Goal: Task Accomplishment & Management: Complete application form

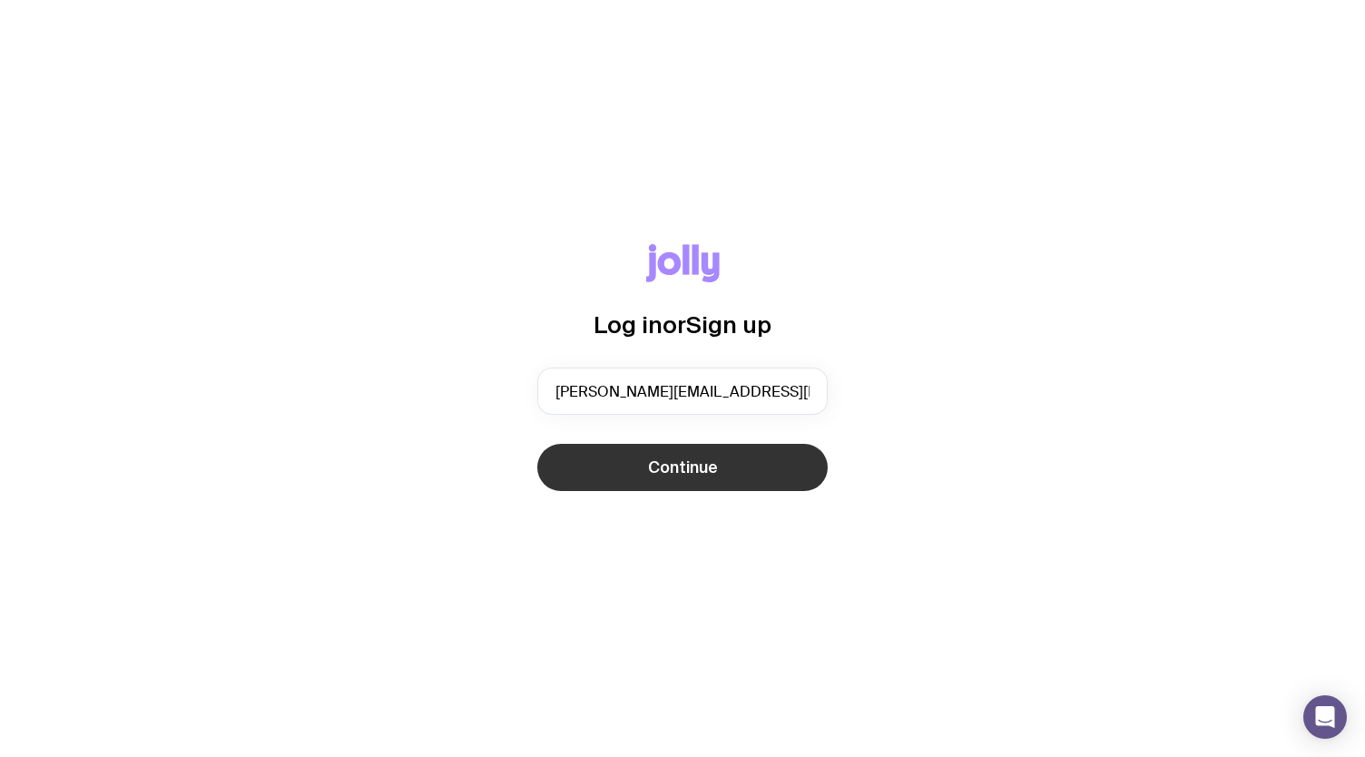
type input "[PERSON_NAME][EMAIL_ADDRESS][DOMAIN_NAME]"
click at [784, 458] on button "Continue" at bounding box center [682, 467] width 290 height 47
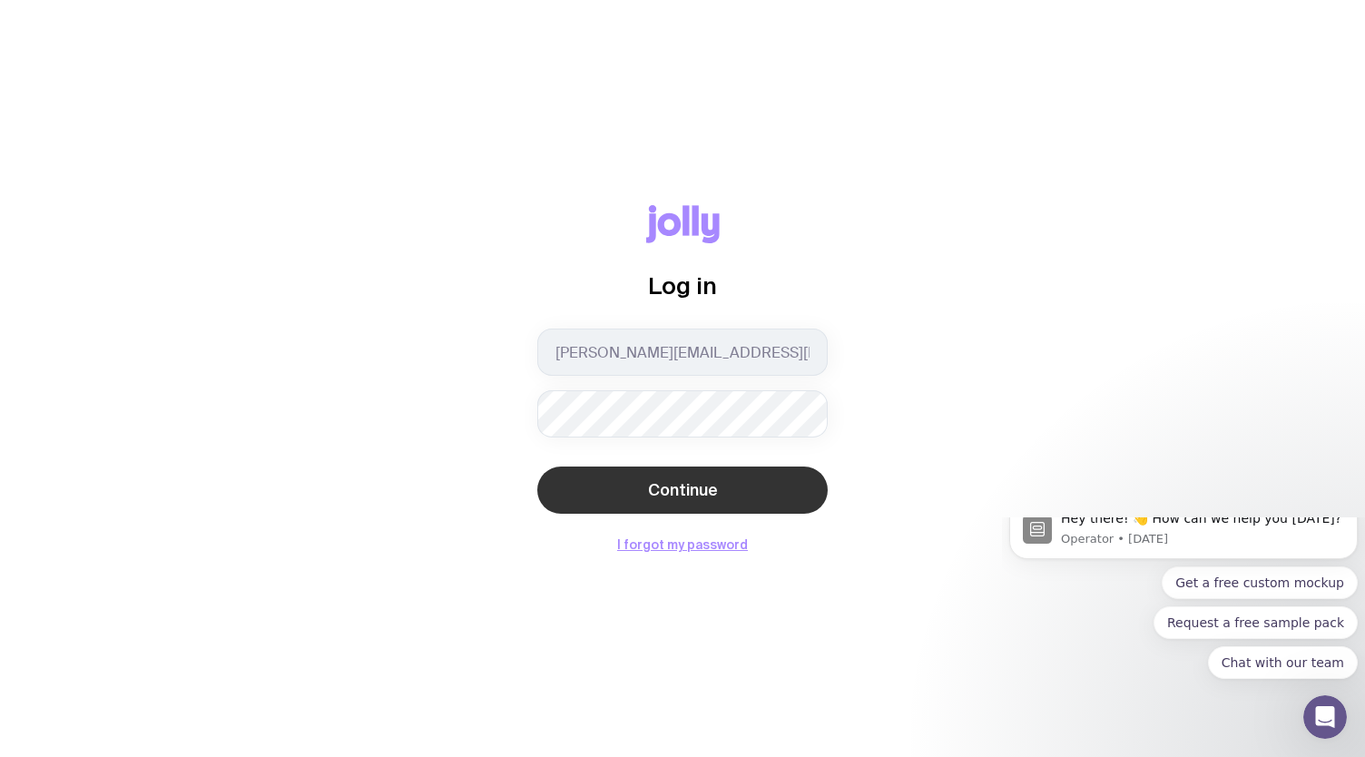
click at [602, 469] on button "Continue" at bounding box center [682, 489] width 290 height 47
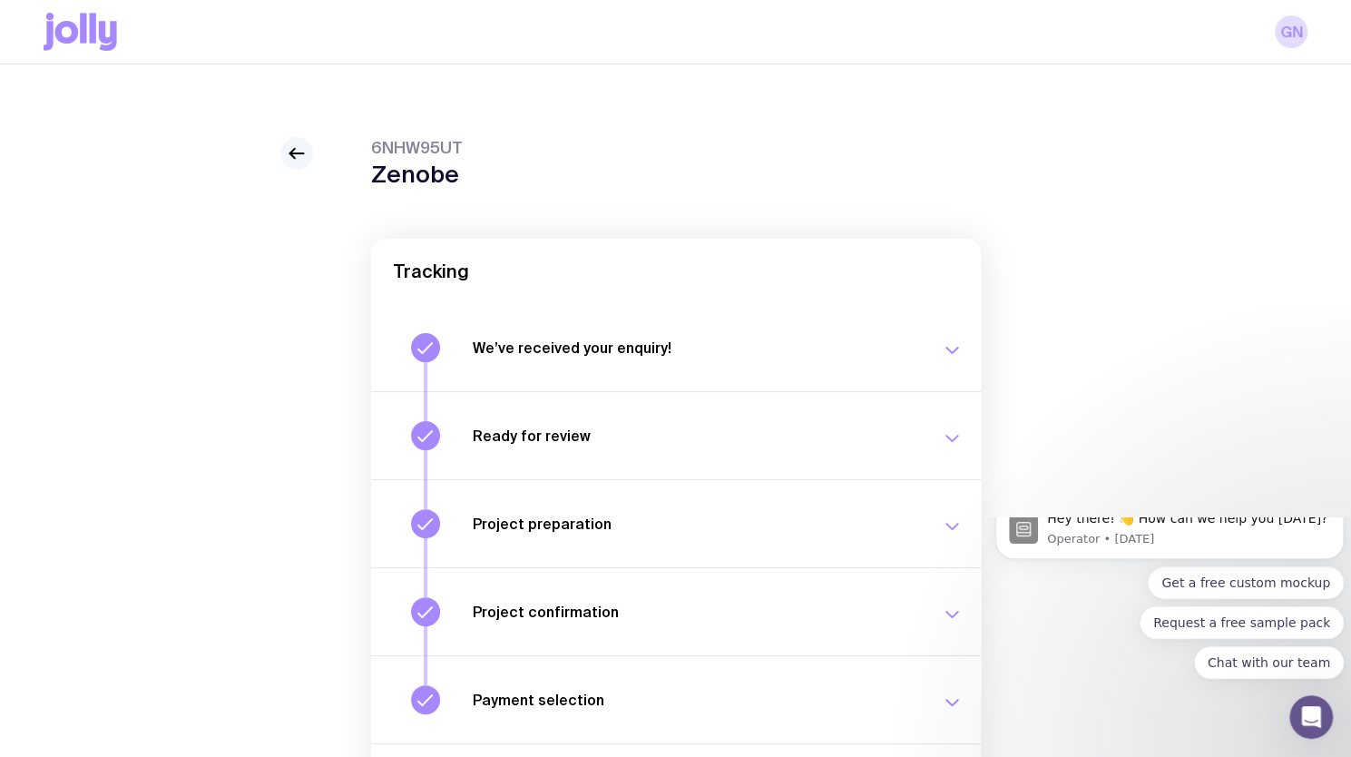
click at [296, 149] on icon at bounding box center [297, 153] width 22 height 22
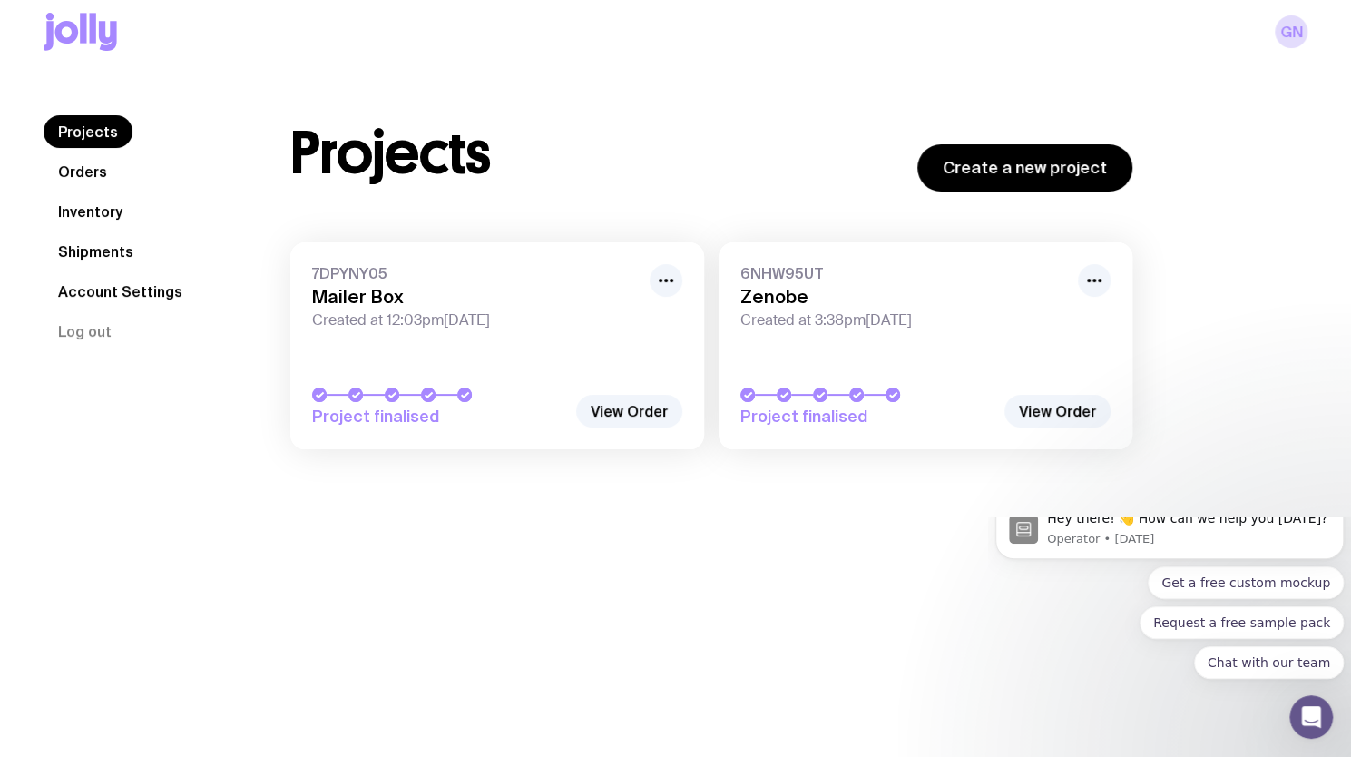
click at [94, 170] on link "Orders" at bounding box center [83, 171] width 78 height 33
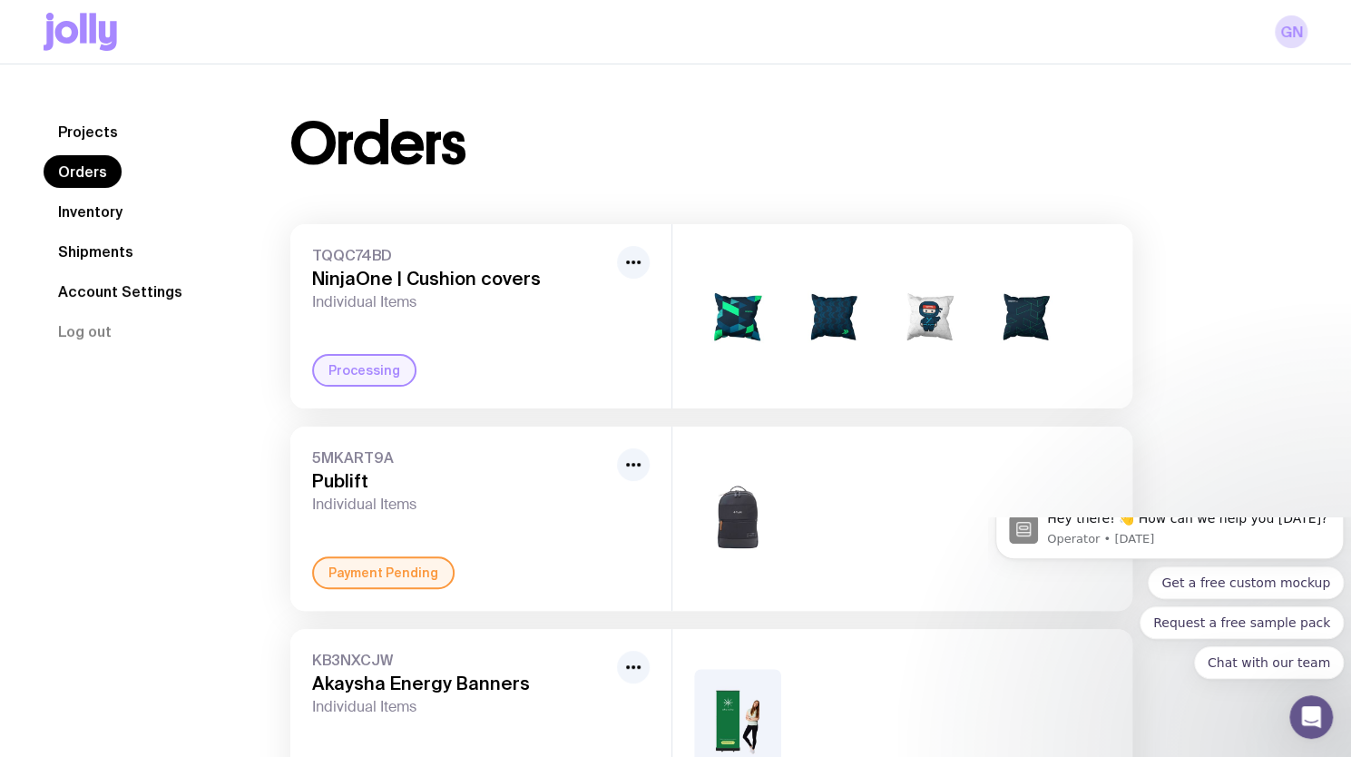
click at [61, 18] on icon at bounding box center [81, 32] width 74 height 38
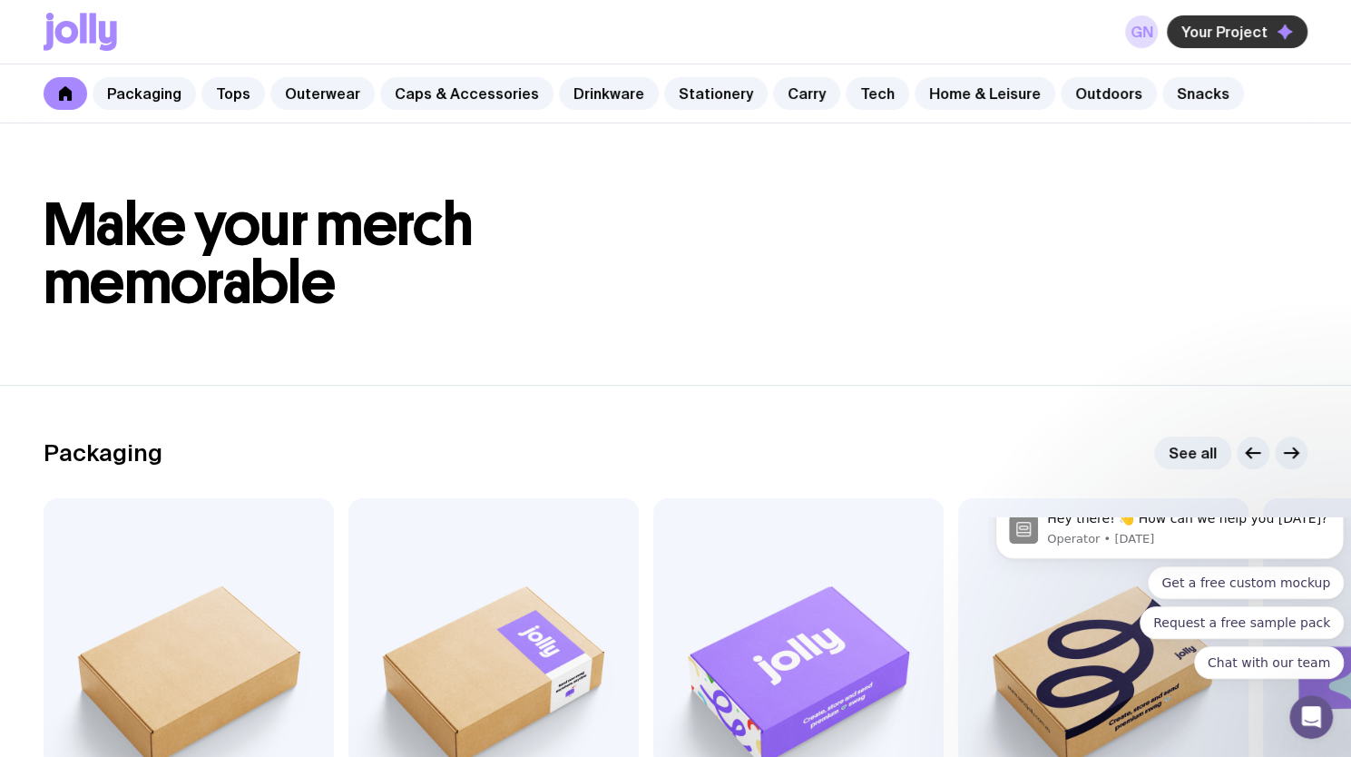
click at [1208, 41] on button "Your Project" at bounding box center [1237, 31] width 141 height 33
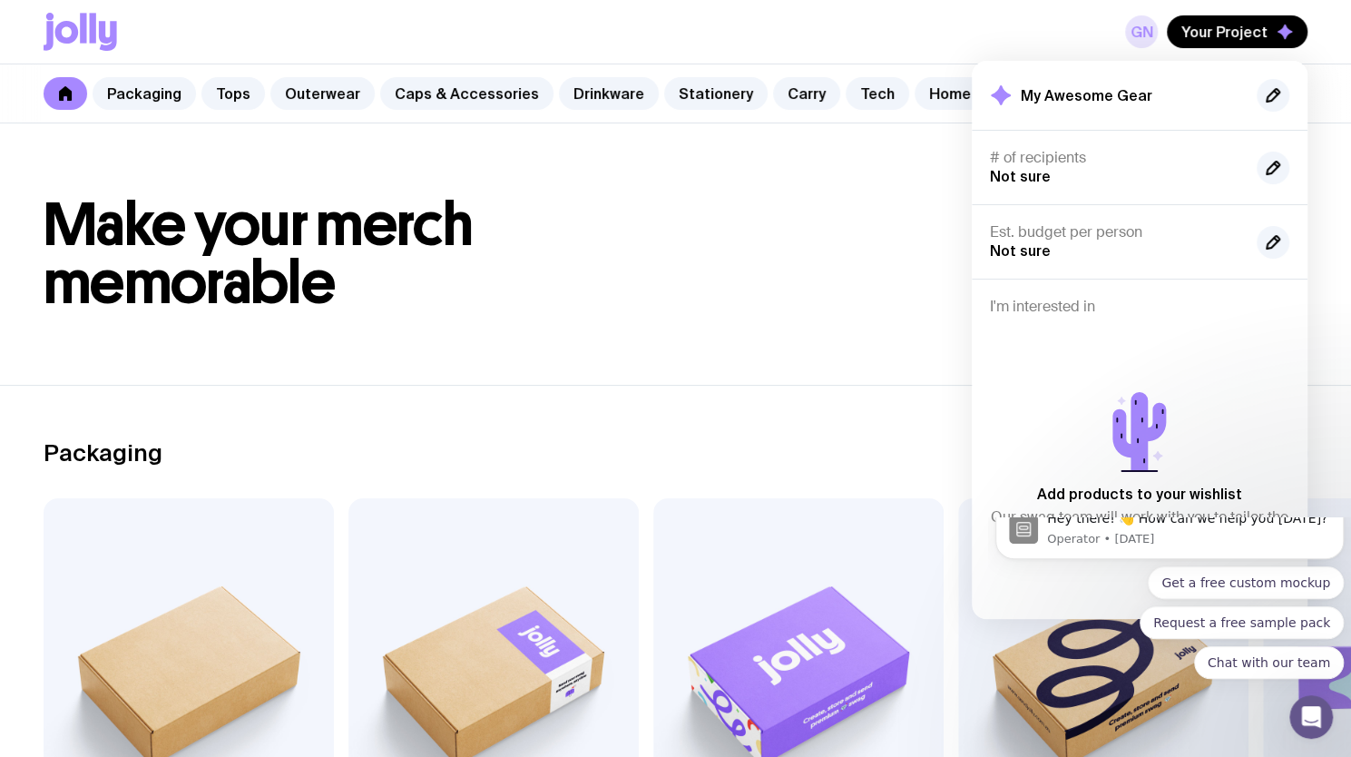
click at [1152, 38] on link "GN" at bounding box center [1141, 31] width 33 height 33
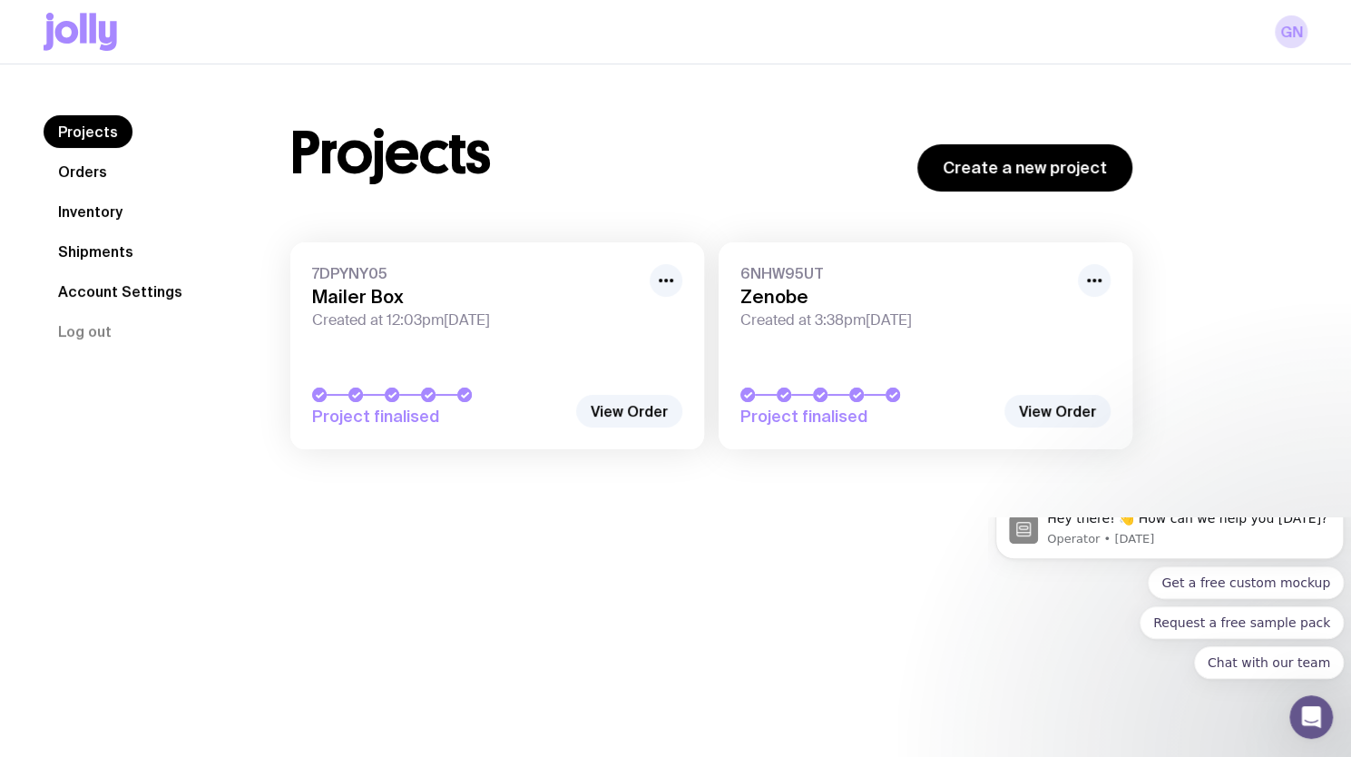
click at [82, 221] on link "Inventory" at bounding box center [90, 211] width 93 height 33
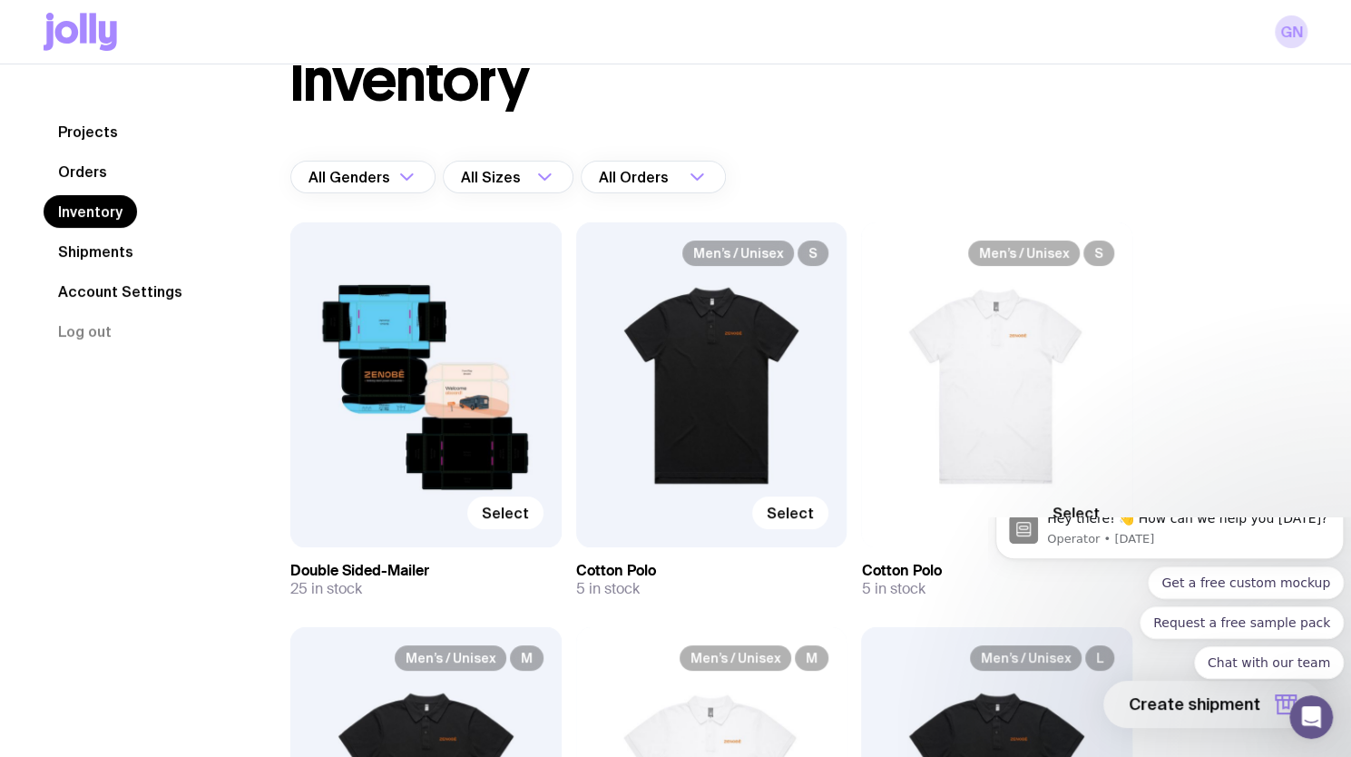
scroll to position [181, 0]
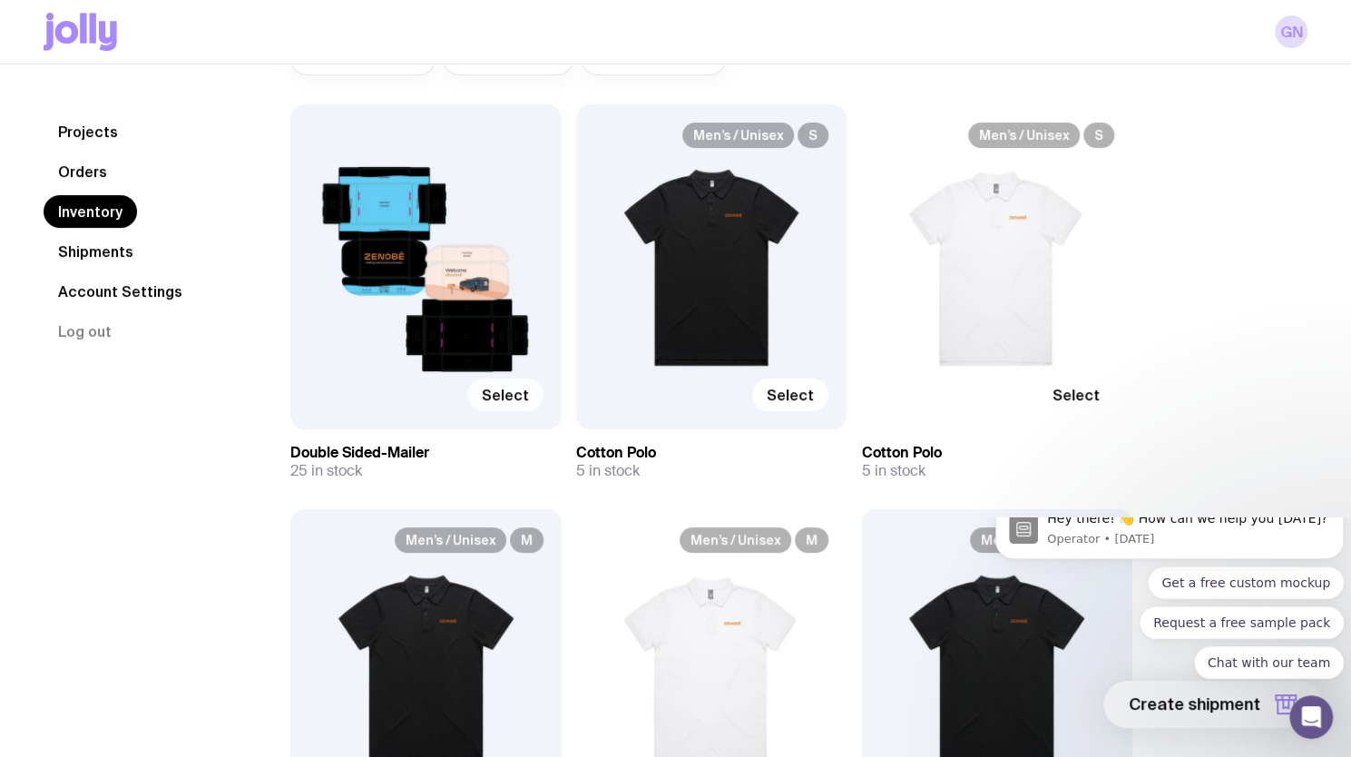
click at [515, 394] on span "Select" at bounding box center [505, 395] width 47 height 18
click at [0, 0] on input "Select" at bounding box center [0, 0] width 0 height 0
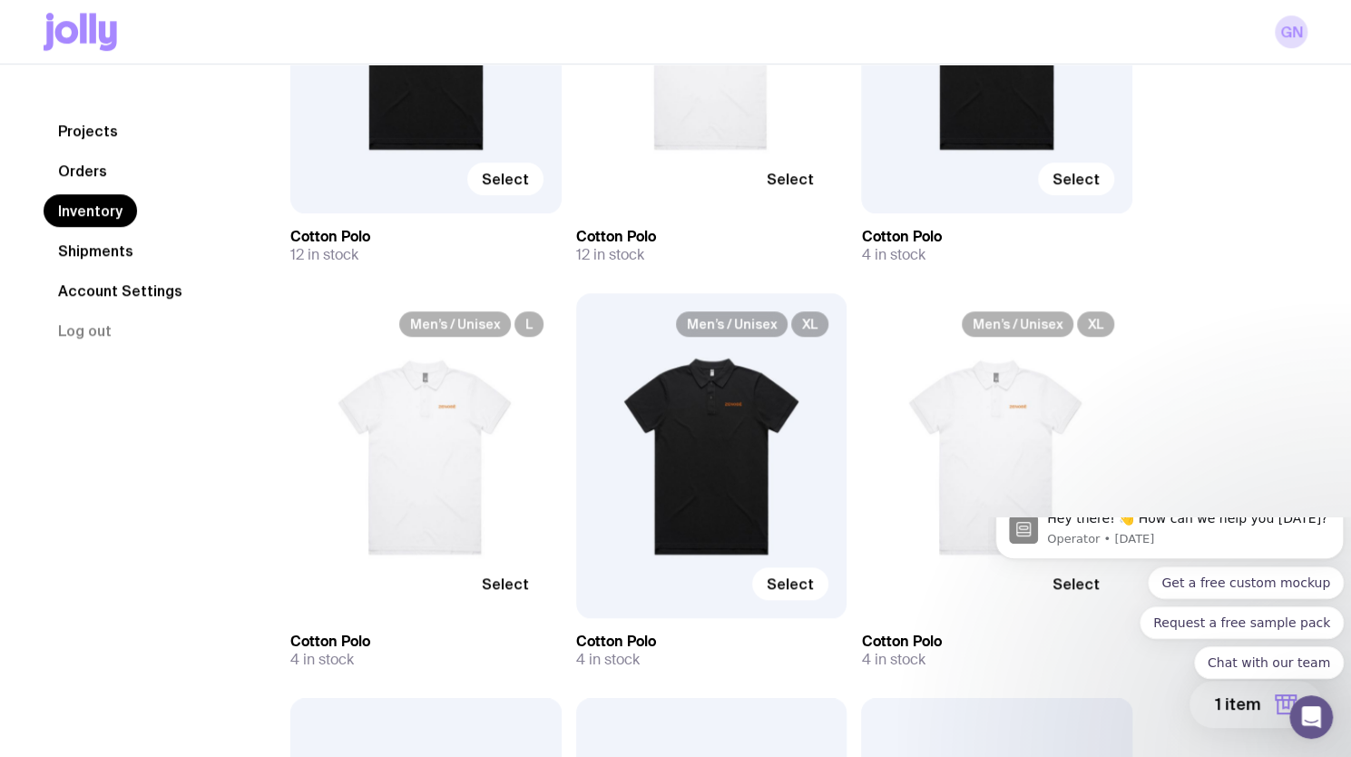
scroll to position [817, 0]
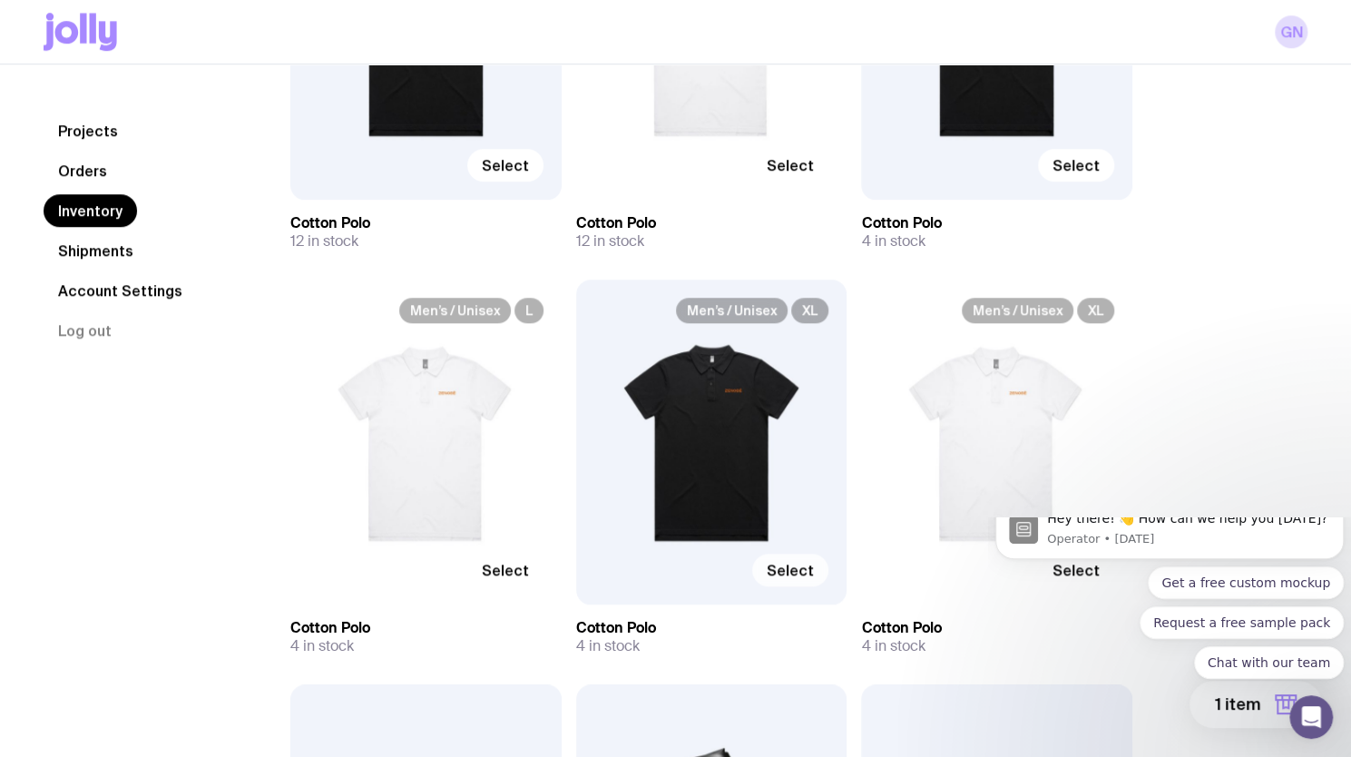
click at [802, 570] on span "Select" at bounding box center [790, 570] width 47 height 18
click at [0, 0] on input "Select" at bounding box center [0, 0] width 0 height 0
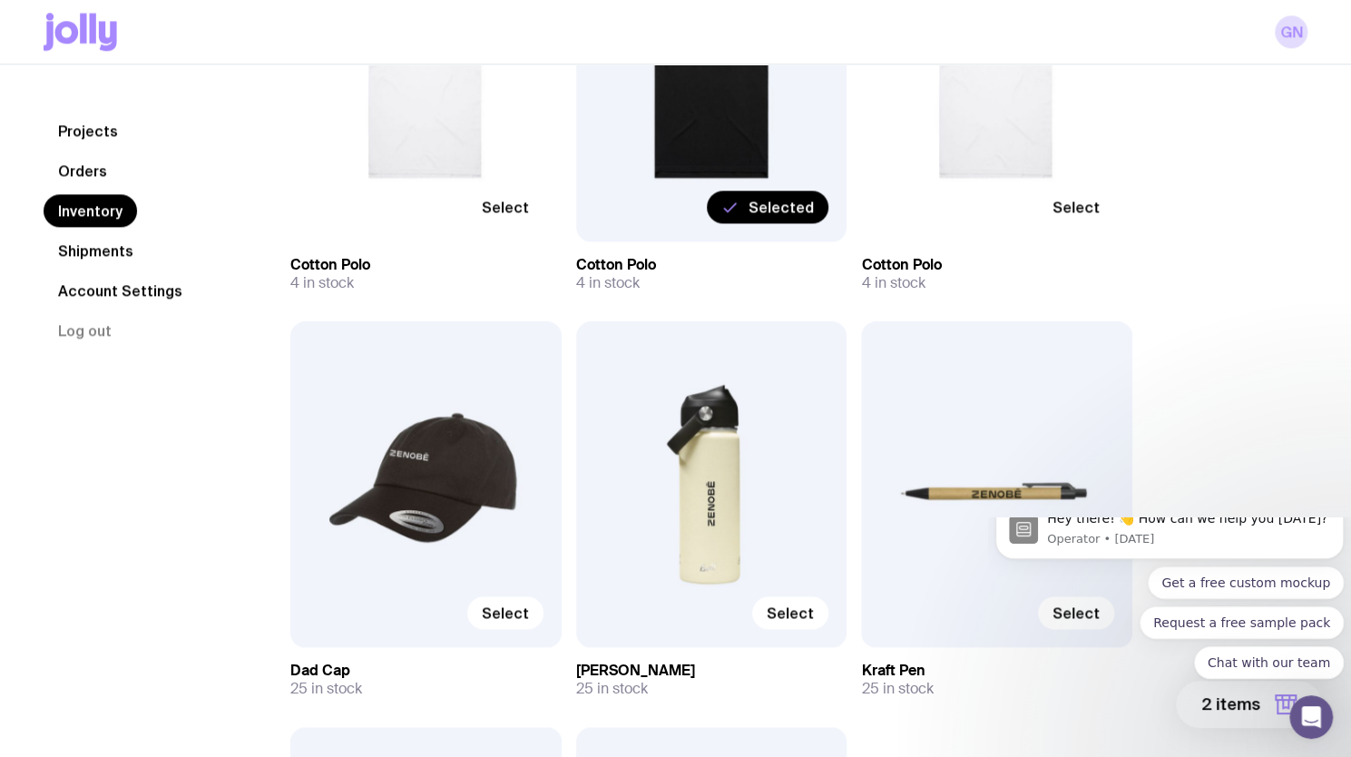
scroll to position [1270, 0]
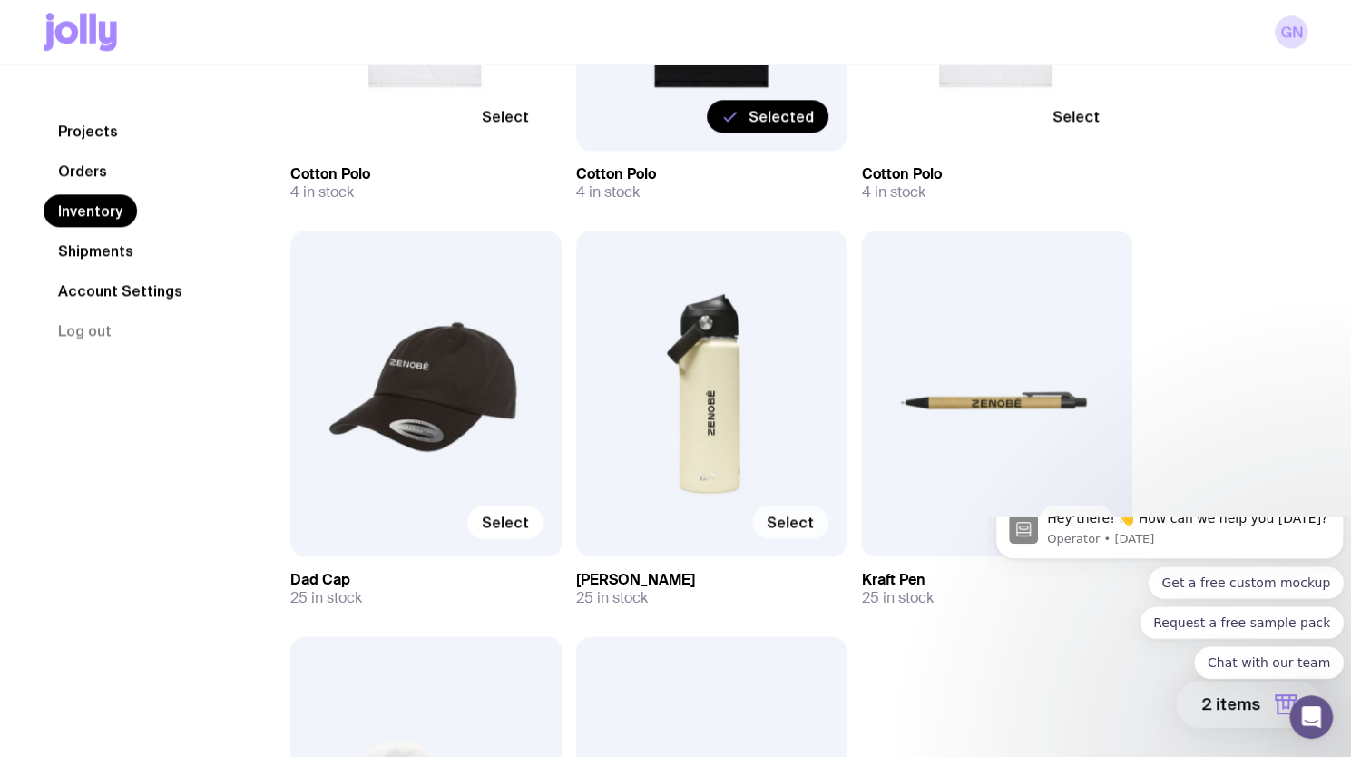
click at [791, 515] on span "Select" at bounding box center [790, 522] width 47 height 18
click at [0, 0] on input "Select" at bounding box center [0, 0] width 0 height 0
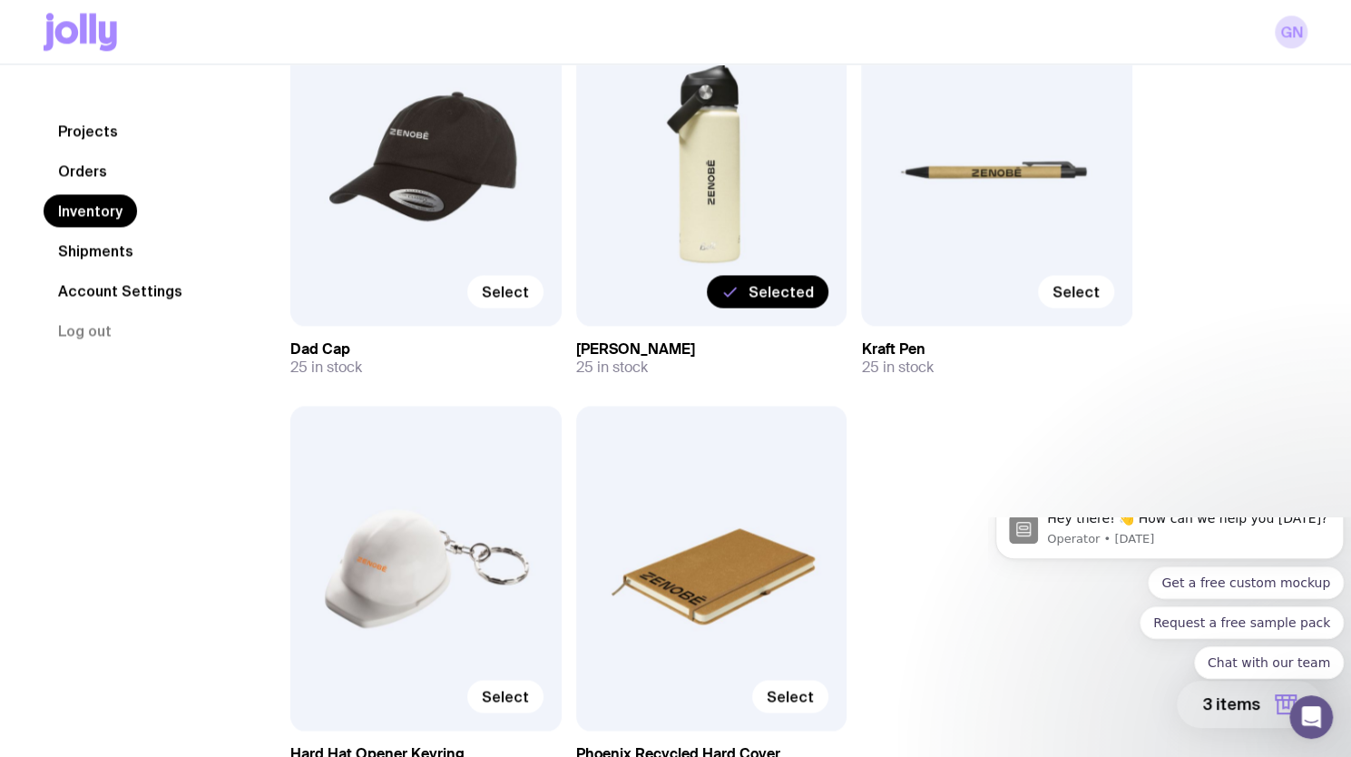
scroll to position [1633, 0]
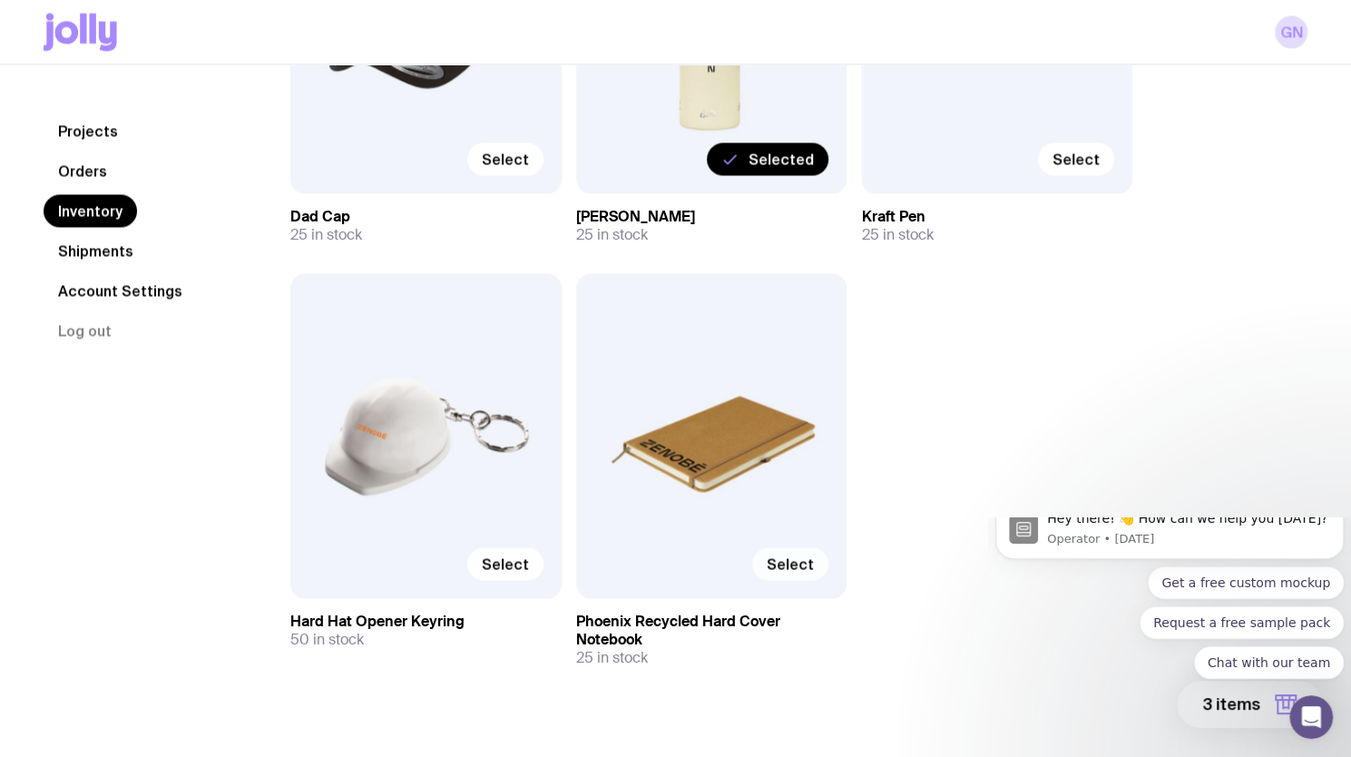
click at [772, 565] on span "Select" at bounding box center [790, 563] width 47 height 18
click at [0, 0] on input "Select" at bounding box center [0, 0] width 0 height 0
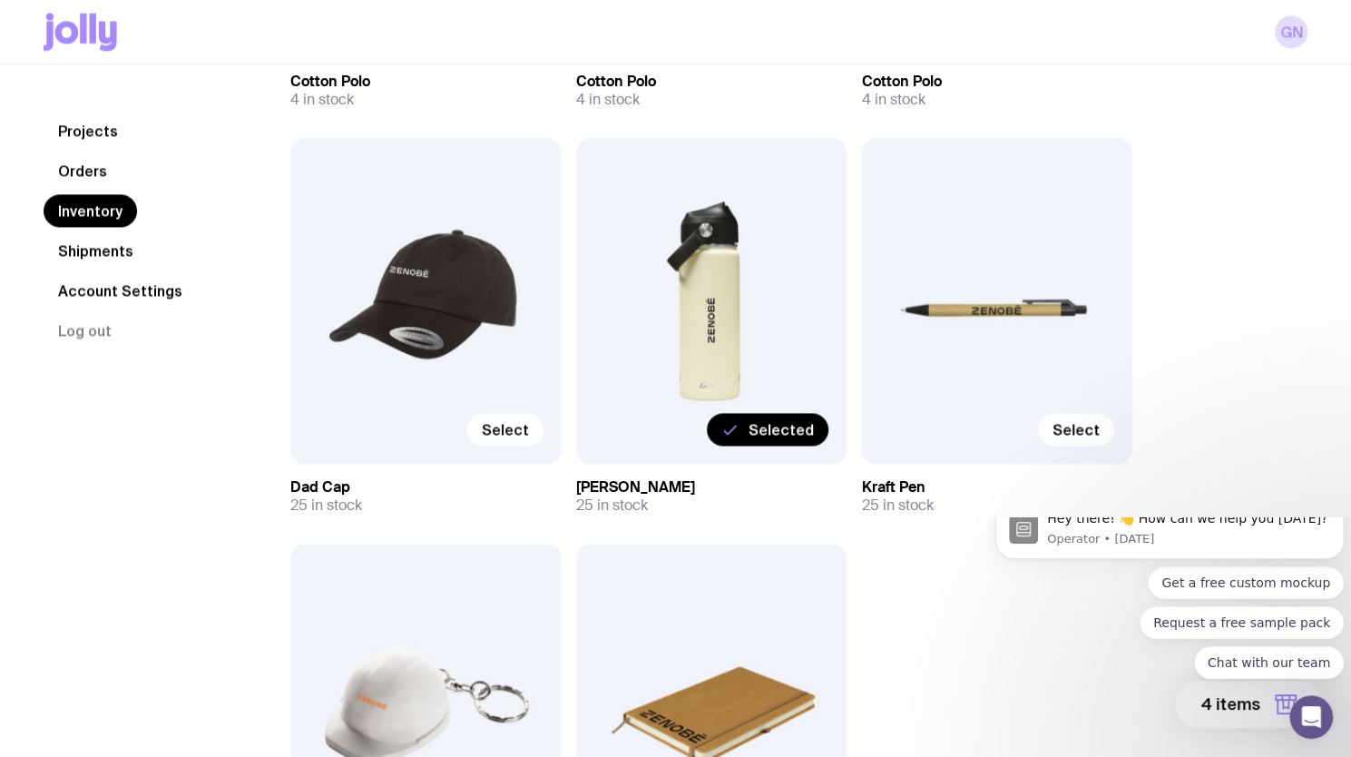
scroll to position [1361, 0]
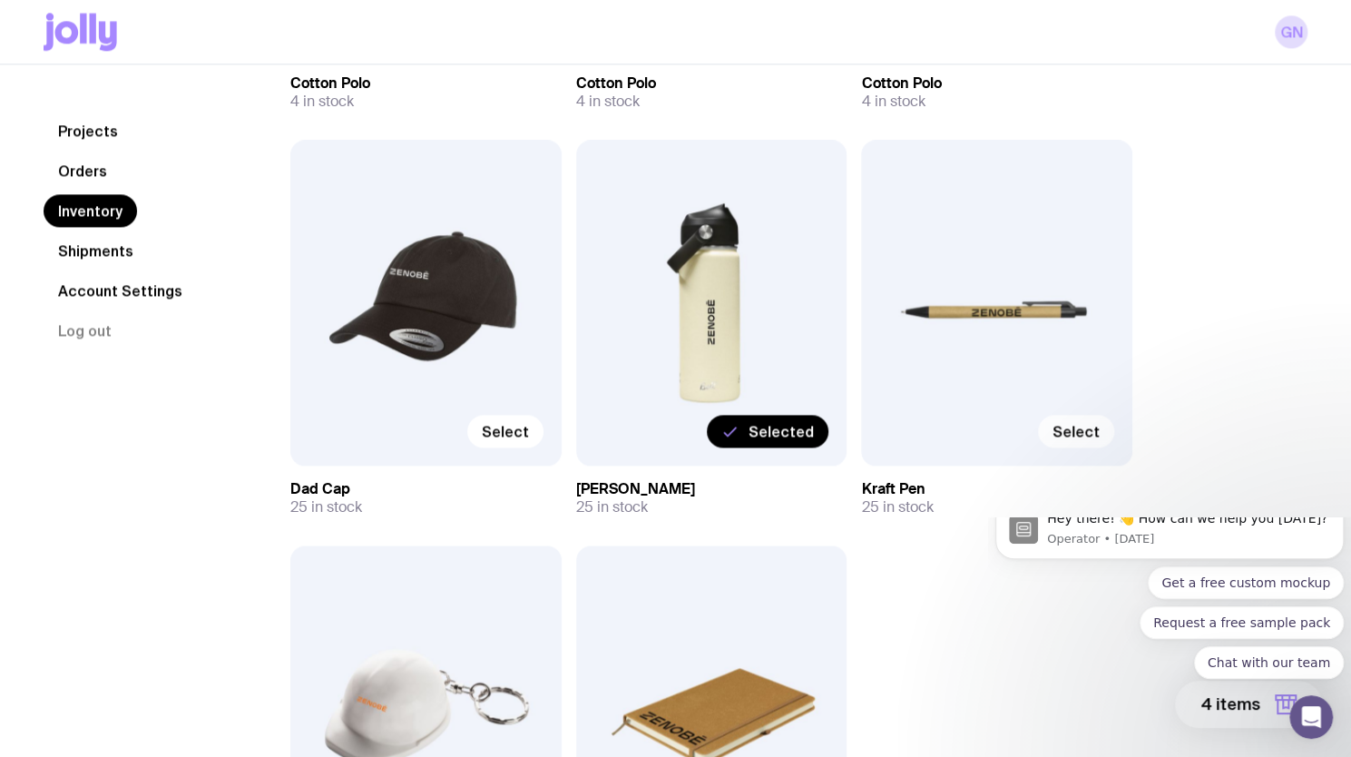
click at [1097, 430] on span "Select" at bounding box center [1076, 431] width 47 height 18
click at [0, 0] on input "Select" at bounding box center [0, 0] width 0 height 0
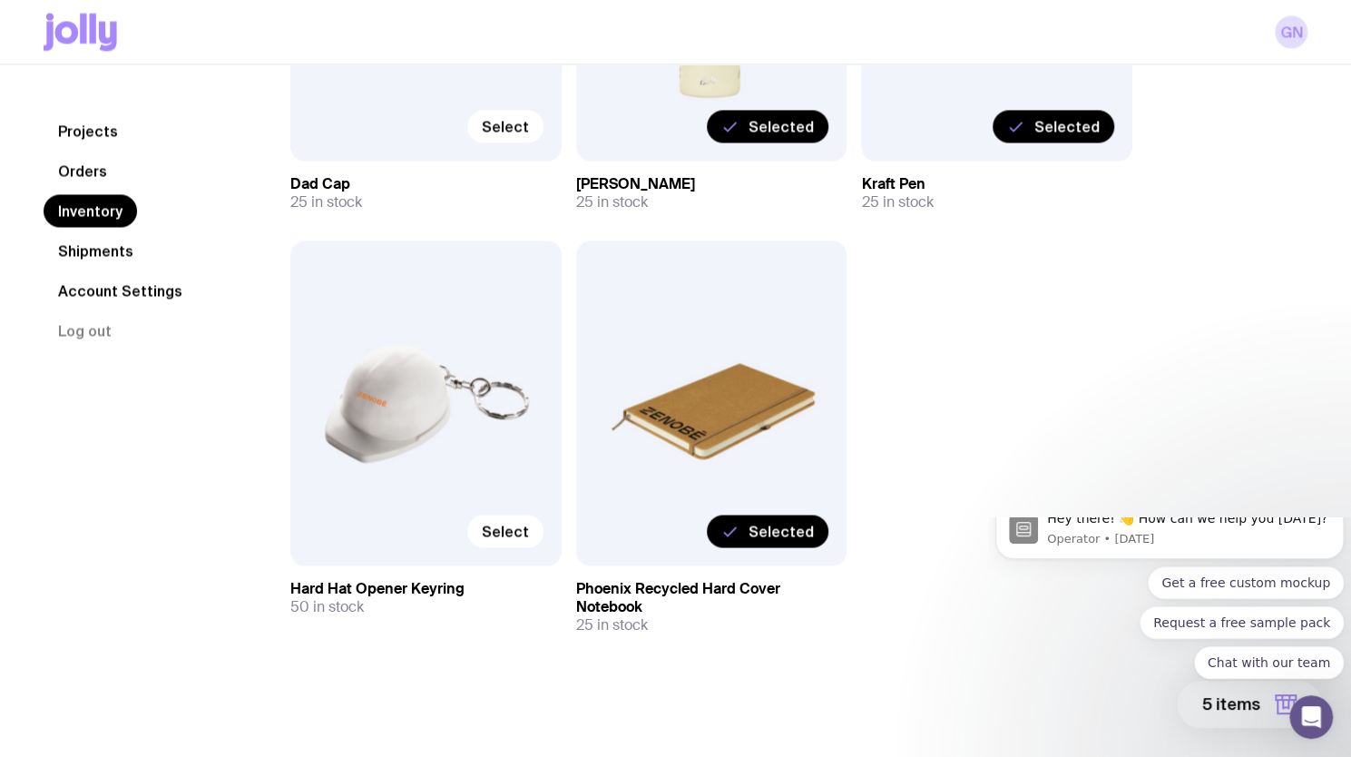
scroll to position [1666, 0]
click at [800, 532] on span "Selected" at bounding box center [781, 531] width 65 height 18
click at [0, 0] on input "Selected" at bounding box center [0, 0] width 0 height 0
click at [800, 532] on span "Select" at bounding box center [790, 531] width 47 height 18
click at [0, 0] on input "Select" at bounding box center [0, 0] width 0 height 0
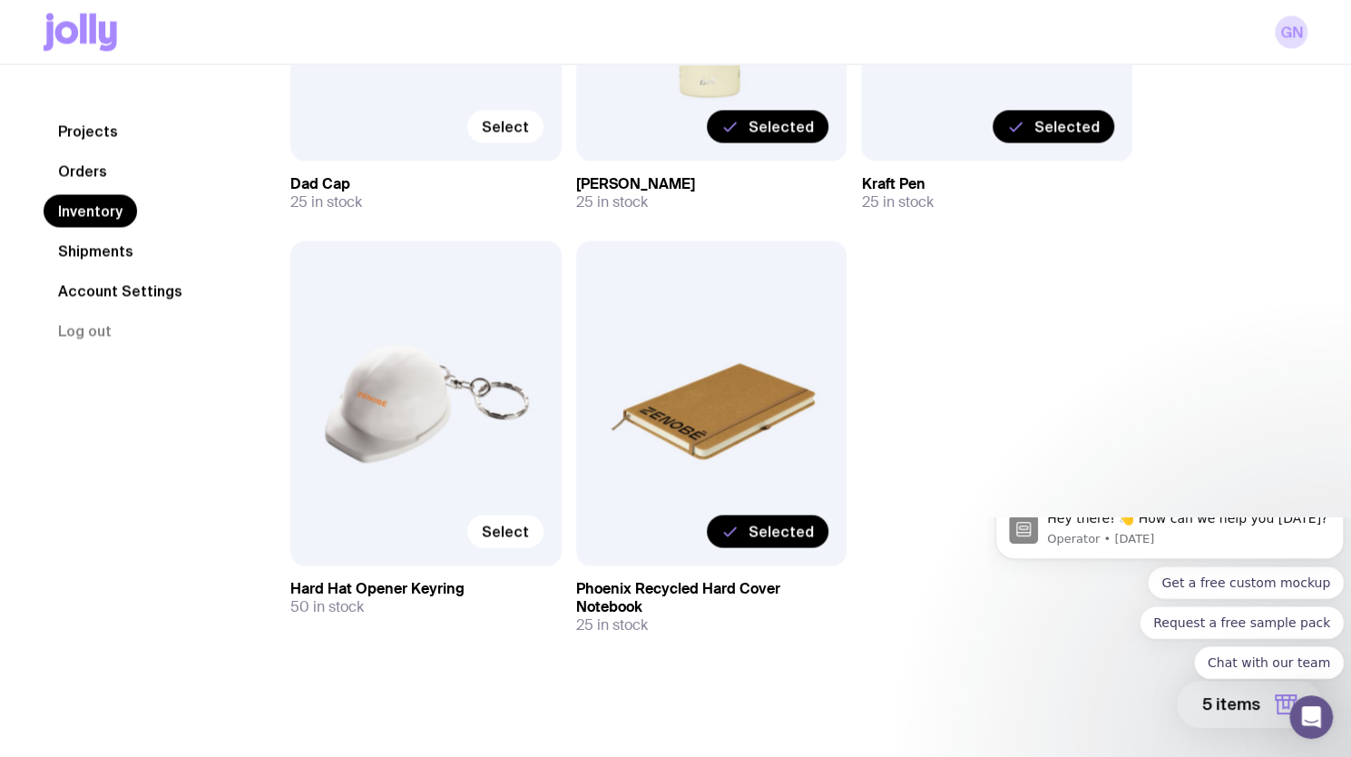
click at [803, 412] on div "Selected" at bounding box center [711, 402] width 271 height 325
click at [1215, 713] on body "Hey there! 👋 How can we help you [DATE]? Operator • [DATE] Get a free custom mo…" at bounding box center [1169, 632] width 348 height 216
click at [1277, 701] on body "Hey there! 👋 How can we help you [DATE]? Operator • [DATE] Get a free custom mo…" at bounding box center [1169, 632] width 348 height 216
click at [1226, 702] on body "Hey there! 👋 How can we help you [DATE]? Operator • [DATE] Get a free custom mo…" at bounding box center [1169, 632] width 348 height 216
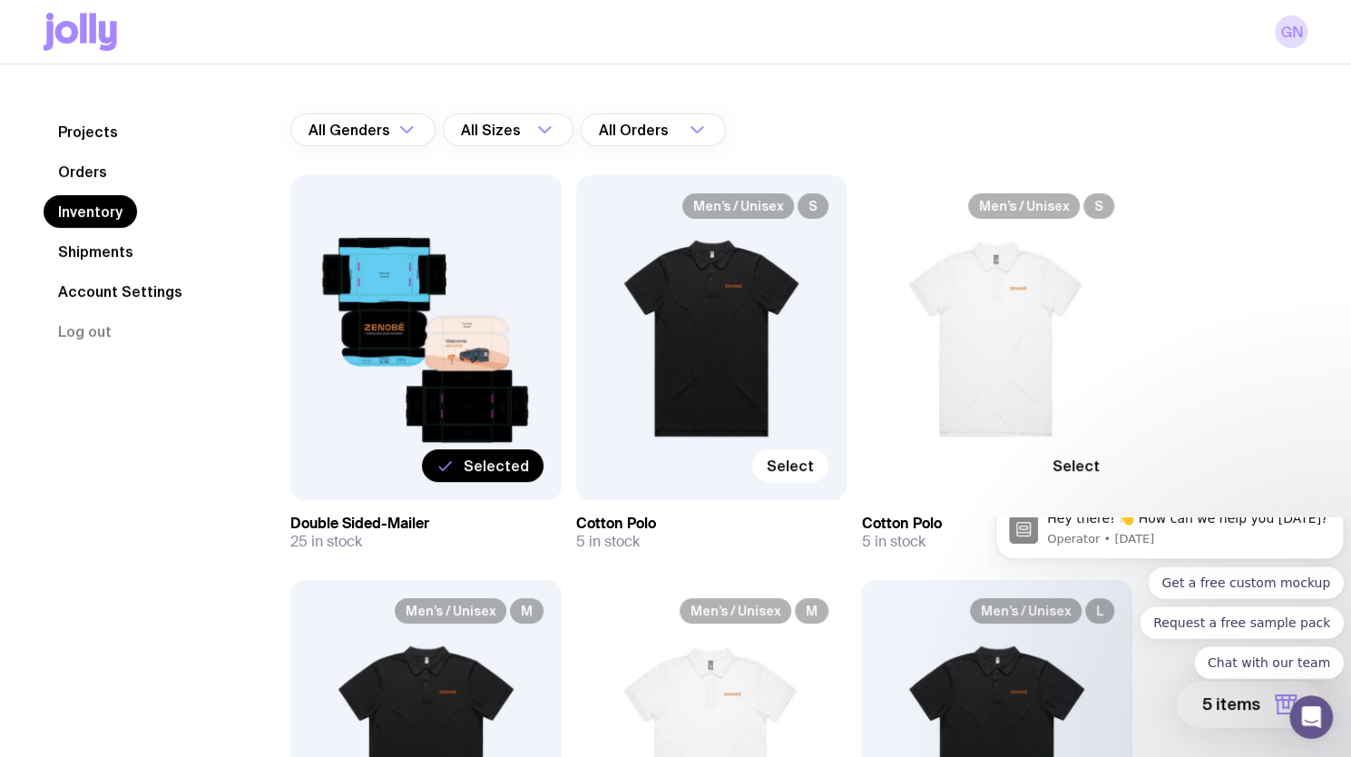
scroll to position [0, 0]
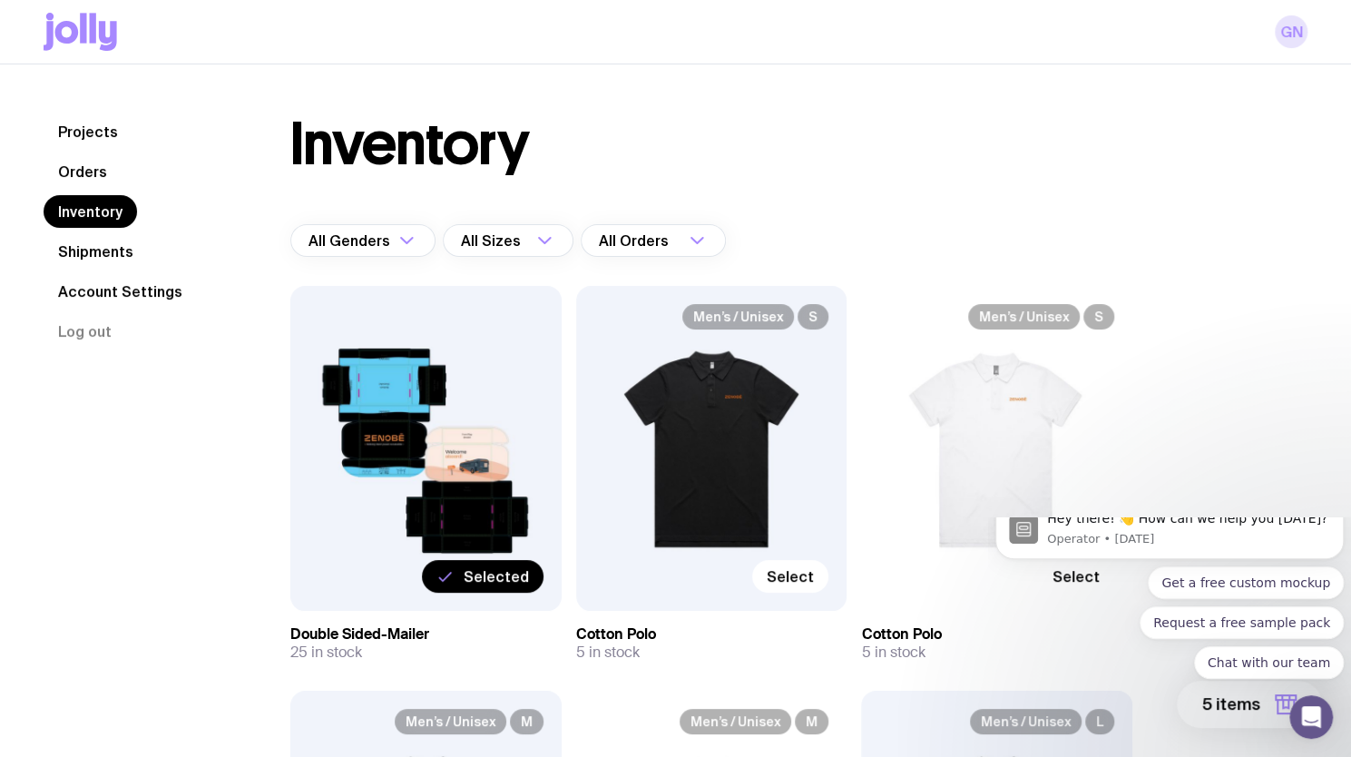
click at [1287, 38] on link "GN" at bounding box center [1291, 31] width 33 height 33
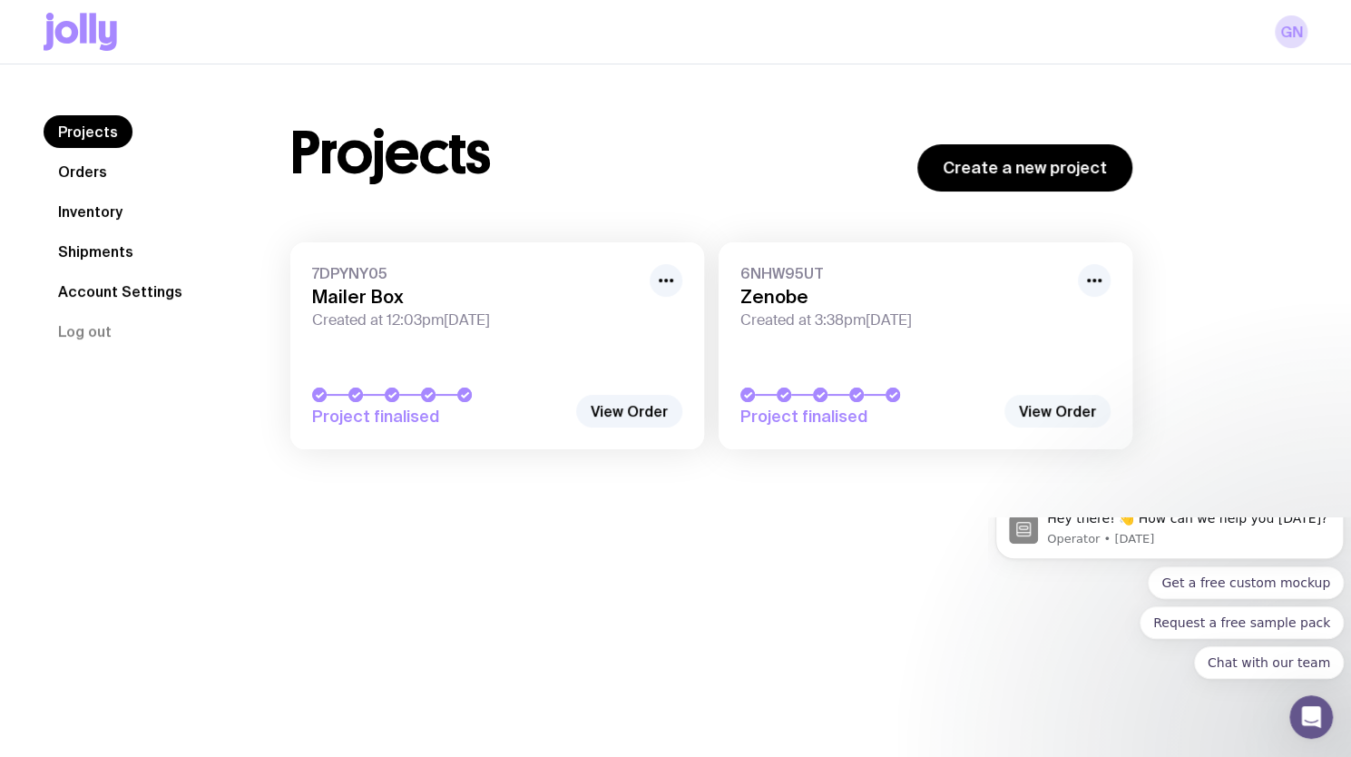
click at [1065, 409] on link "View Order" at bounding box center [1058, 411] width 106 height 33
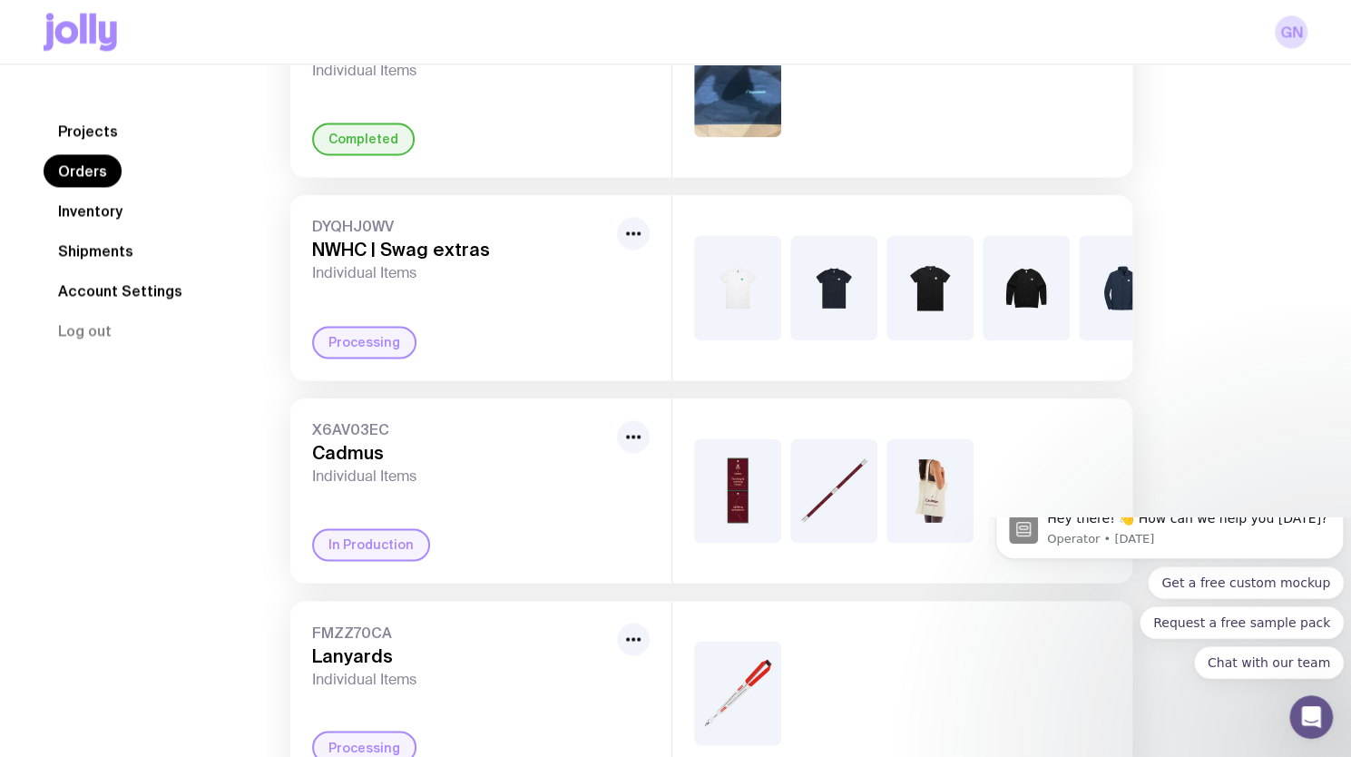
scroll to position [1267, 0]
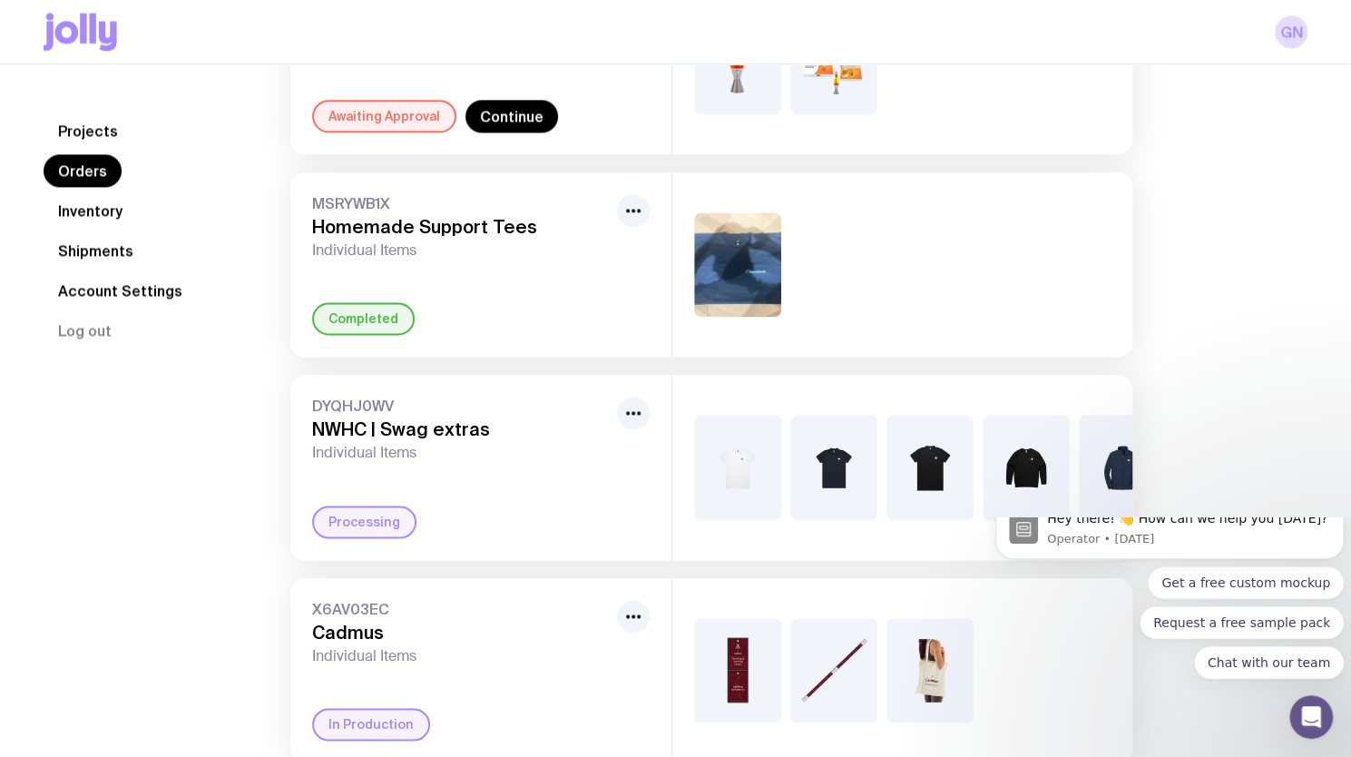
click at [111, 205] on link "Inventory" at bounding box center [90, 211] width 93 height 33
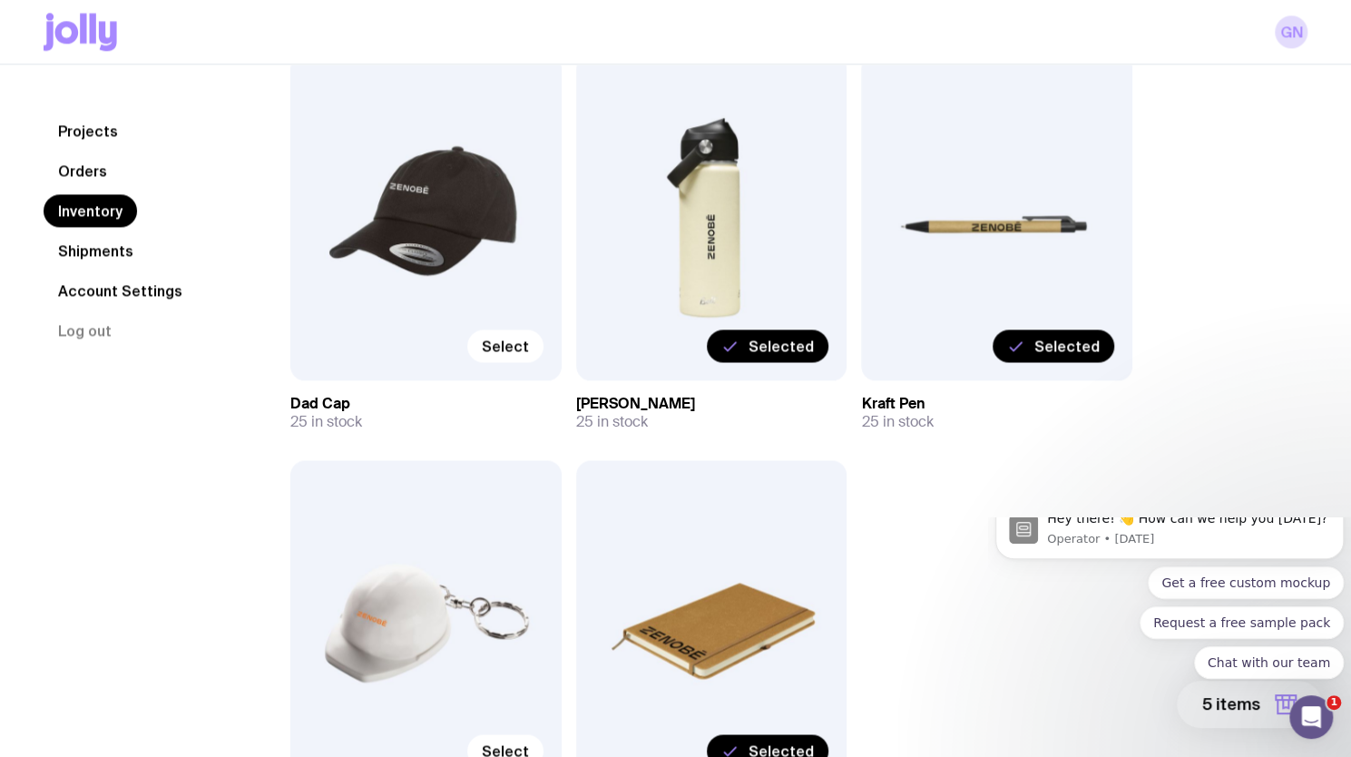
scroll to position [1666, 0]
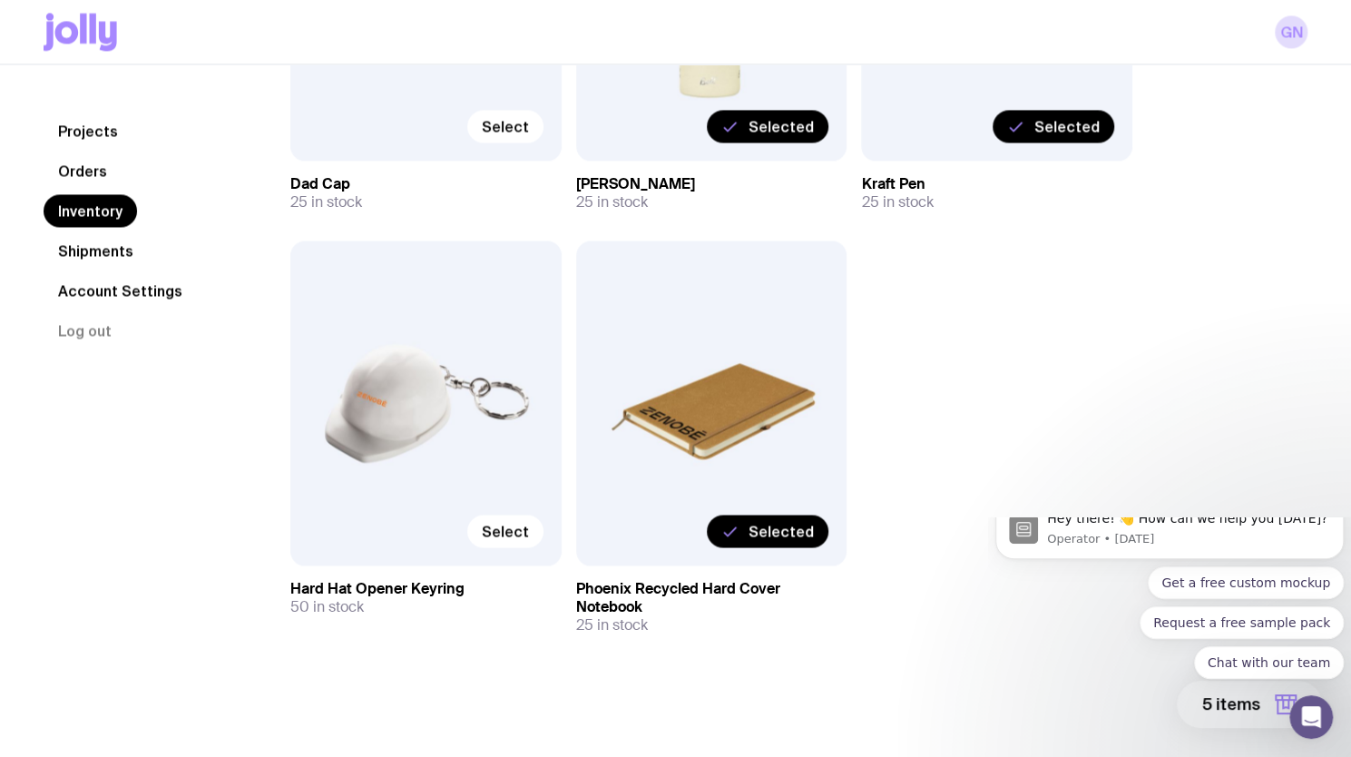
click at [1264, 707] on body "Hey there! 👋 How can we help you [DATE]? Operator • [DATE] Get a free custom mo…" at bounding box center [1169, 632] width 348 height 216
click at [1273, 702] on body "Hey there! 👋 How can we help you [DATE]? Operator • [DATE] Get a free custom mo…" at bounding box center [1169, 632] width 348 height 216
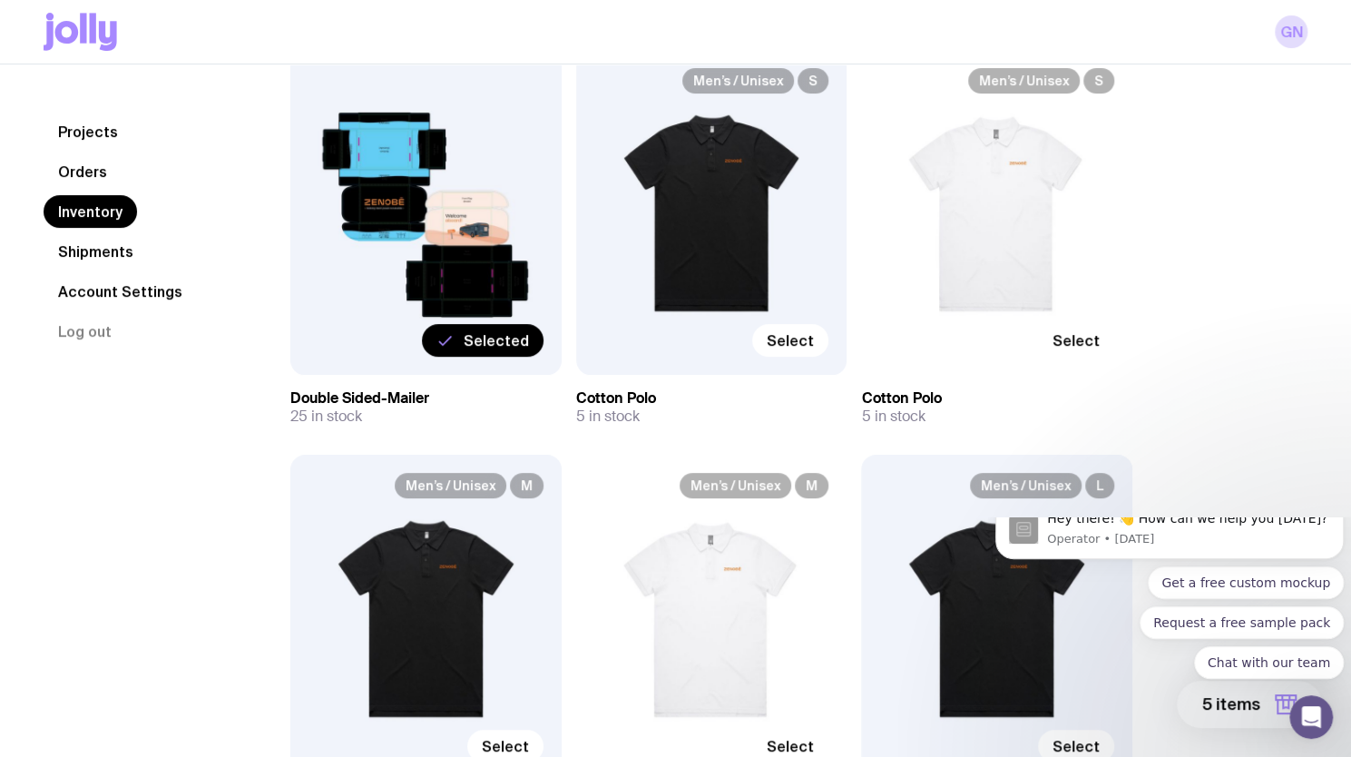
scroll to position [363, 0]
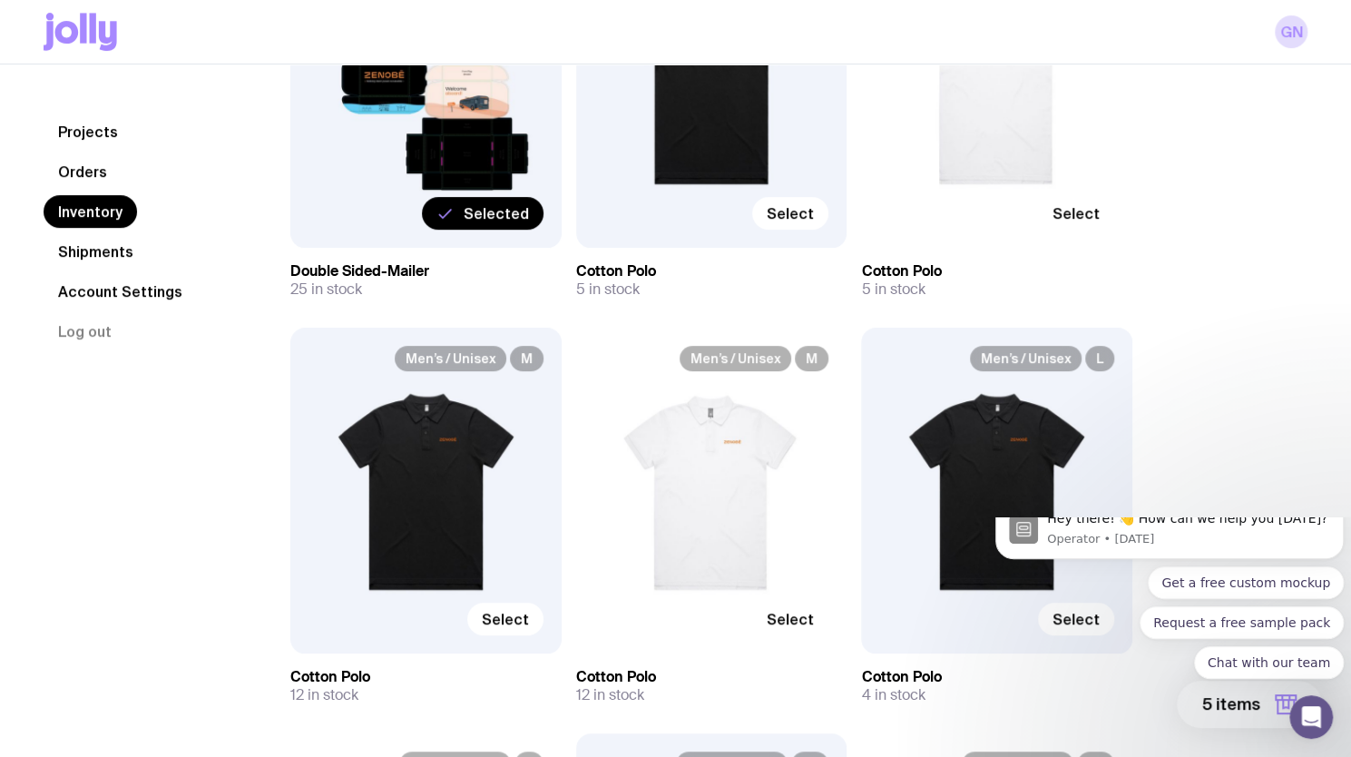
click at [1257, 720] on body "Hey there! 👋 How can we help you [DATE]? Operator • [DATE] Get a free custom mo…" at bounding box center [1169, 632] width 348 height 216
click at [1279, 697] on body "Hey there! 👋 How can we help you [DATE]? Operator • [DATE] Get a free custom mo…" at bounding box center [1169, 632] width 348 height 216
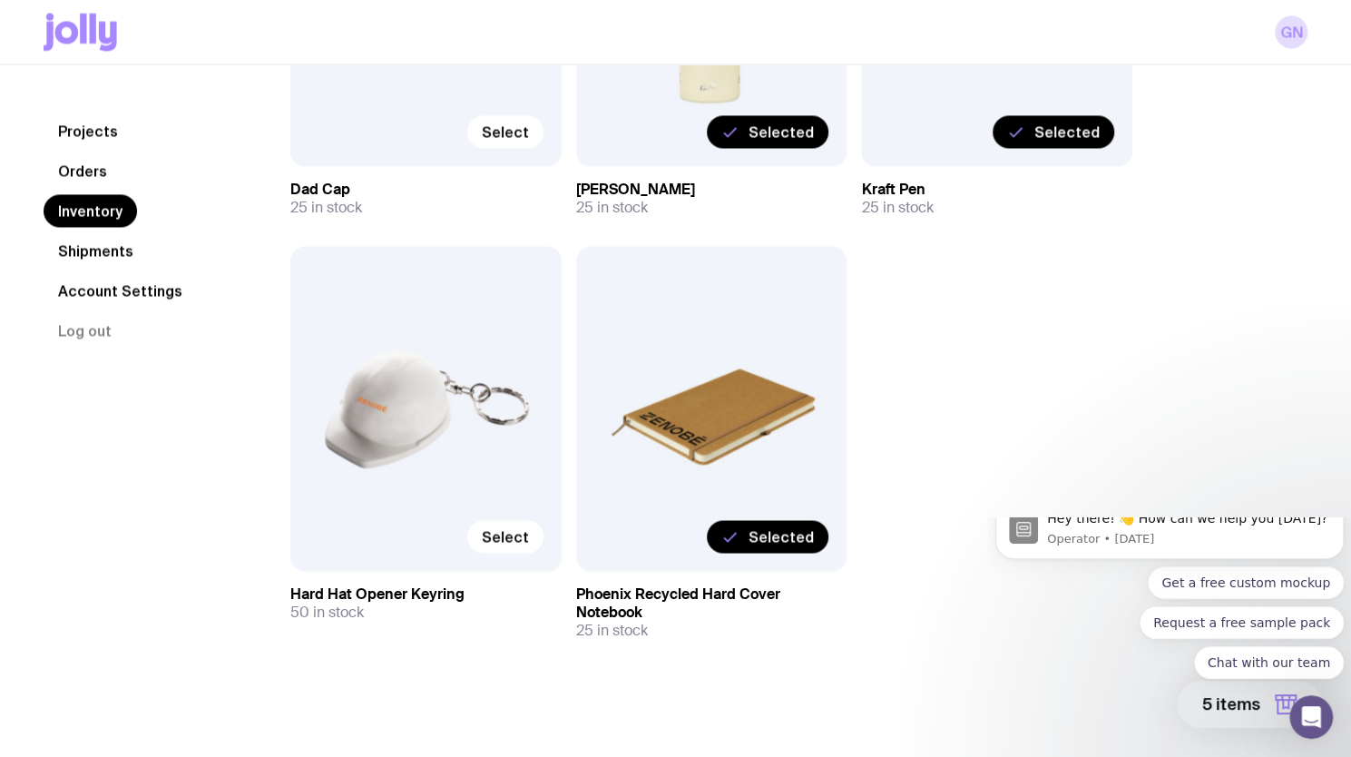
scroll to position [1666, 0]
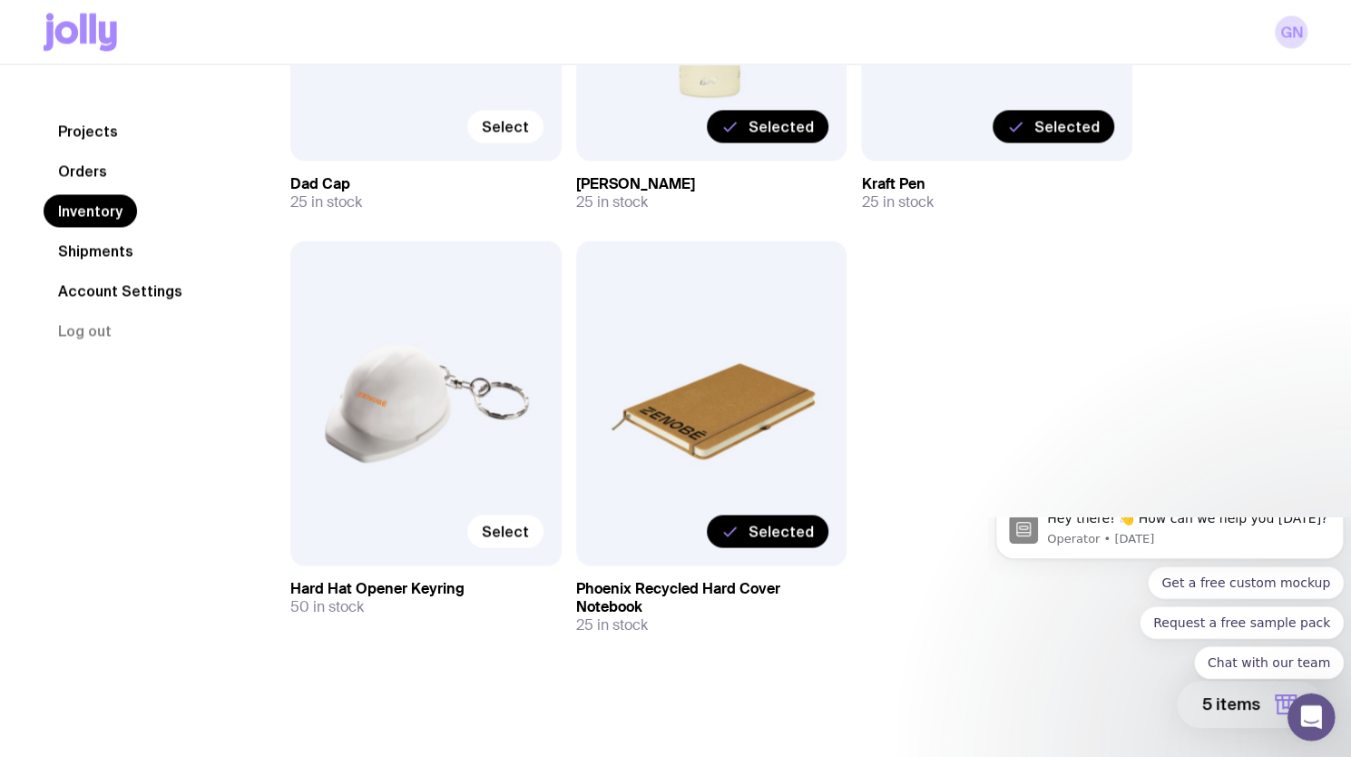
click at [1292, 718] on div "Open Intercom Messenger" at bounding box center [1309, 714] width 60 height 60
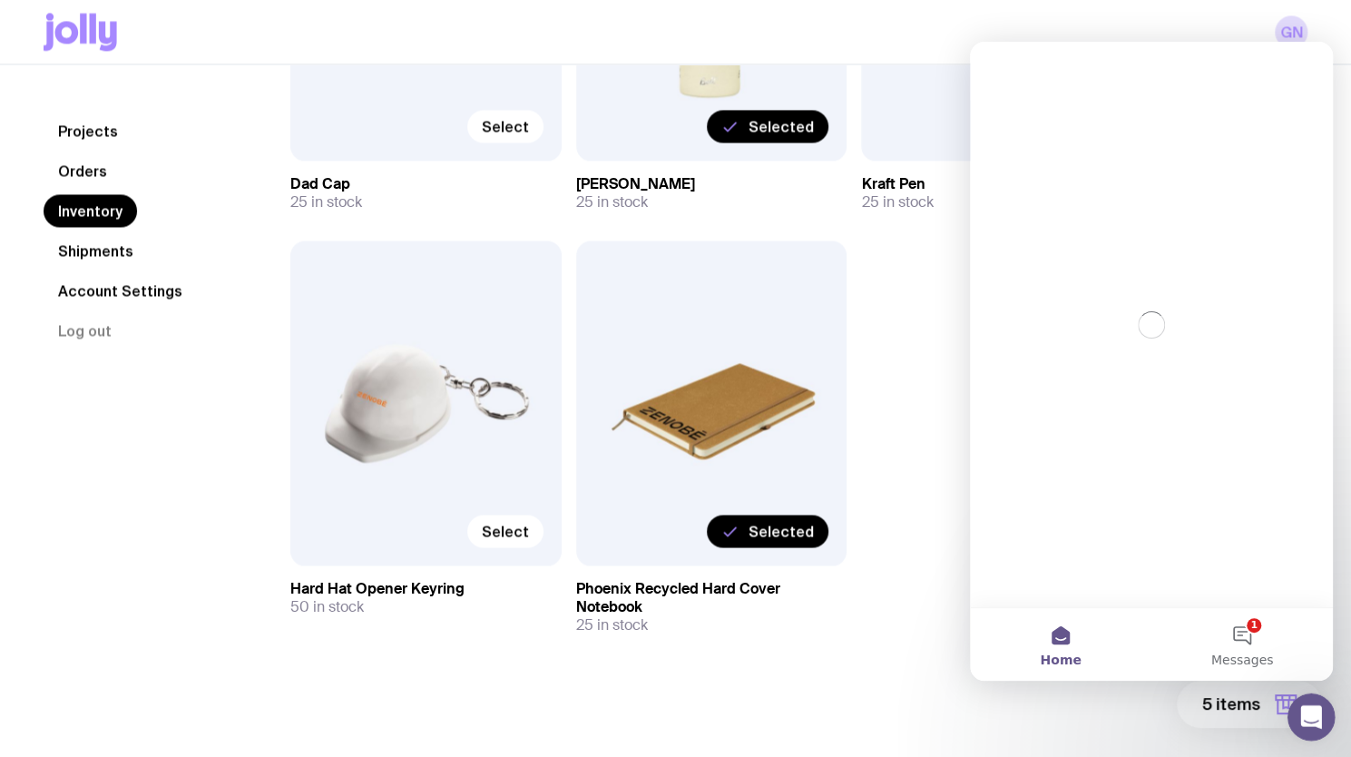
scroll to position [0, 0]
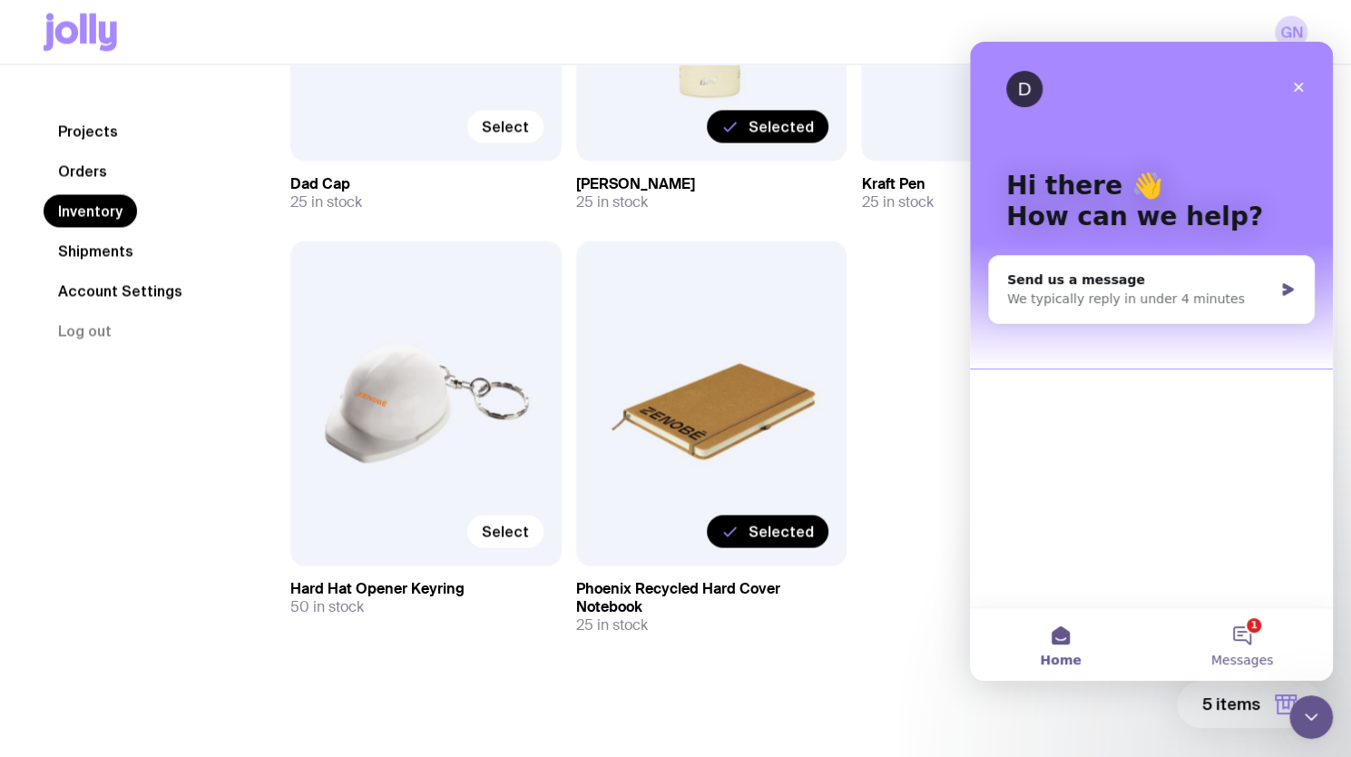
click at [1251, 647] on button "1 Messages" at bounding box center [1242, 644] width 181 height 73
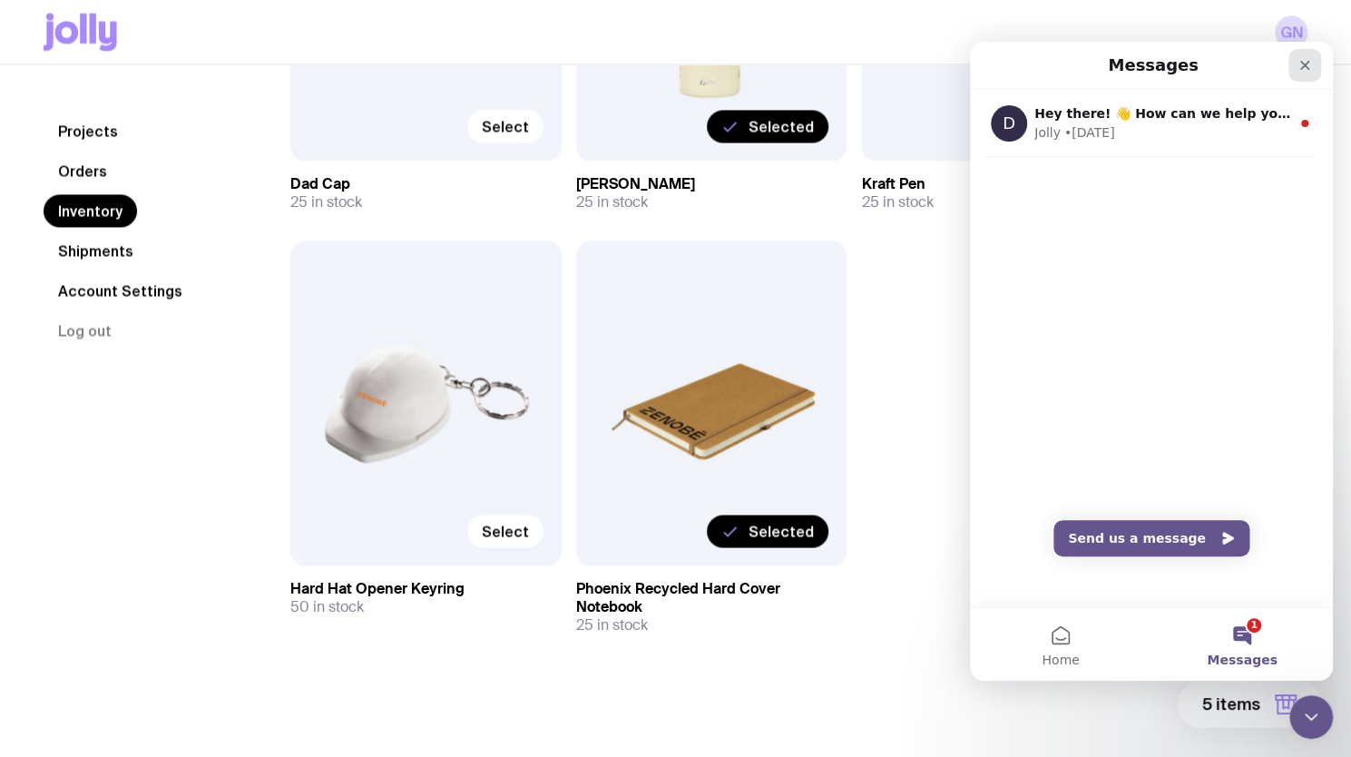
click at [1302, 63] on icon "Close" at bounding box center [1305, 66] width 10 height 10
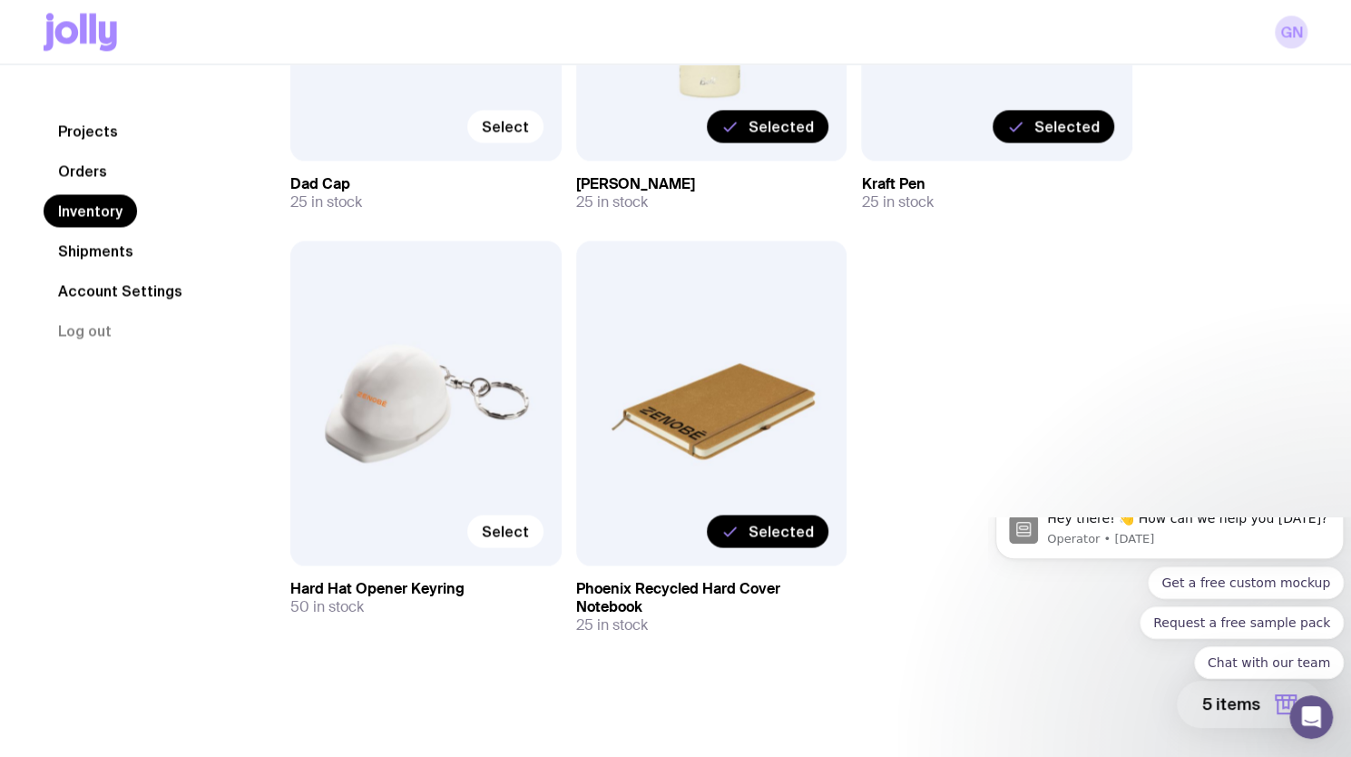
click at [1271, 703] on body "Hey there! 👋 How can we help you [DATE]? Operator • [DATE] Get a free custom mo…" at bounding box center [1169, 632] width 348 height 216
click at [1258, 709] on body "Hey there! 👋 How can we help you [DATE]? Operator • [DATE] Get a free custom mo…" at bounding box center [1169, 632] width 348 height 216
click at [1208, 703] on body "Hey there! 👋 How can we help you [DATE]? Operator • [DATE] Get a free custom mo…" at bounding box center [1169, 632] width 348 height 216
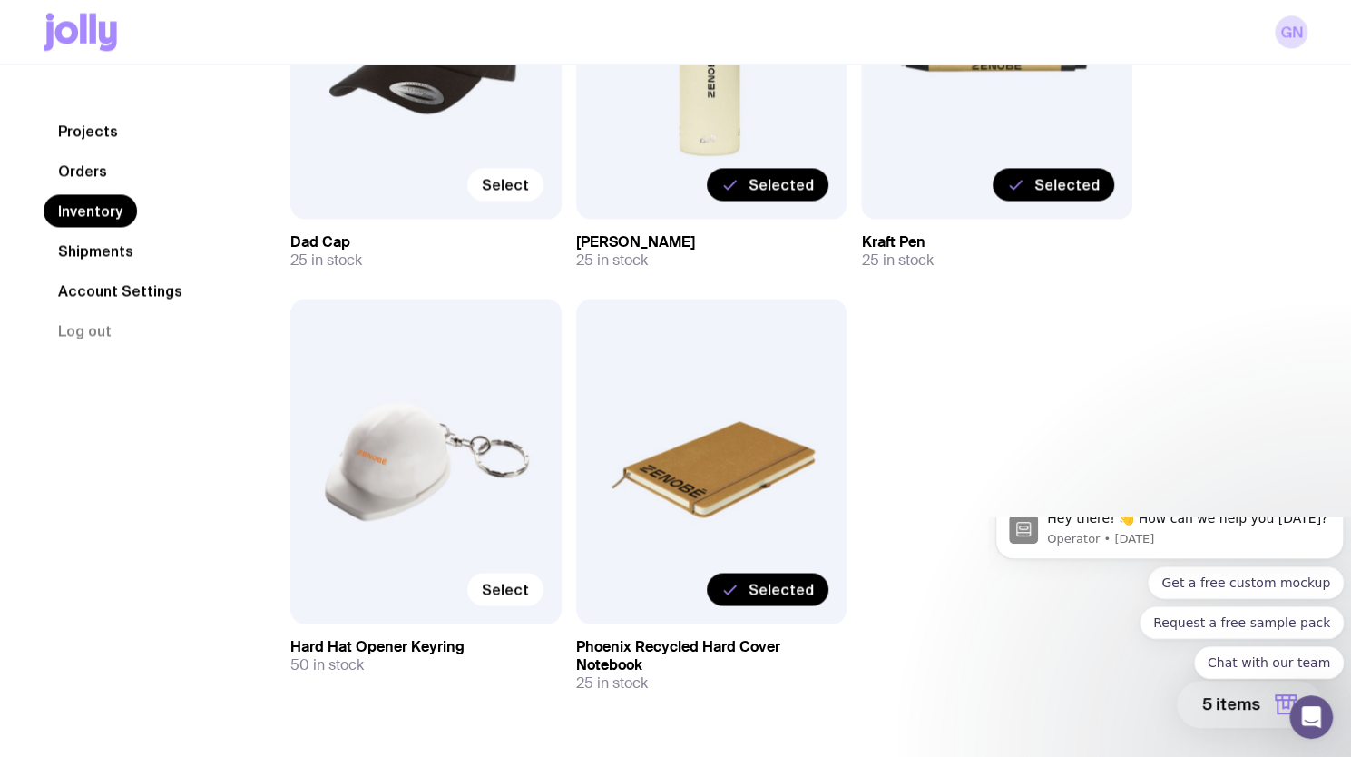
scroll to position [1666, 0]
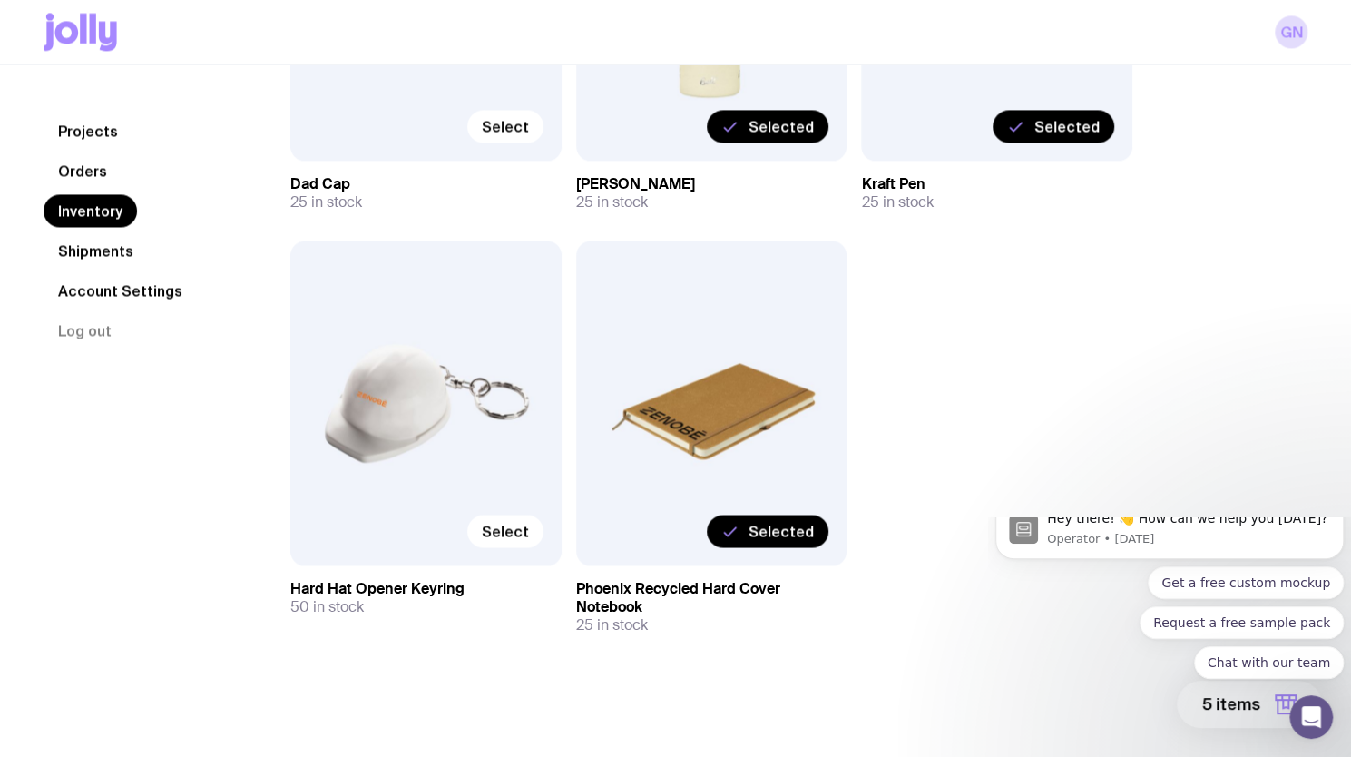
click at [1205, 705] on body "Hey there! 👋 How can we help you [DATE]? Operator • [DATE] Get a free custom mo…" at bounding box center [1169, 632] width 348 height 216
click at [1217, 708] on body "Hey there! 👋 How can we help you [DATE]? Operator • [DATE] Get a free custom mo…" at bounding box center [1169, 632] width 348 height 216
click at [494, 534] on span "Select" at bounding box center [505, 531] width 47 height 18
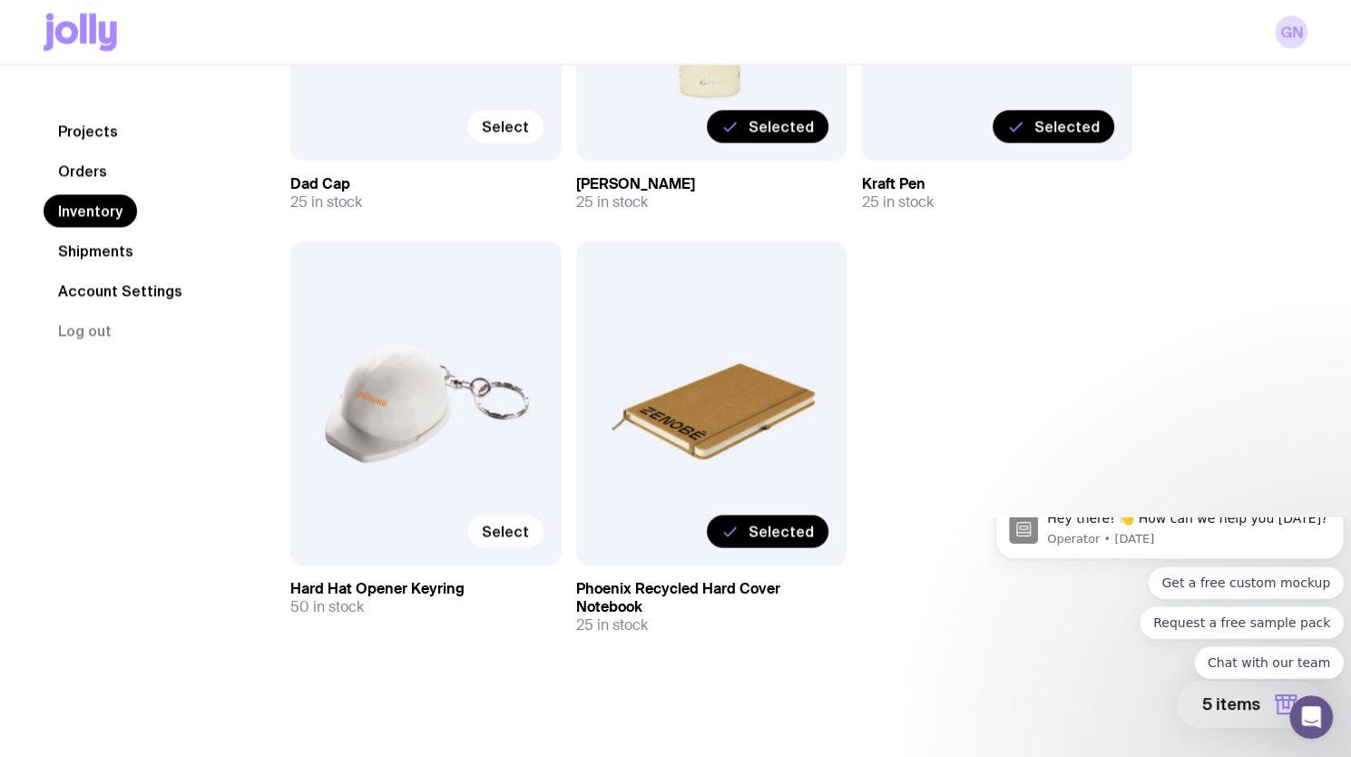
click at [0, 0] on input "Select" at bounding box center [0, 0] width 0 height 0
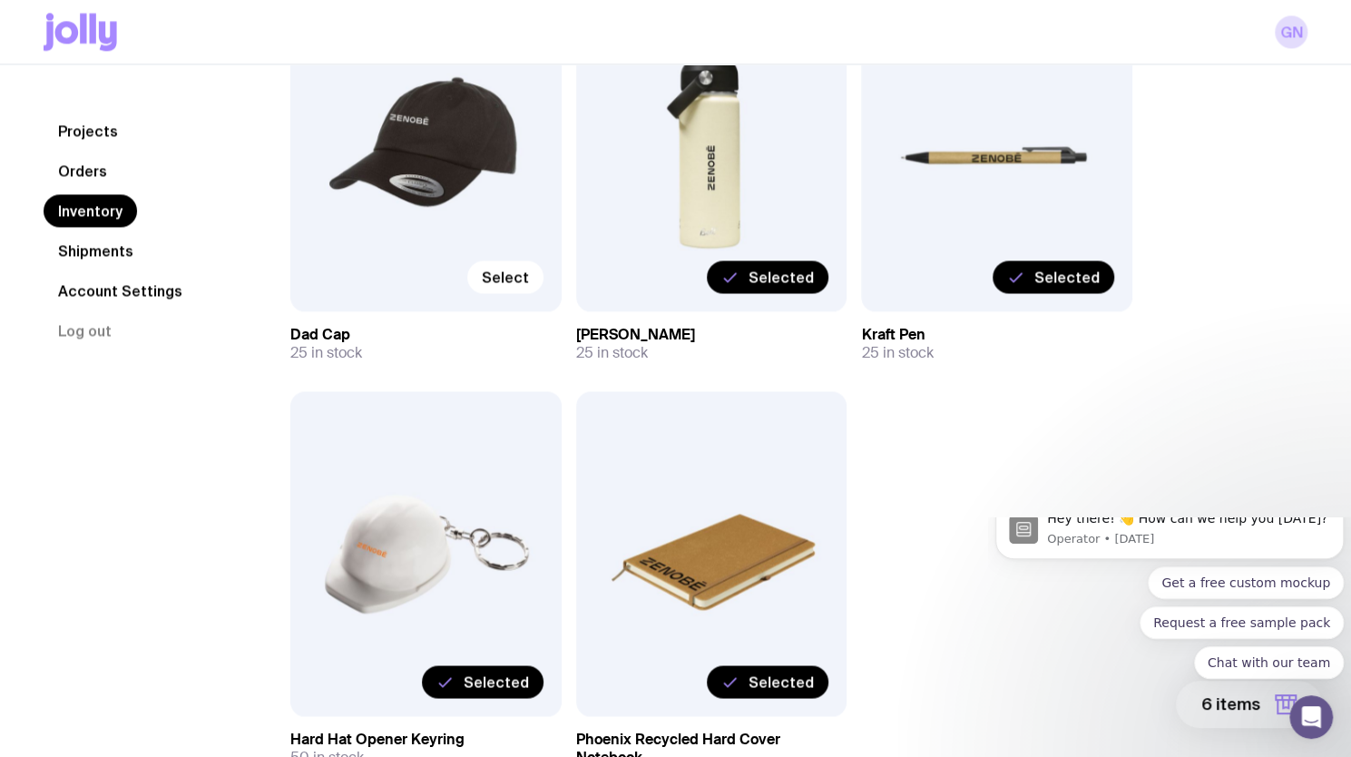
scroll to position [1485, 0]
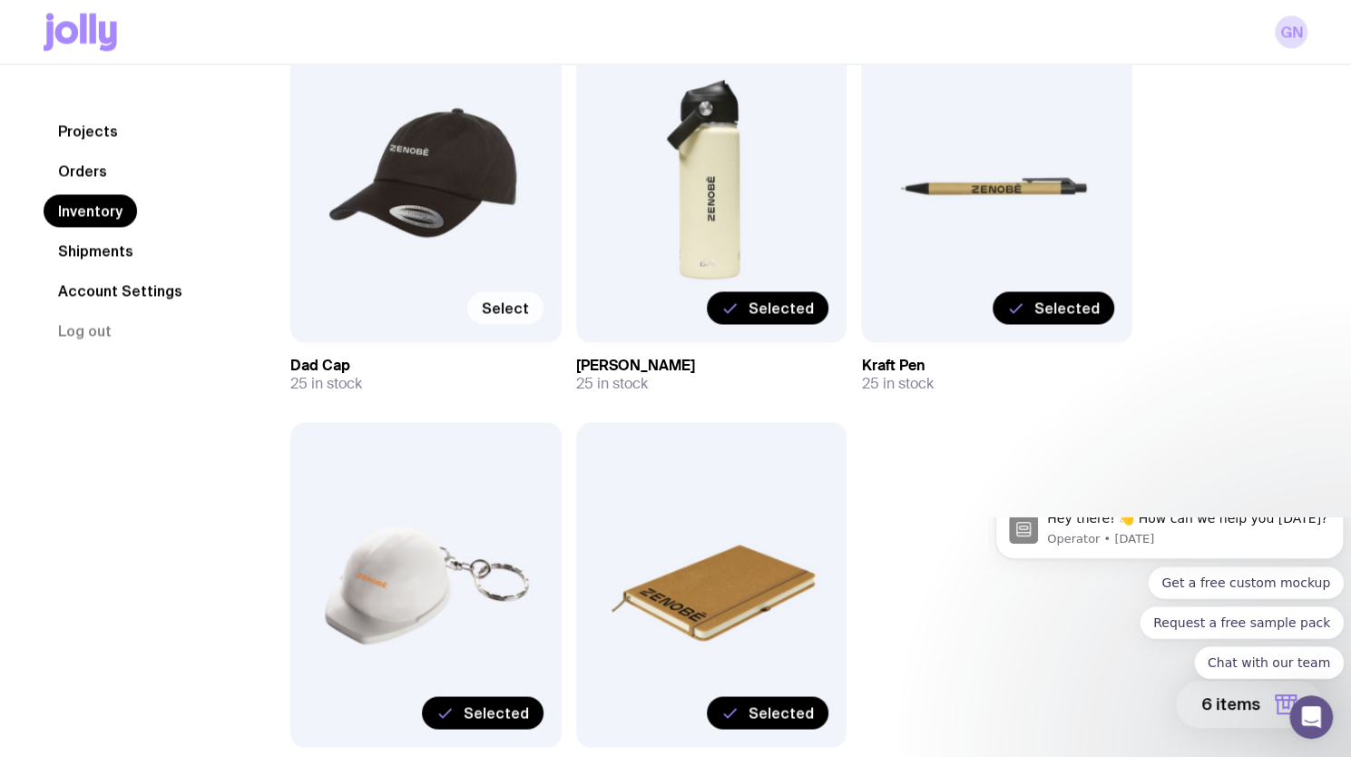
click at [504, 295] on label "Select" at bounding box center [505, 307] width 76 height 33
click at [0, 0] on input "Select" at bounding box center [0, 0] width 0 height 0
click at [1228, 714] on body "Hey there! 👋 How can we help you [DATE]? Operator • [DATE] Get a free custom mo…" at bounding box center [1169, 632] width 348 height 216
click at [479, 299] on span "Selected" at bounding box center [496, 308] width 65 height 18
click at [0, 0] on input "Selected" at bounding box center [0, 0] width 0 height 0
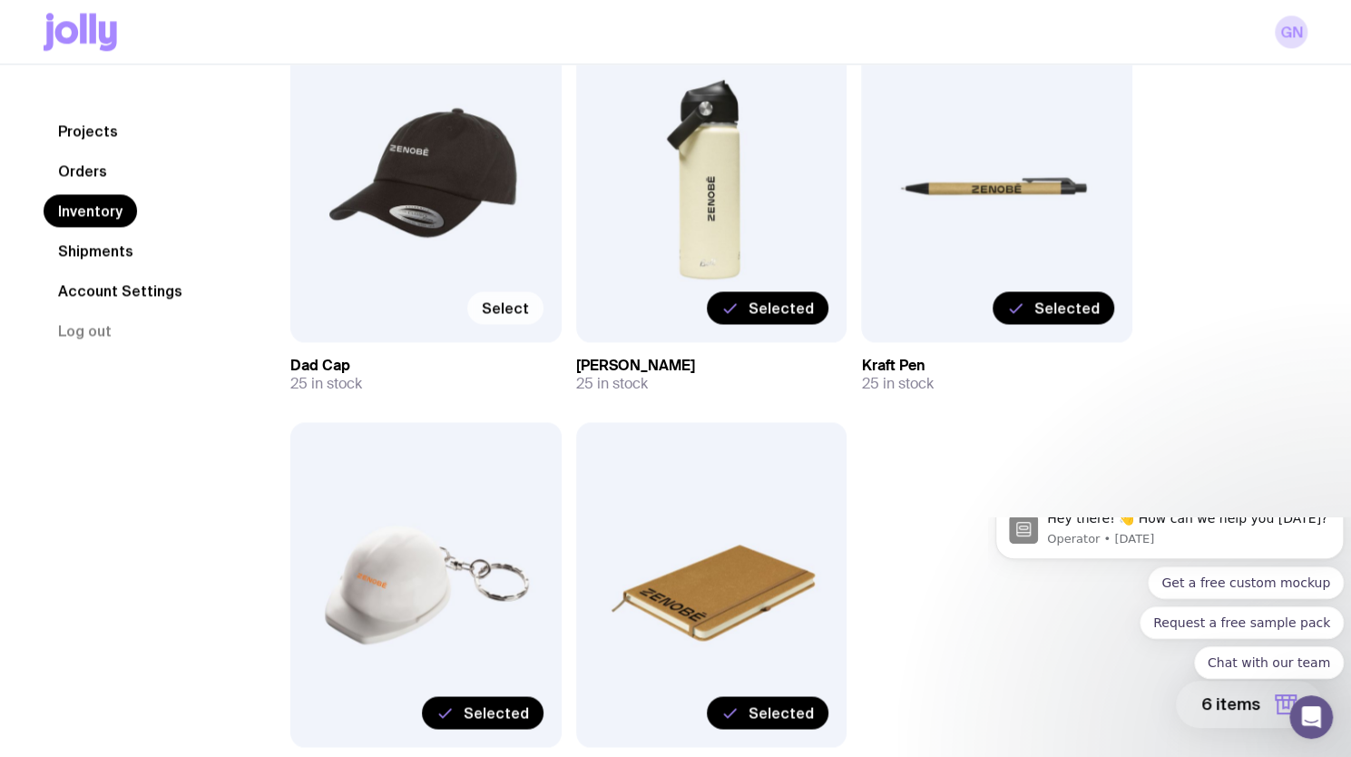
click at [499, 710] on span "Selected" at bounding box center [496, 712] width 65 height 18
click at [0, 0] on input "Selected" at bounding box center [0, 0] width 0 height 0
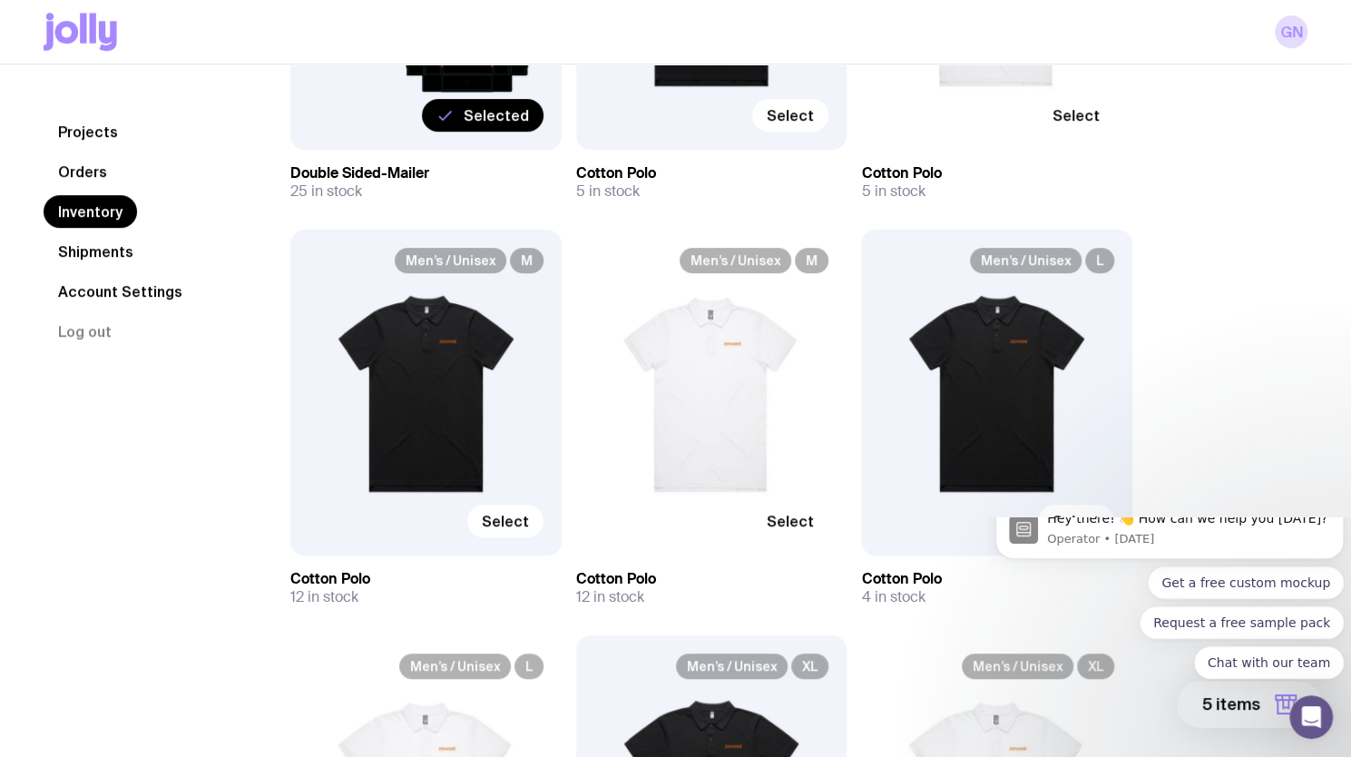
scroll to position [486, 0]
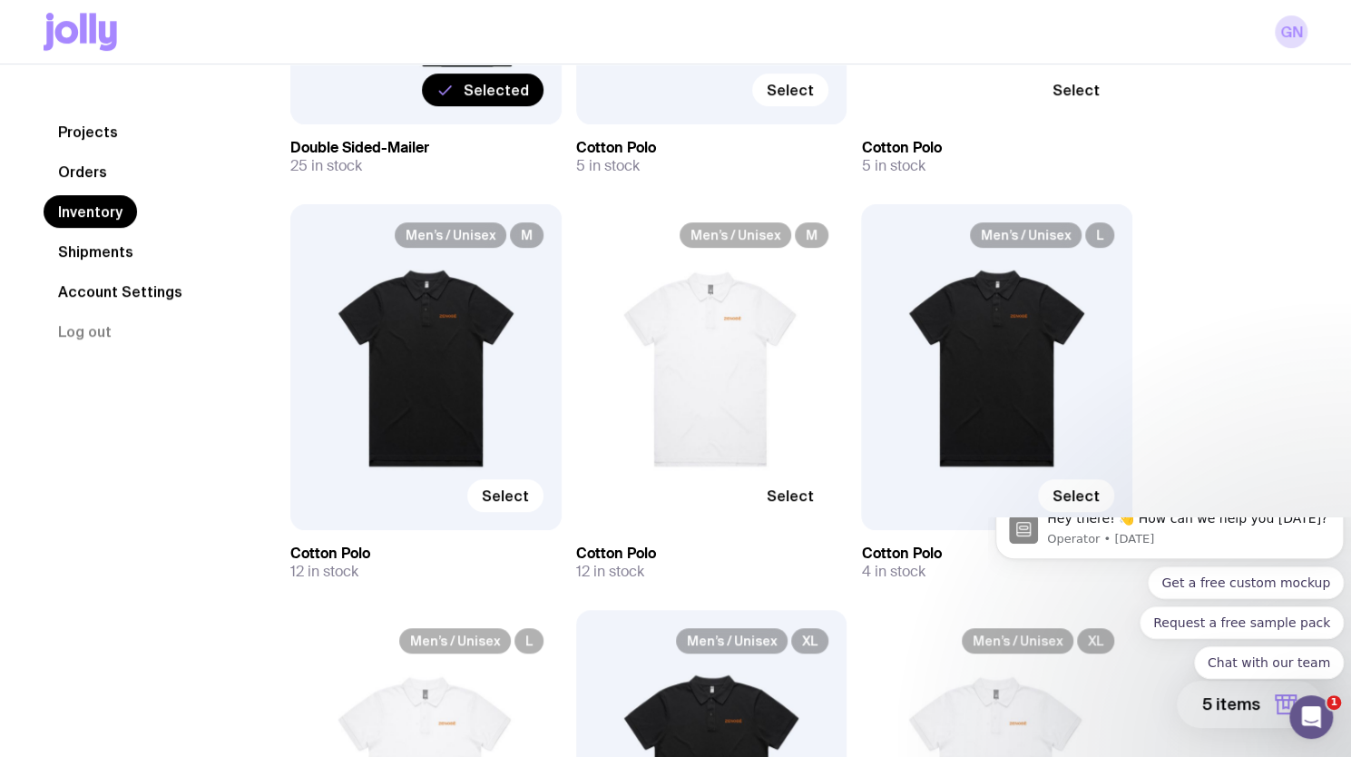
click at [1277, 709] on body "Hey there! 👋 How can we help you [DATE]? Operator • [DATE] Get a free custom mo…" at bounding box center [1169, 632] width 348 height 216
click at [1272, 703] on body "Hey there! 👋 How can we help you [DATE]? Operator • [DATE] Get a free custom mo…" at bounding box center [1169, 632] width 348 height 216
click at [1210, 708] on body "Hey there! 👋 How can we help you [DATE]? Operator • [DATE] Get a free custom mo…" at bounding box center [1169, 632] width 348 height 216
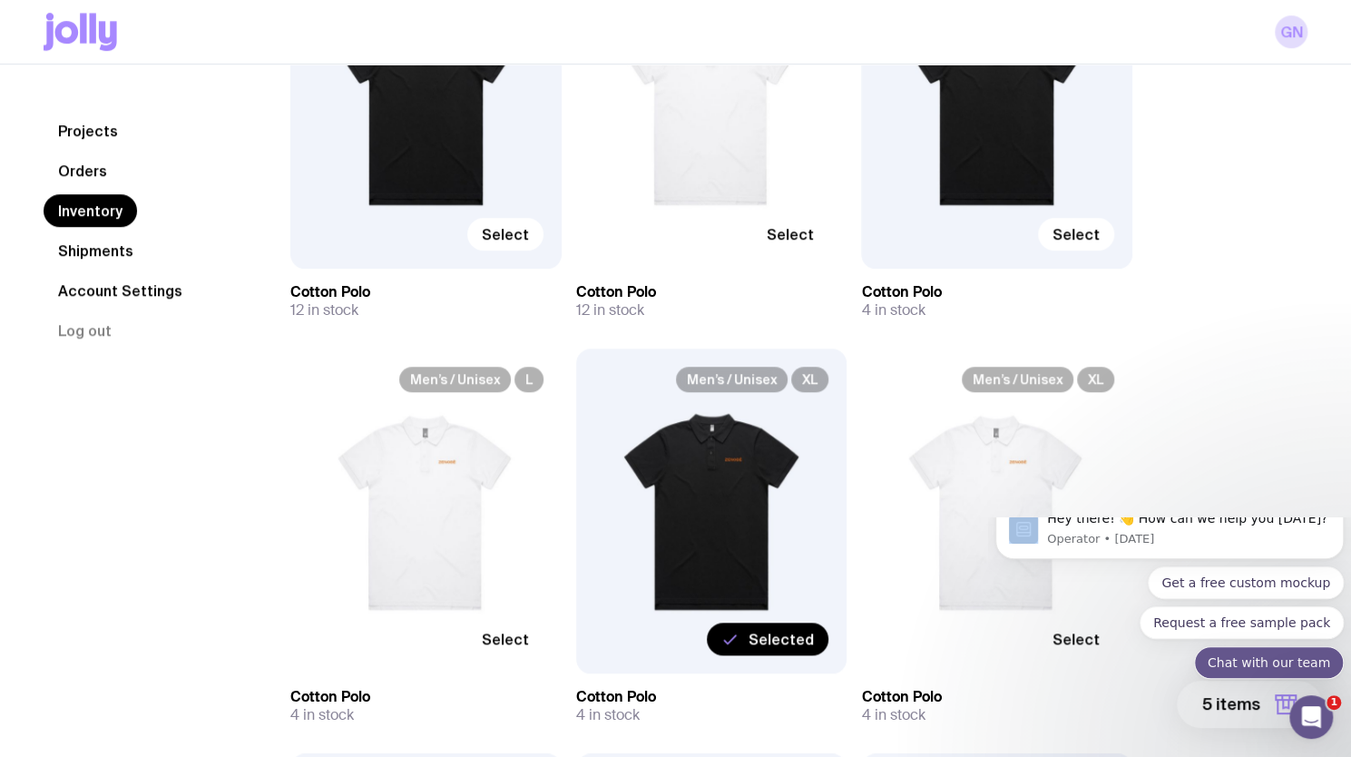
scroll to position [1031, 0]
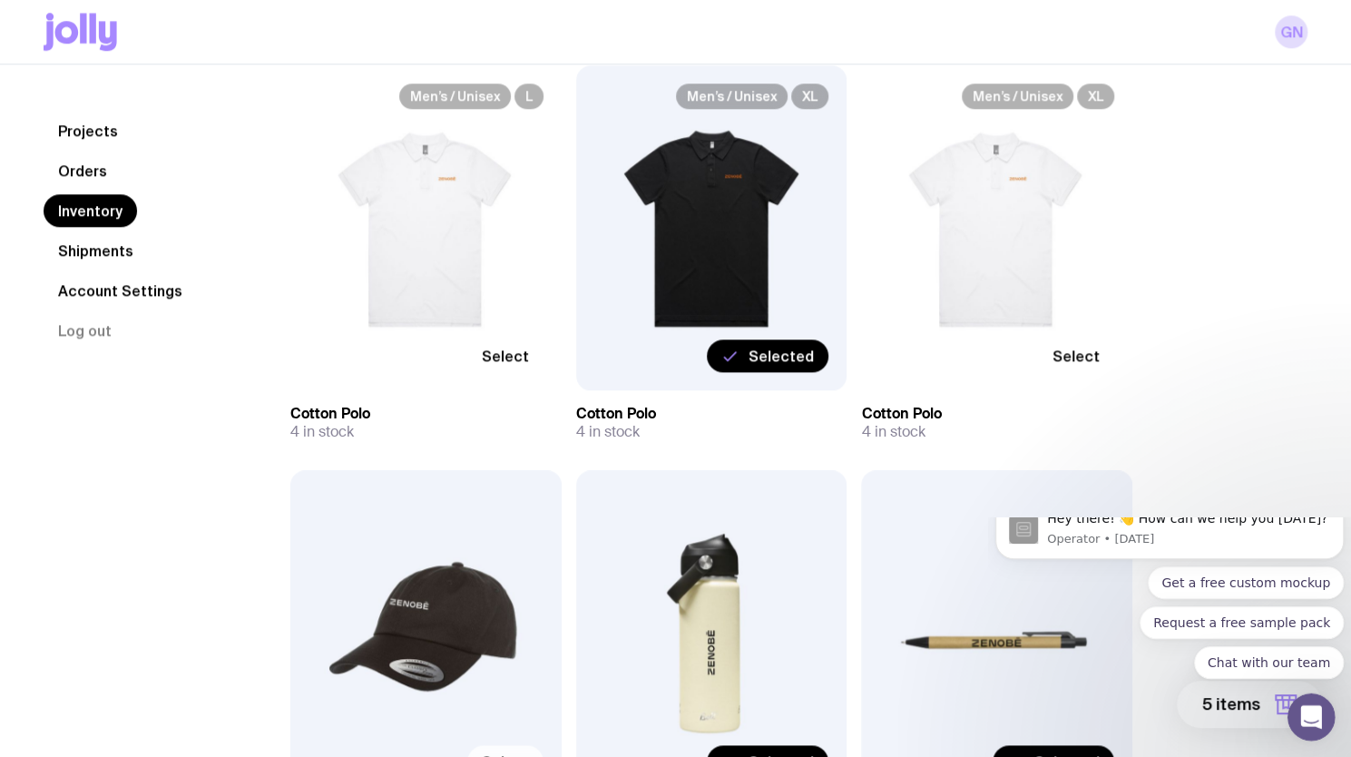
drag, startPoint x: 1315, startPoint y: 725, endPoint x: 1512, endPoint y: 878, distance: 249.6
click at [1287, 699] on html at bounding box center [1309, 714] width 44 height 44
click at [1311, 715] on icon "Open Intercom Messenger" at bounding box center [1309, 715] width 30 height 30
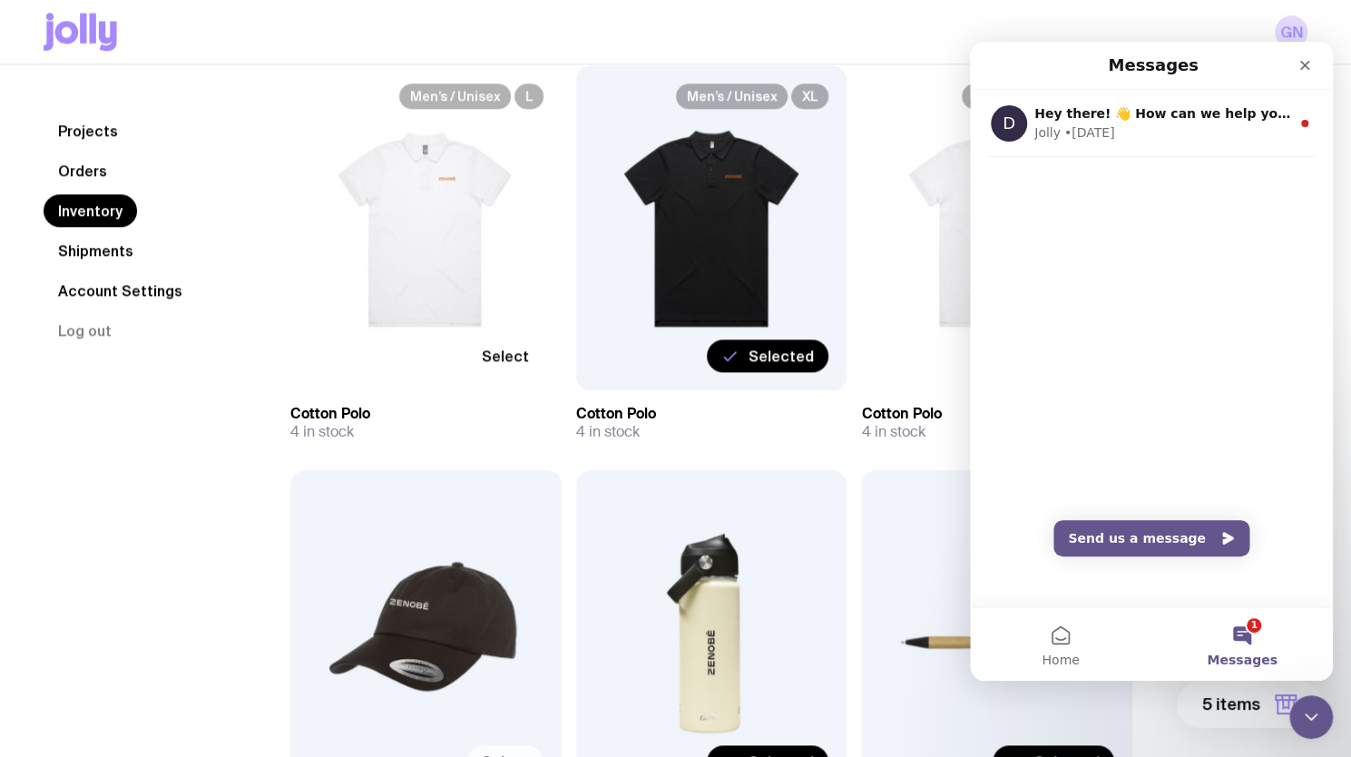
click at [1235, 717] on button "5 items" at bounding box center [1249, 704] width 145 height 47
click at [1310, 70] on icon "Close" at bounding box center [1305, 65] width 15 height 15
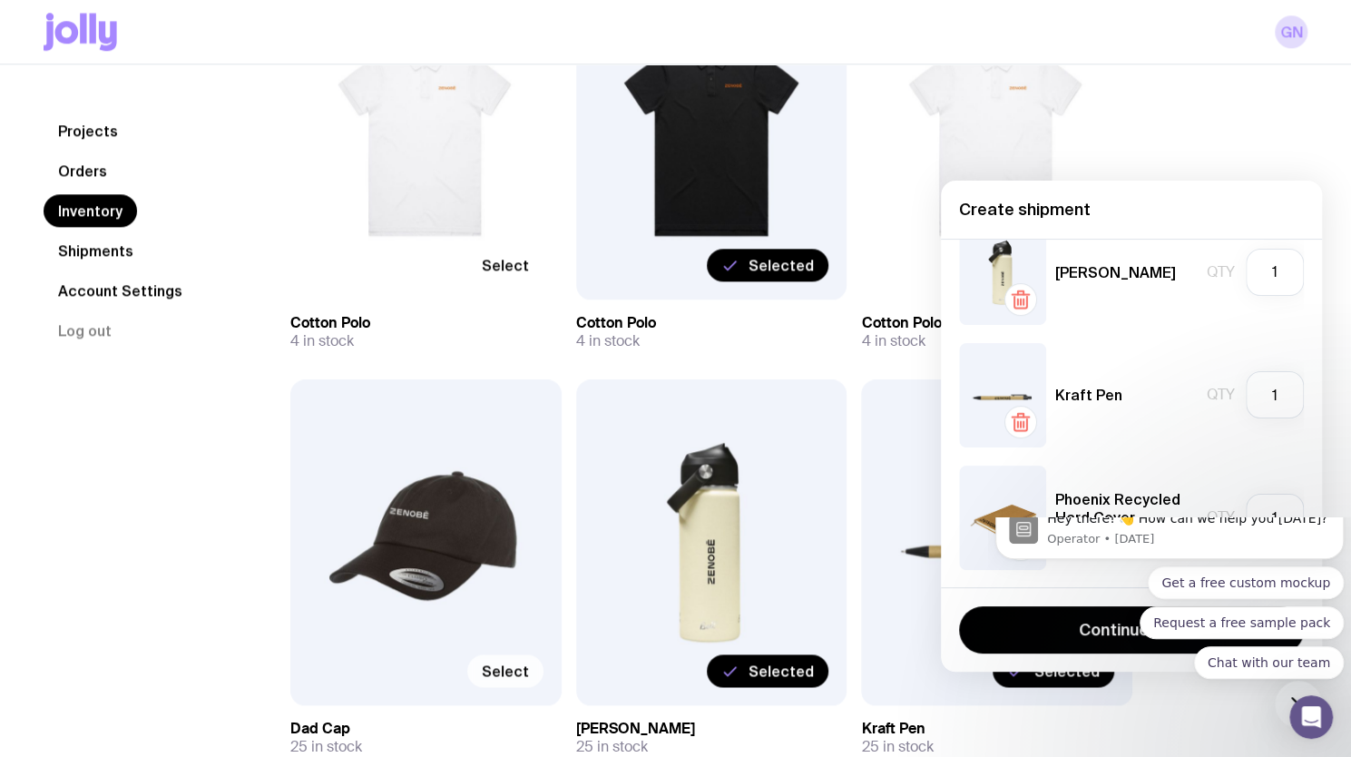
scroll to position [1394, 0]
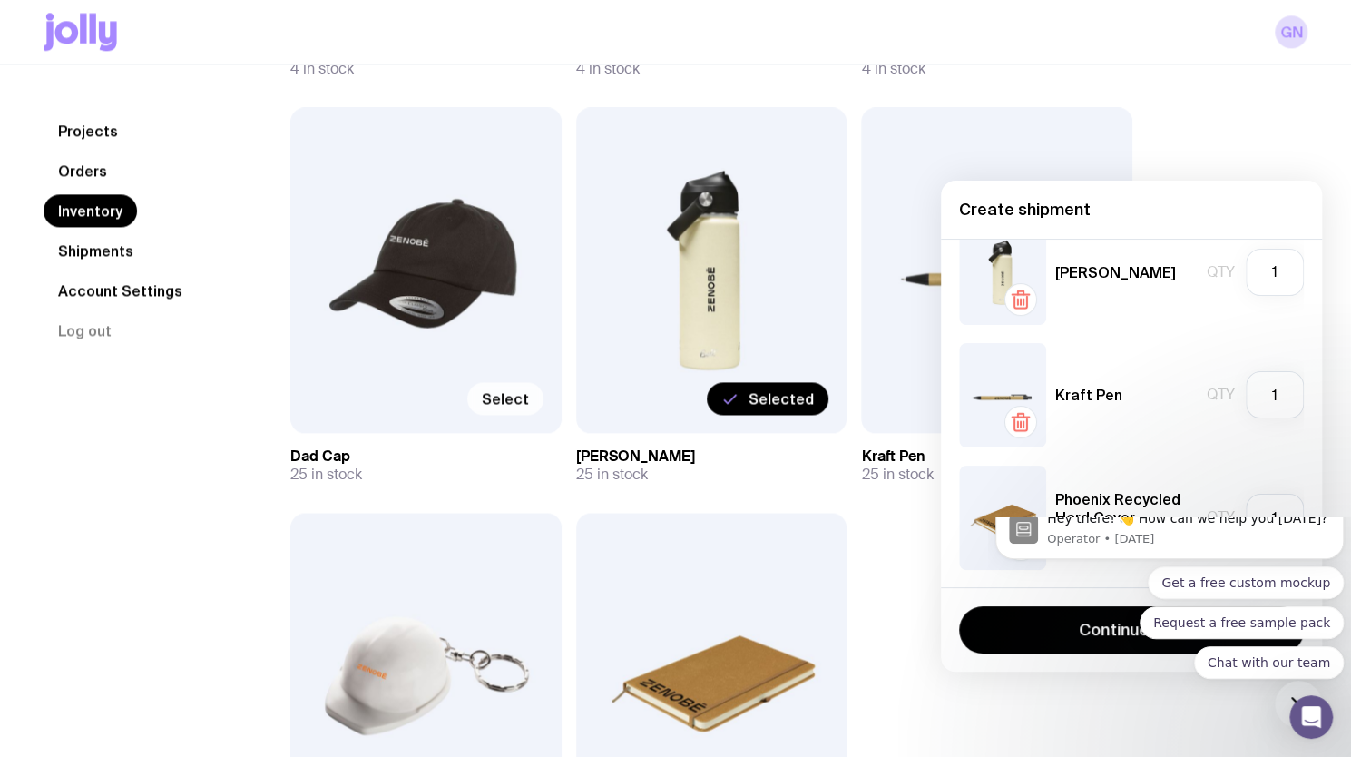
click at [1005, 628] on div "Get a free custom mockup Request a free sample pack Chat with our team" at bounding box center [1169, 622] width 348 height 113
click at [1127, 623] on div "Get a free custom mockup Request a free sample pack Chat with our team" at bounding box center [1169, 622] width 348 height 113
click at [1130, 624] on div "Get a free custom mockup Request a free sample pack Chat with our team" at bounding box center [1169, 622] width 348 height 113
click at [1306, 722] on icon "Open Intercom Messenger" at bounding box center [1309, 715] width 30 height 30
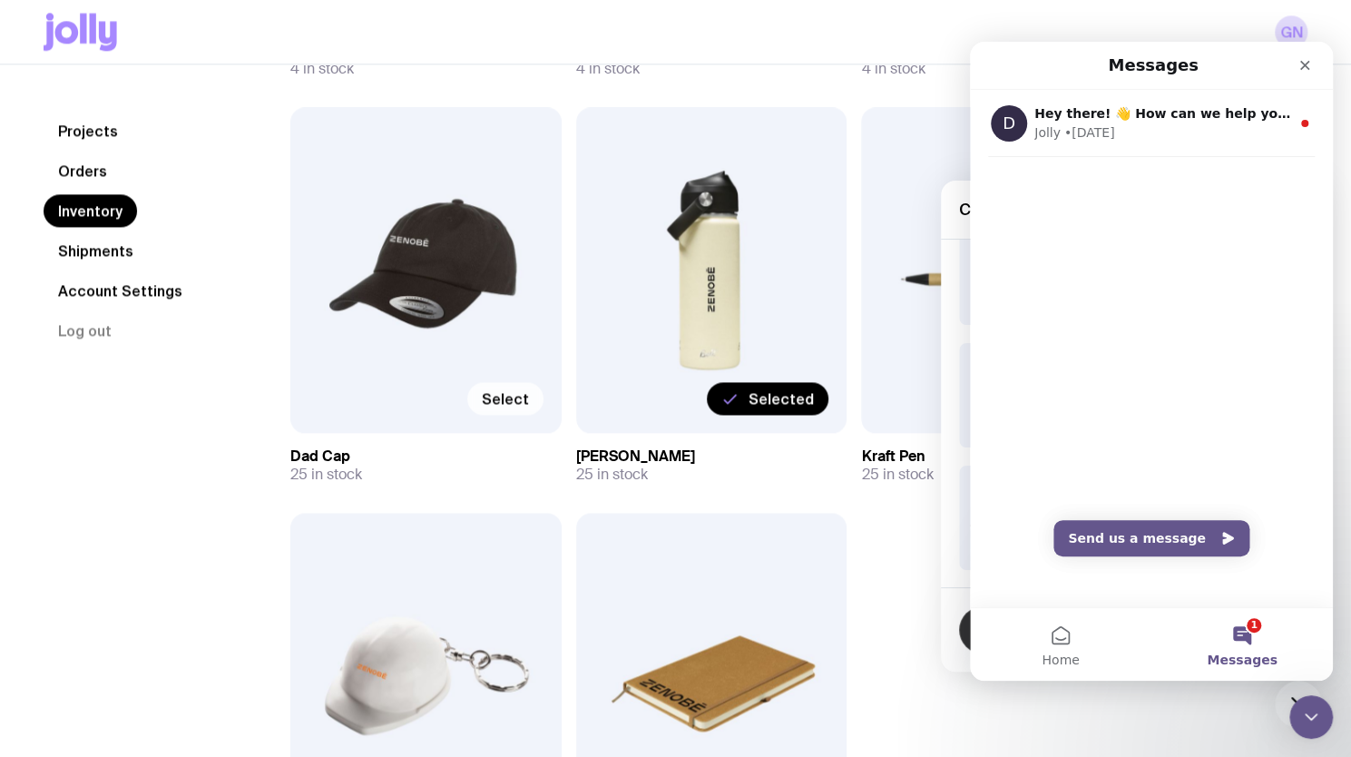
click at [966, 632] on button "Continue" at bounding box center [1131, 629] width 345 height 47
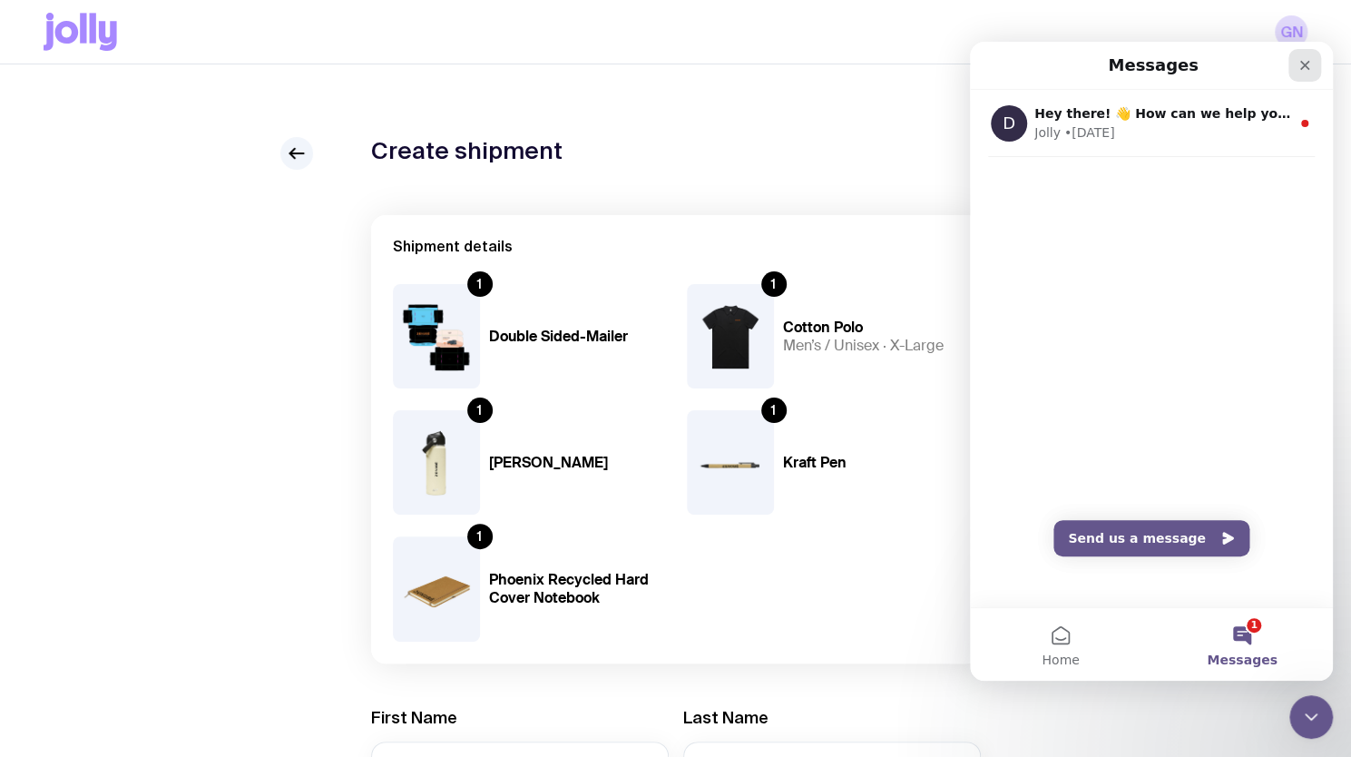
click at [1309, 66] on icon "Close" at bounding box center [1305, 65] width 15 height 15
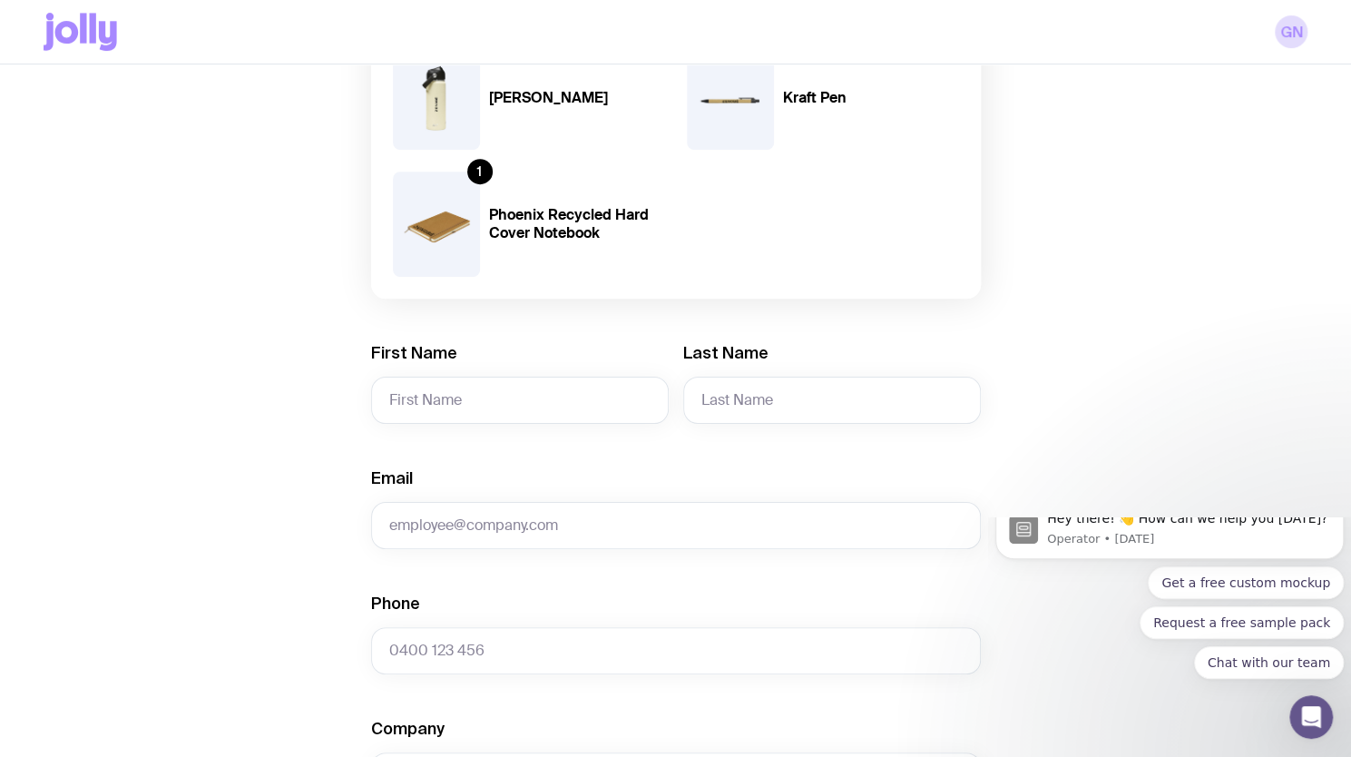
scroll to position [363, 0]
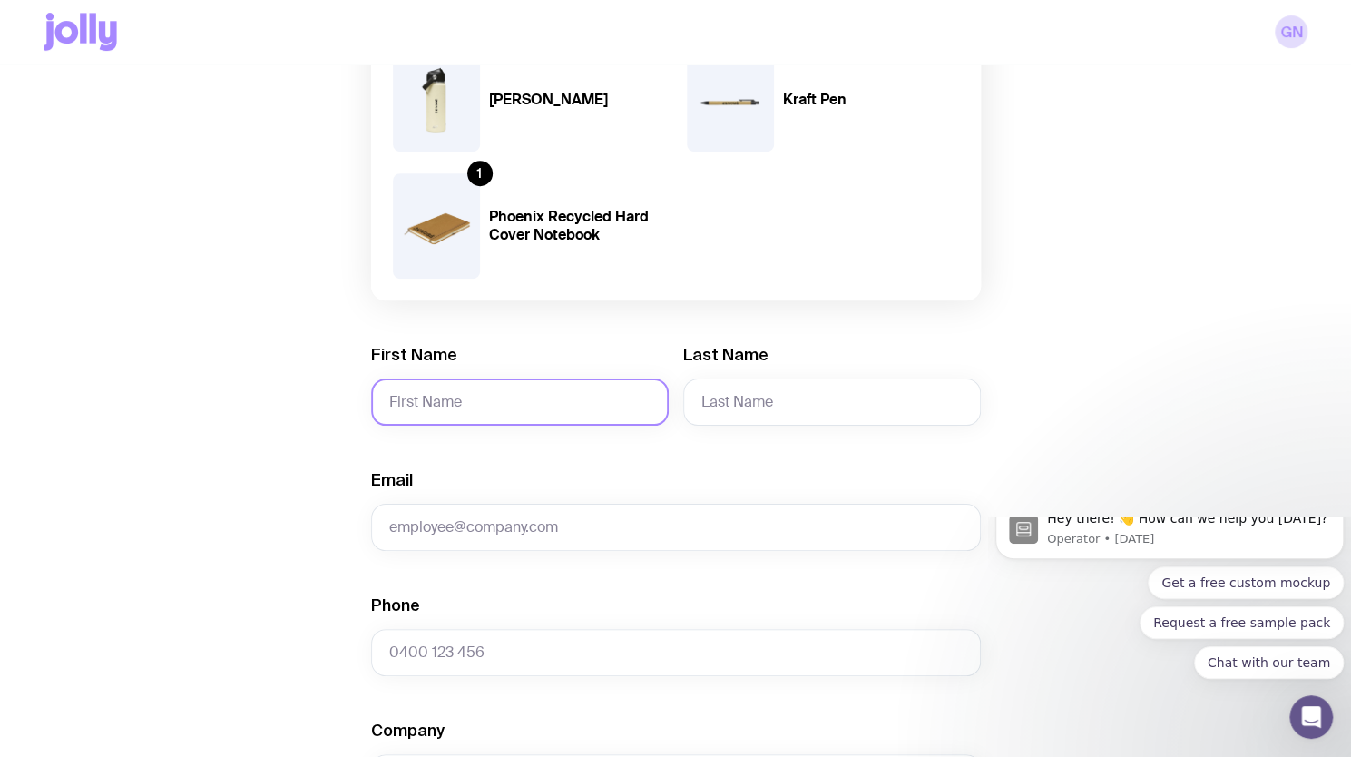
click at [541, 411] on input "First Name" at bounding box center [520, 401] width 298 height 47
click at [459, 414] on input "CA" at bounding box center [520, 401] width 298 height 47
type input "c"
type input "[PERSON_NAME]"
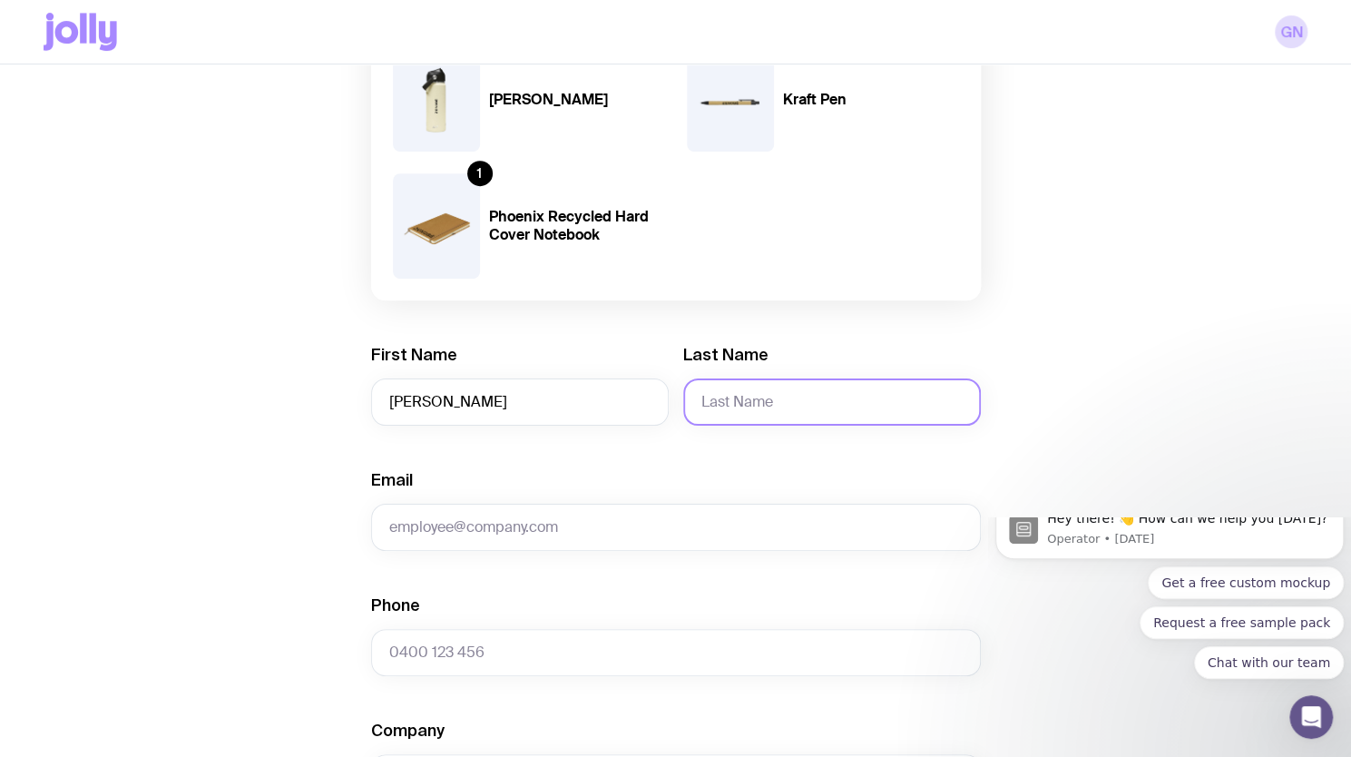
click at [713, 397] on input "Last Name" at bounding box center [832, 401] width 298 height 47
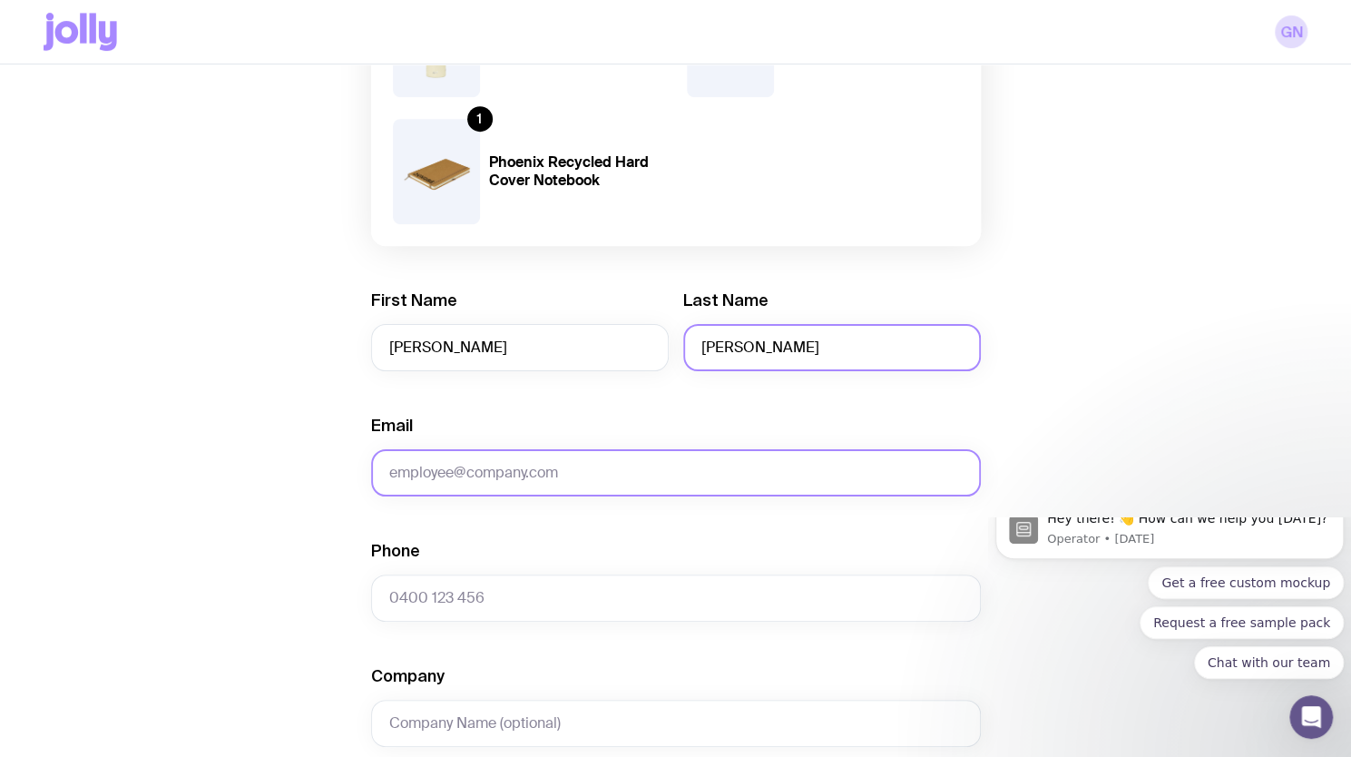
scroll to position [454, 0]
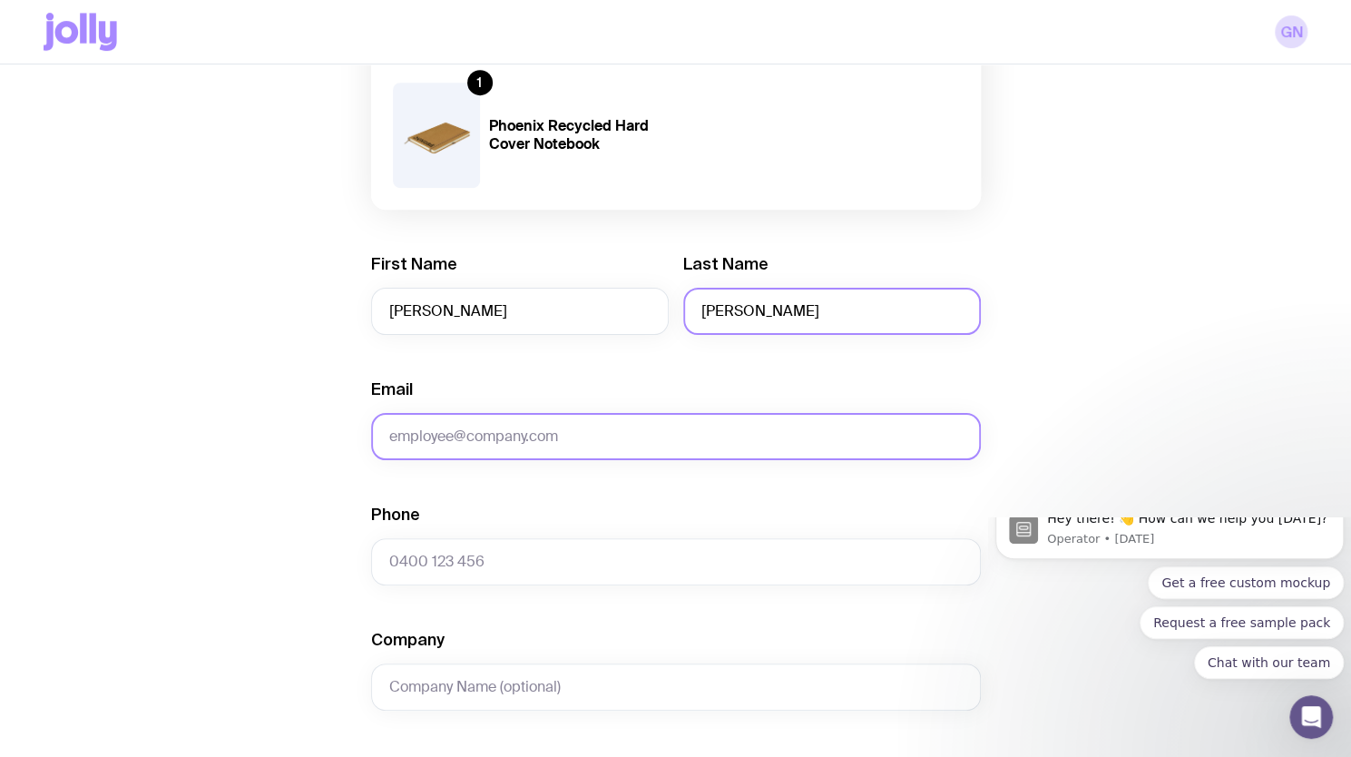
type input "[PERSON_NAME]"
click at [657, 441] on input "Email" at bounding box center [676, 436] width 610 height 47
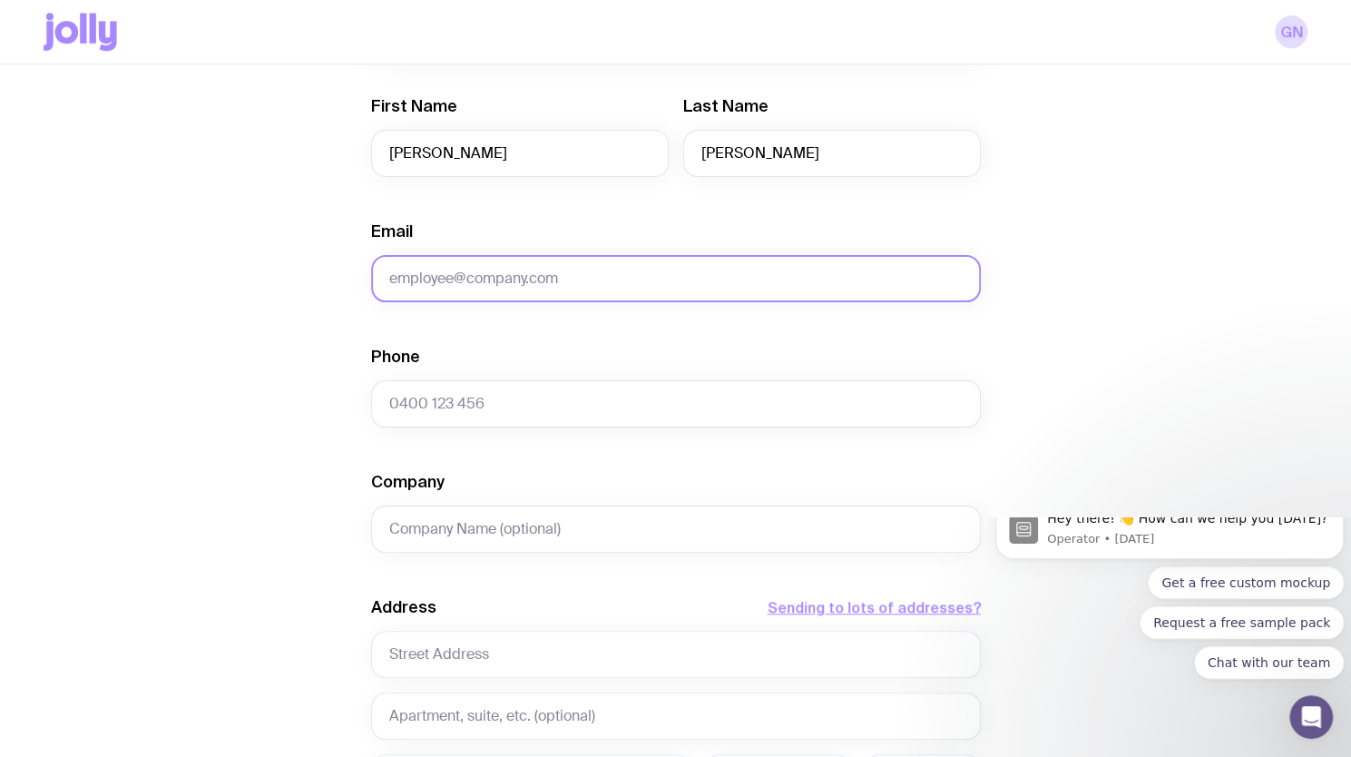
scroll to position [635, 0]
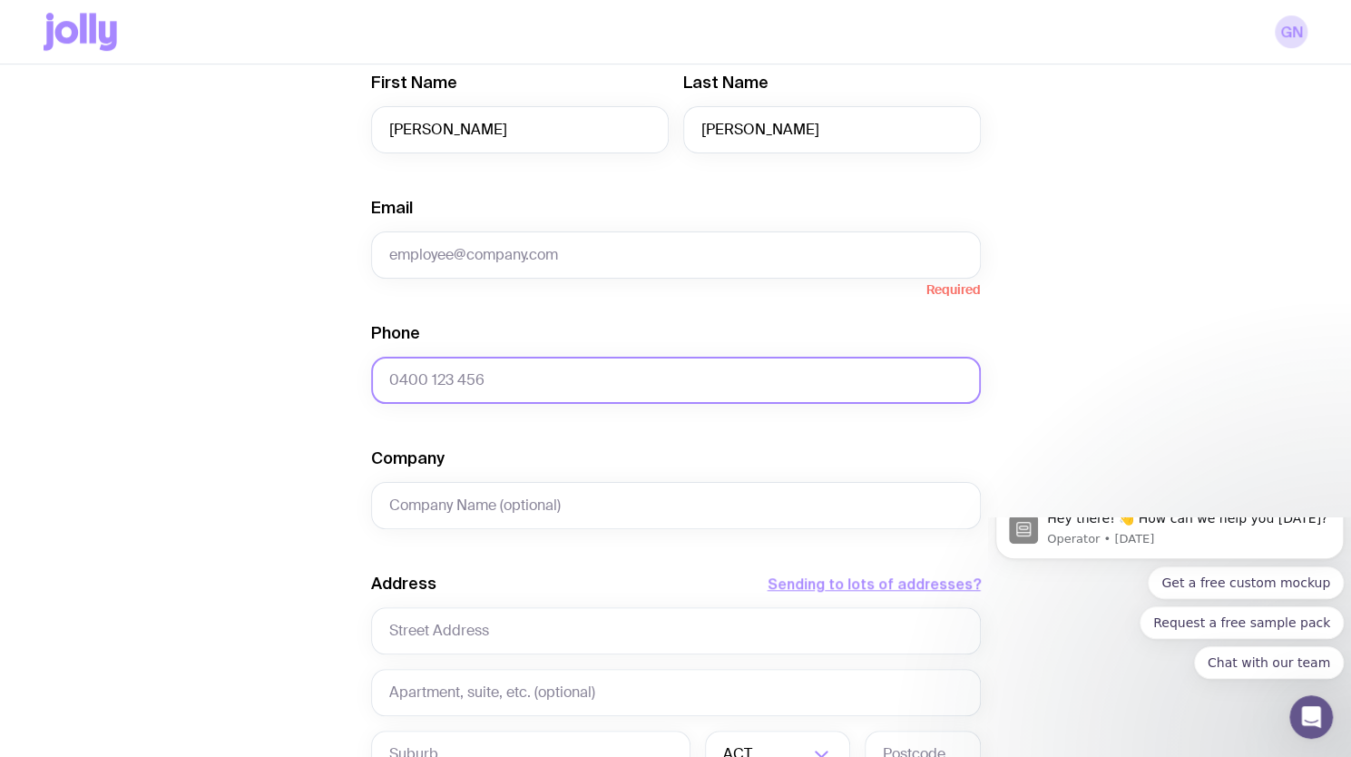
click at [495, 376] on input "Phone" at bounding box center [676, 380] width 610 height 47
paste input "0483888728"
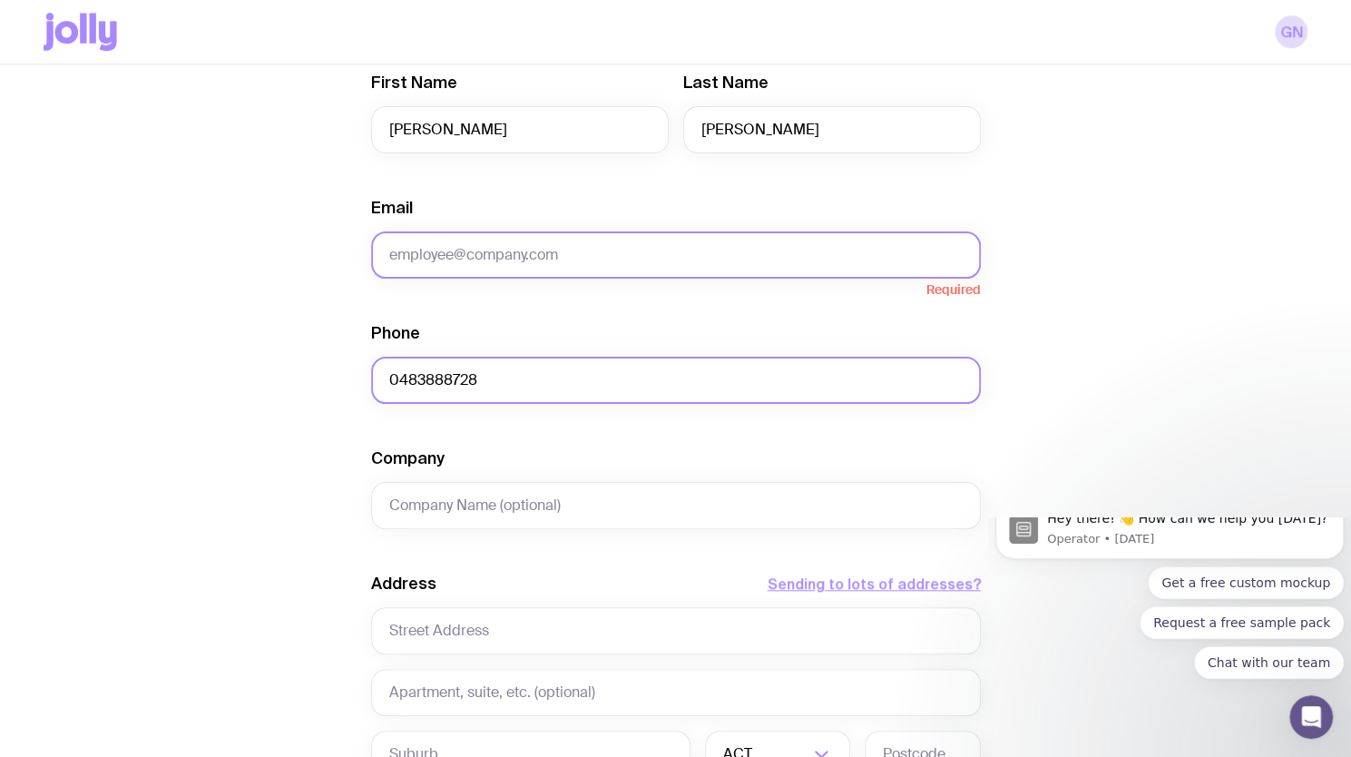
type input "0483888728"
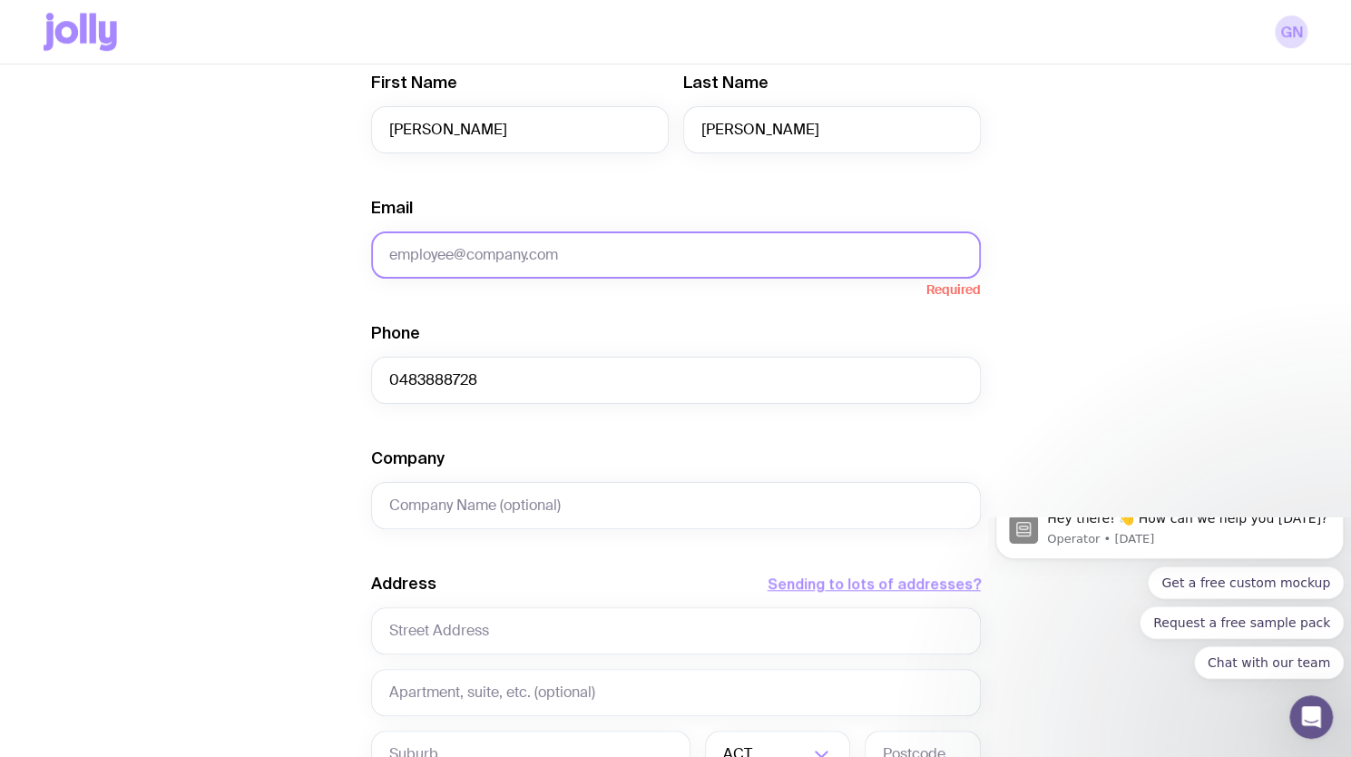
click at [468, 251] on input "Email" at bounding box center [676, 254] width 610 height 47
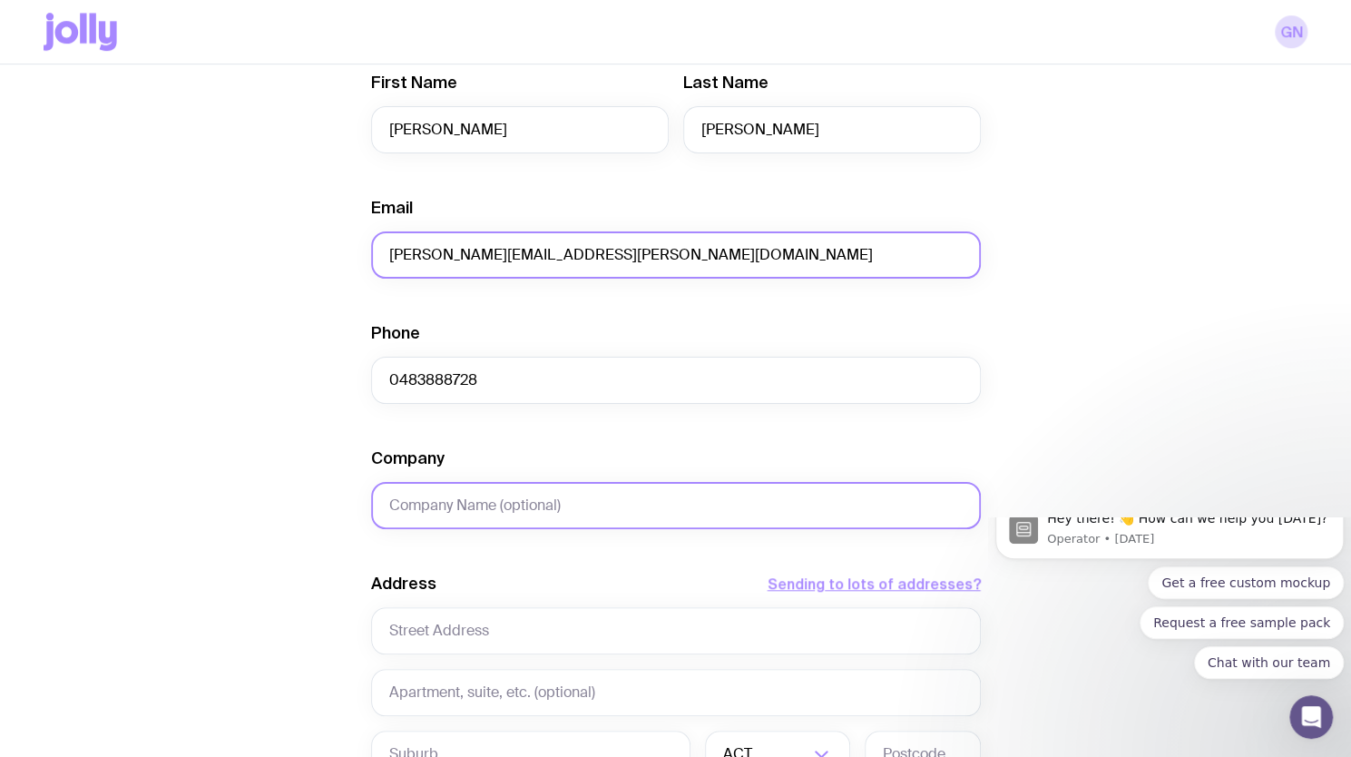
type input "[PERSON_NAME][EMAIL_ADDRESS][PERSON_NAME][DOMAIN_NAME]"
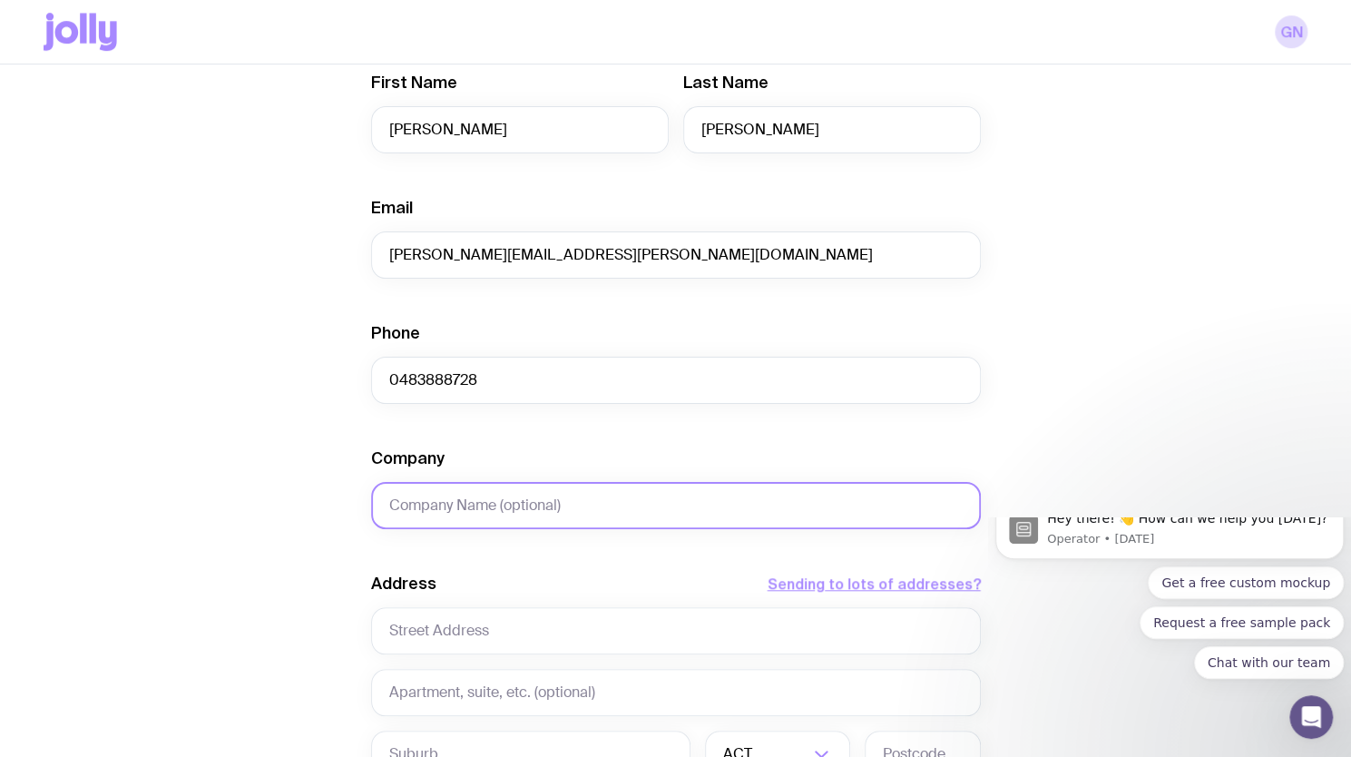
click at [529, 509] on input "Company" at bounding box center [676, 505] width 610 height 47
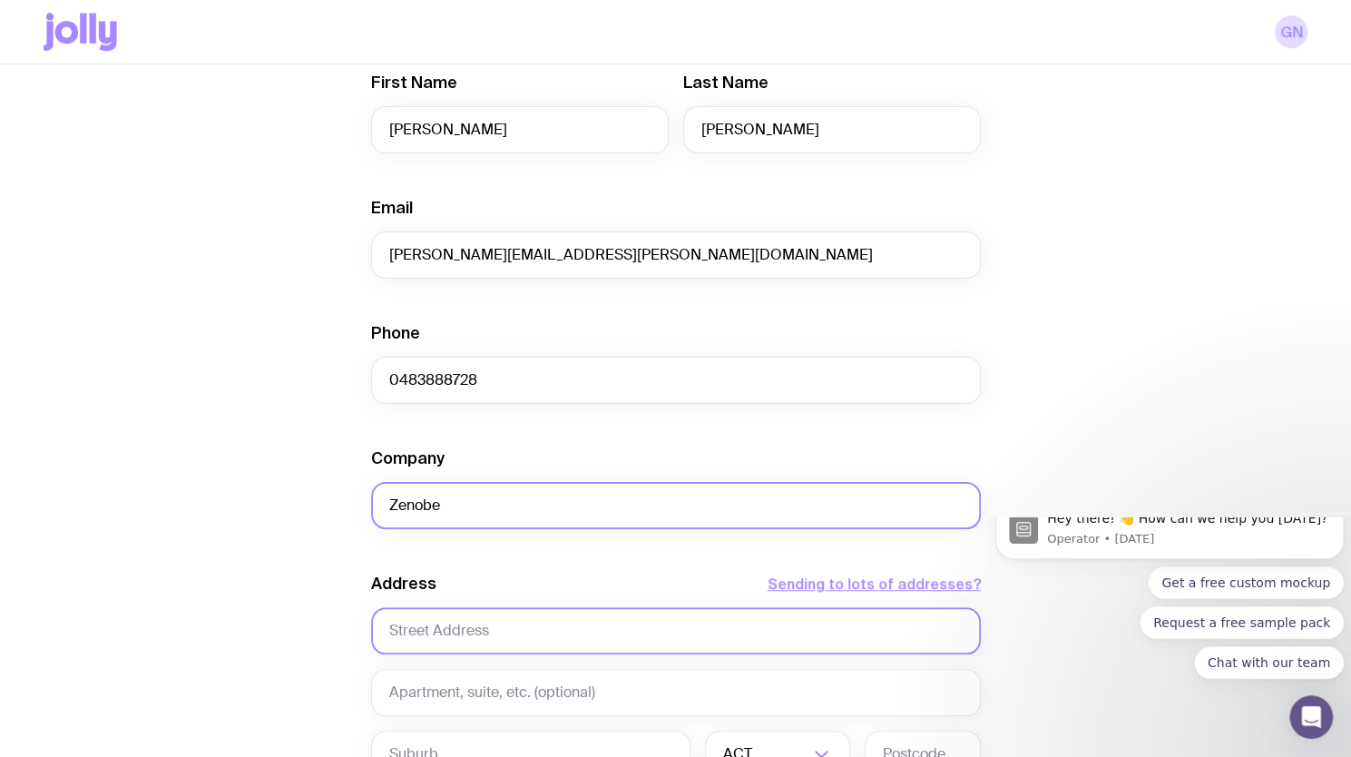
scroll to position [817, 0]
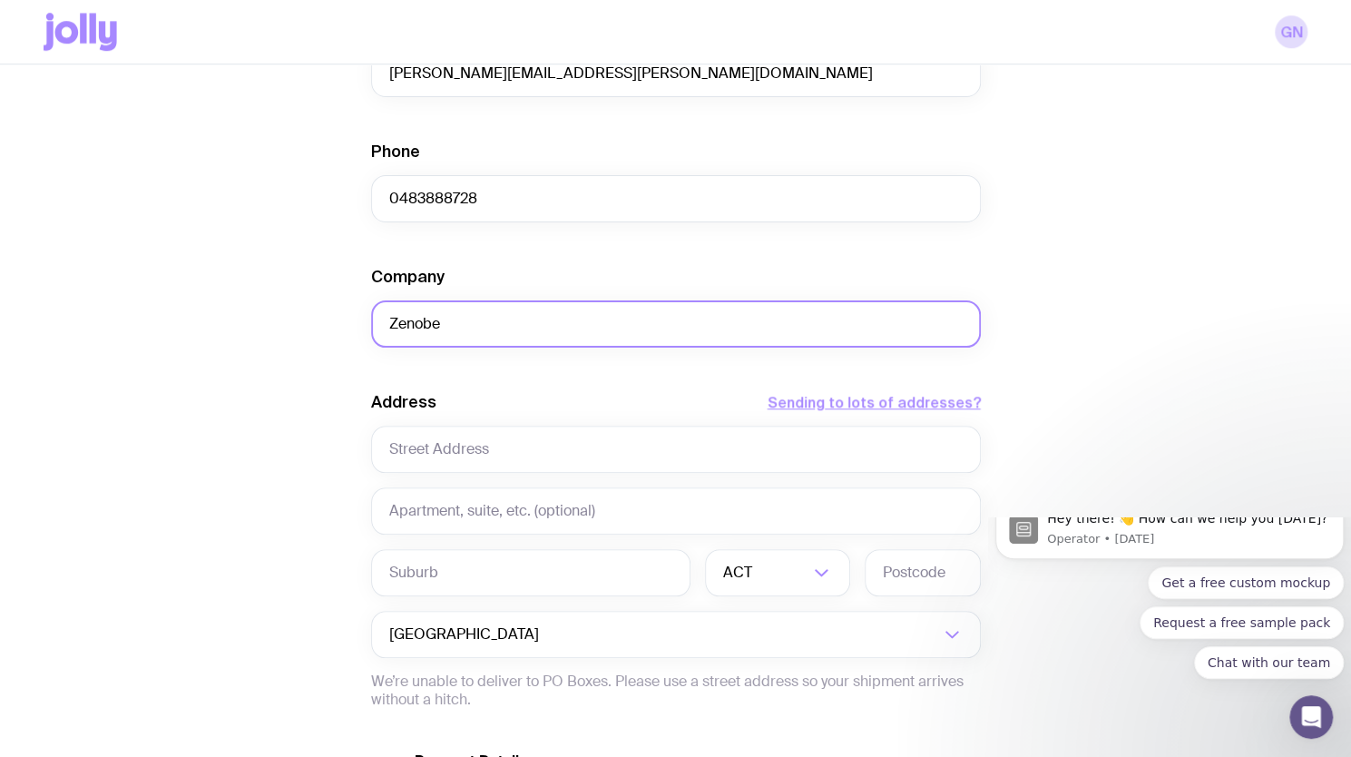
type input "Zenobe"
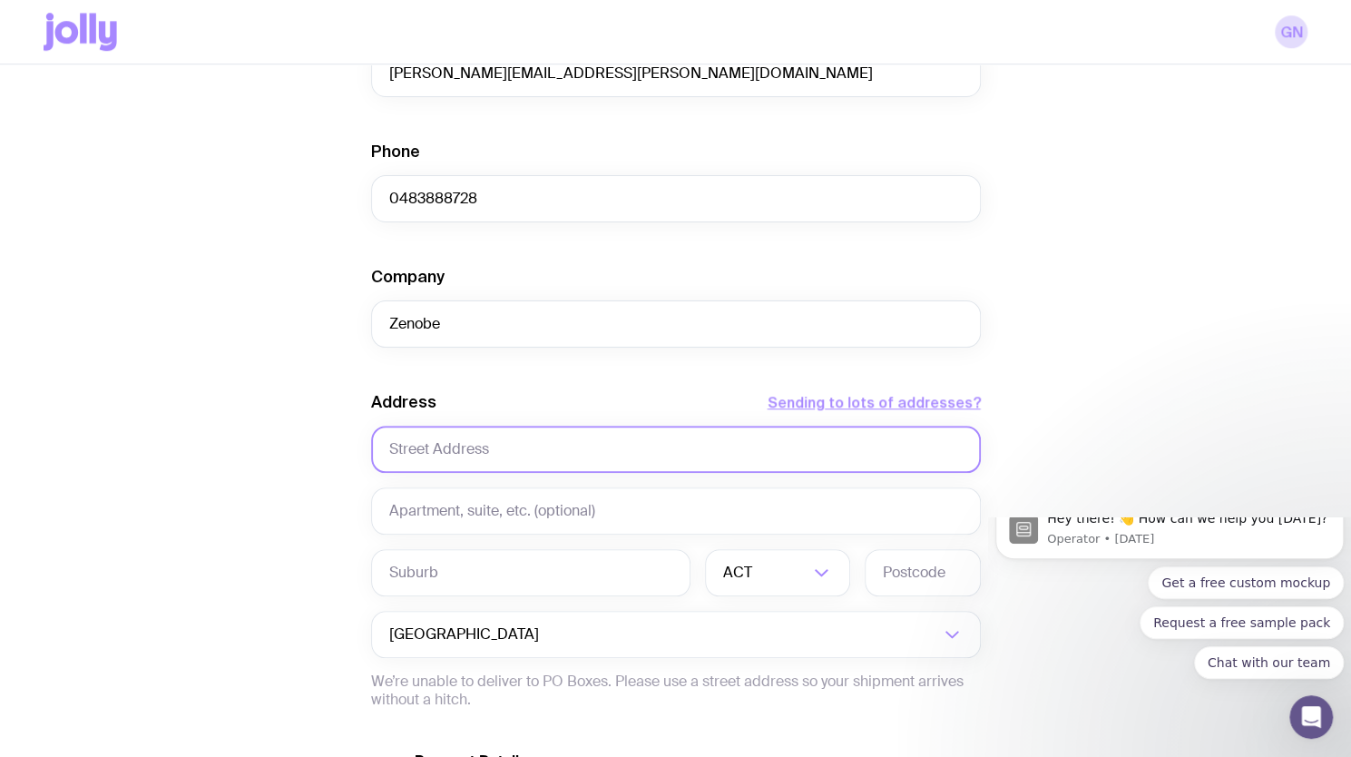
click at [459, 458] on input "text" at bounding box center [676, 449] width 610 height 47
paste input "[STREET_ADDRESS]"
type input "[STREET_ADDRESS]"
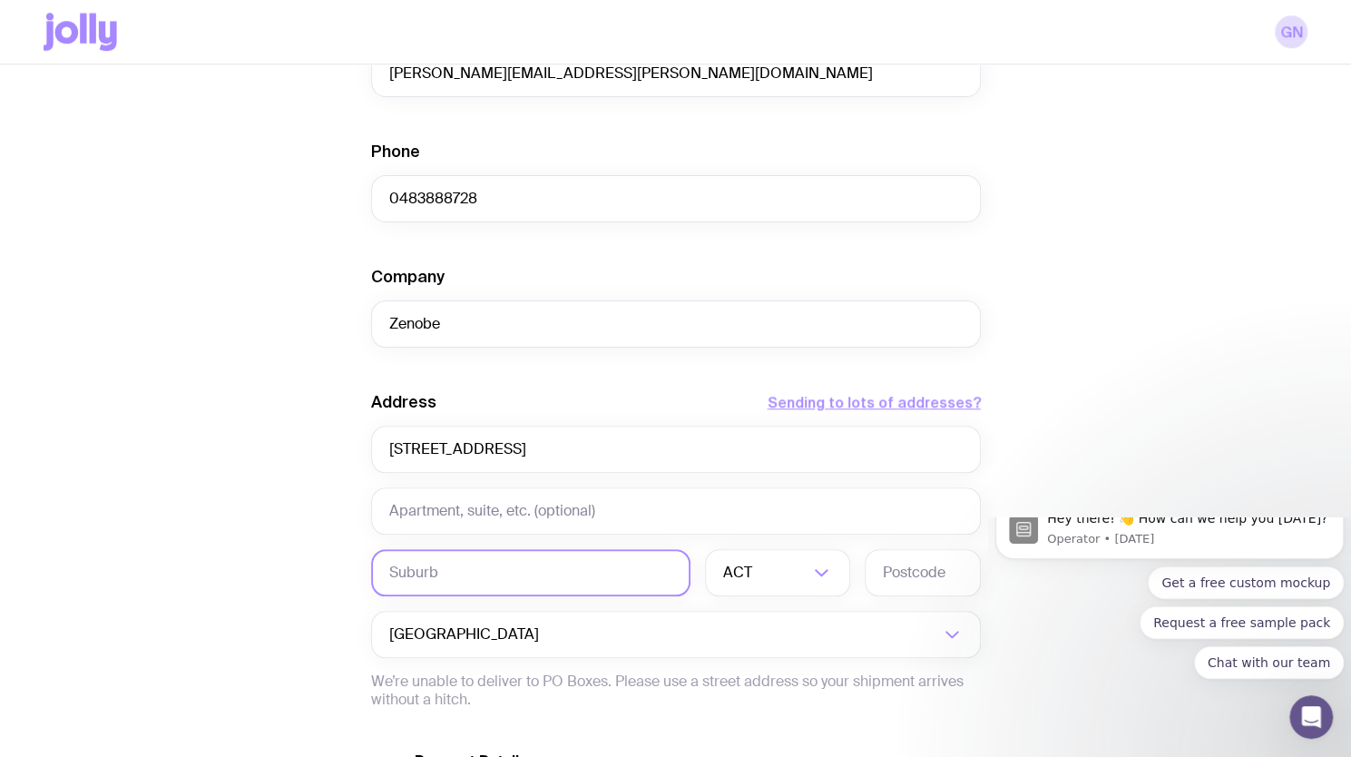
click at [452, 572] on input "text" at bounding box center [530, 572] width 319 height 47
click at [827, 576] on icon "Search for option" at bounding box center [821, 573] width 22 height 22
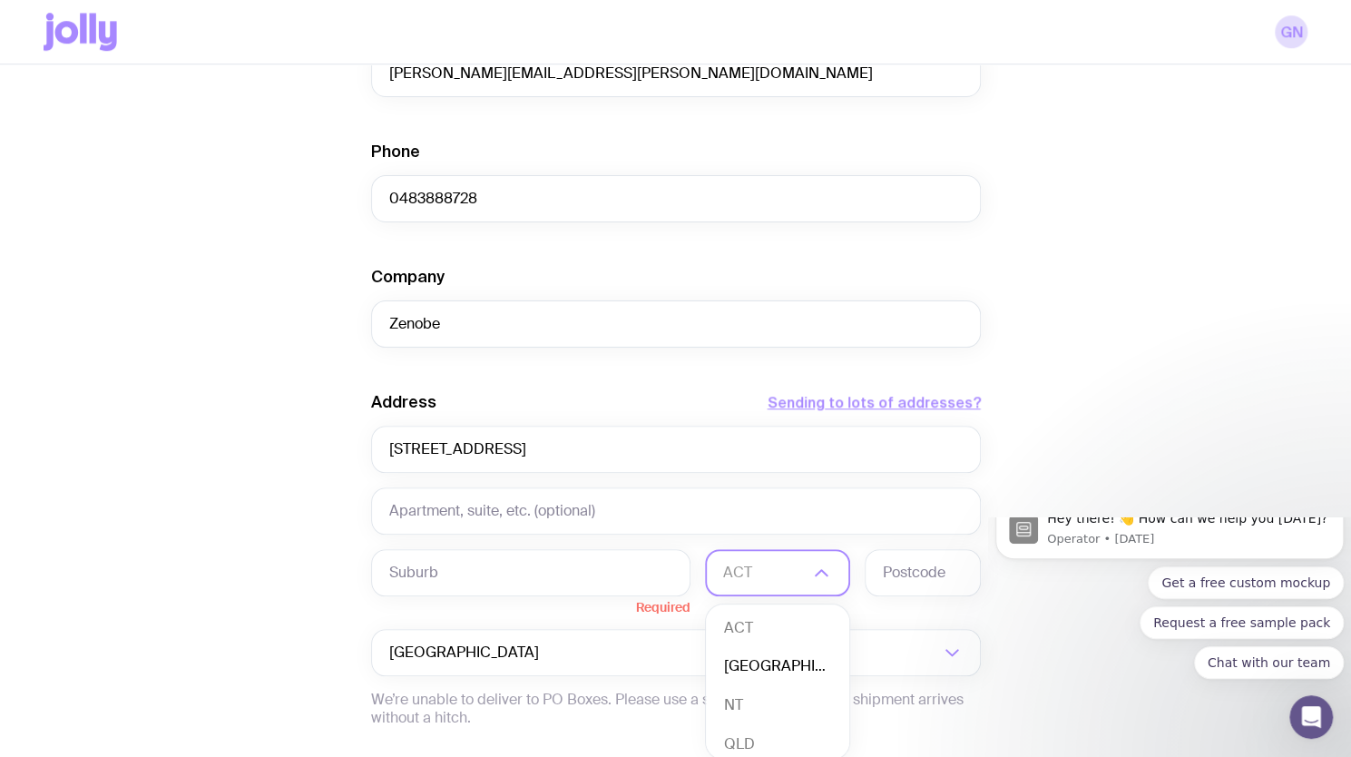
click at [770, 669] on li "[GEOGRAPHIC_DATA]" at bounding box center [777, 666] width 143 height 39
click at [893, 583] on input "text" at bounding box center [923, 572] width 116 height 47
type input "2026"
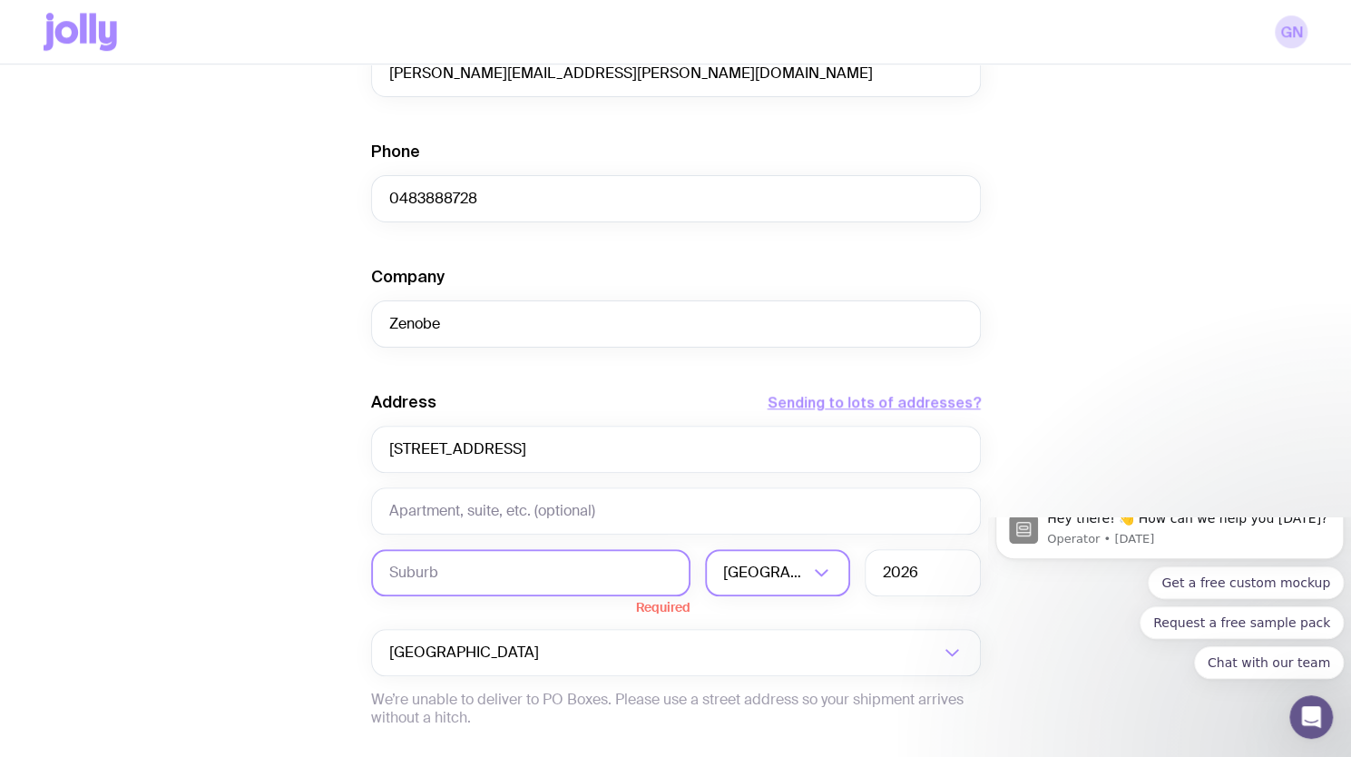
click at [465, 565] on input "text" at bounding box center [530, 572] width 319 height 47
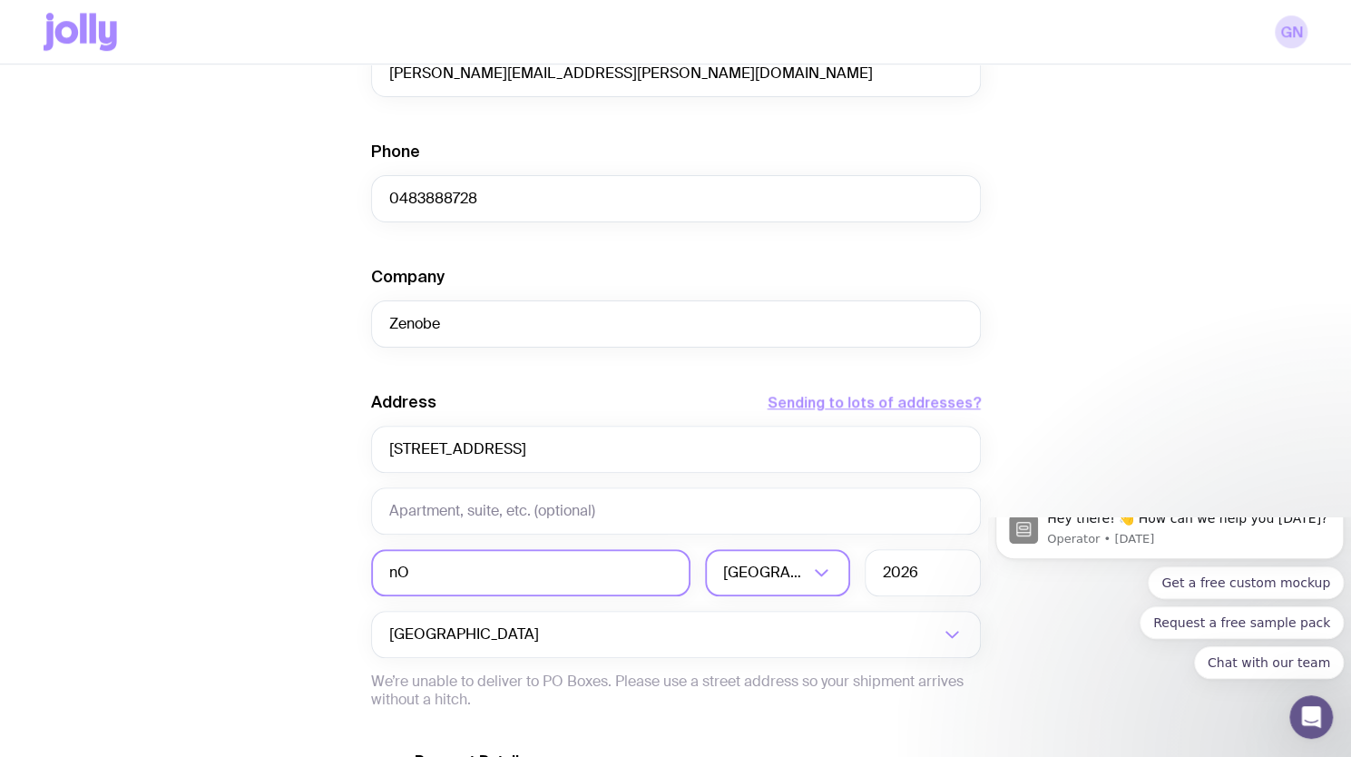
type input "n"
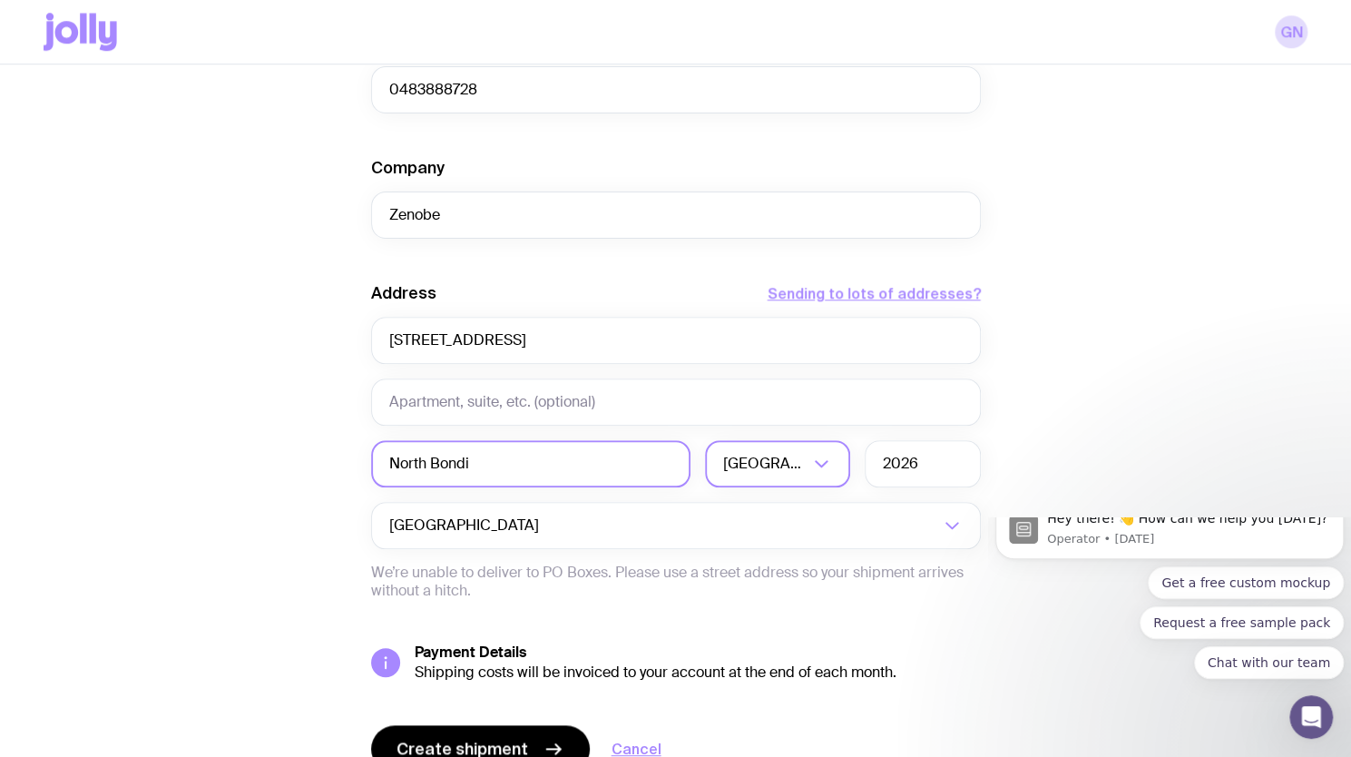
scroll to position [1013, 0]
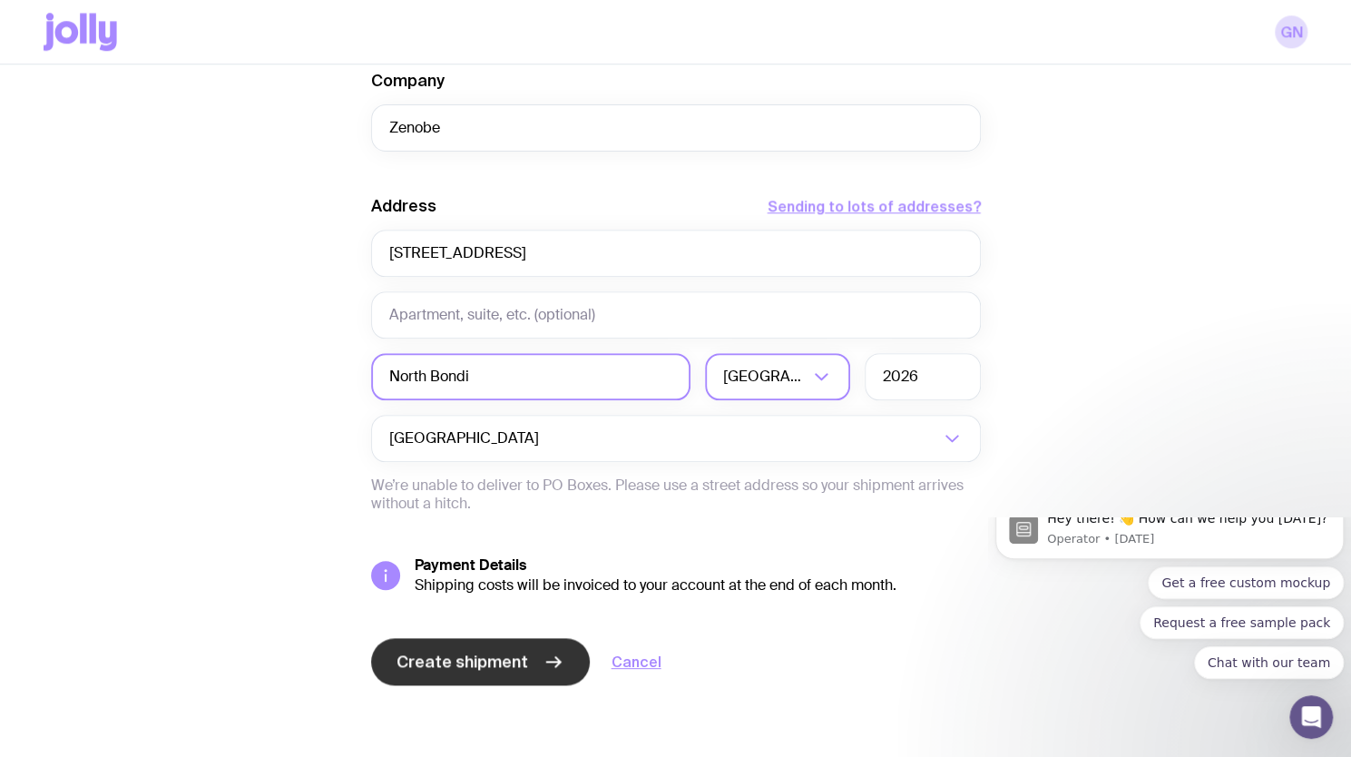
type input "North Bondi"
click at [477, 656] on span "Create shipment" at bounding box center [463, 662] width 132 height 22
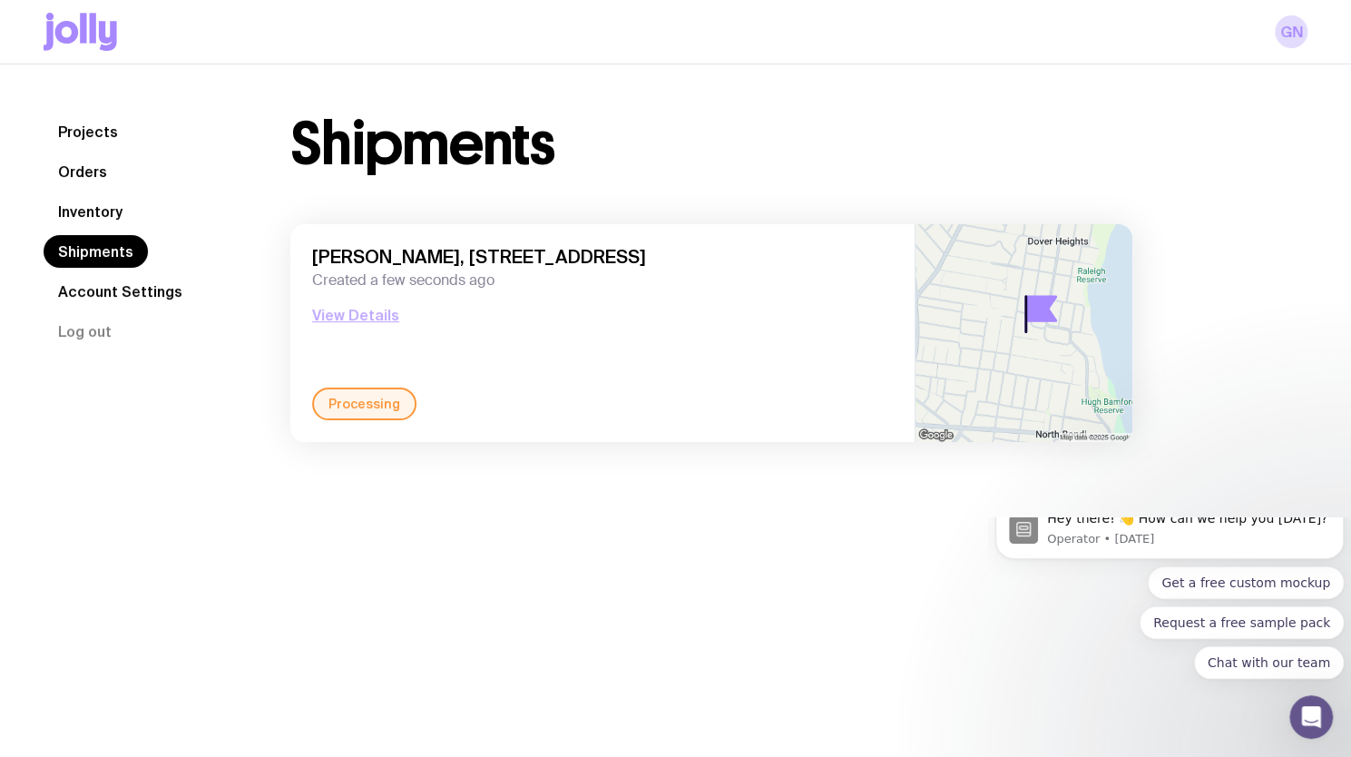
click at [381, 319] on button "View Details" at bounding box center [355, 315] width 87 height 22
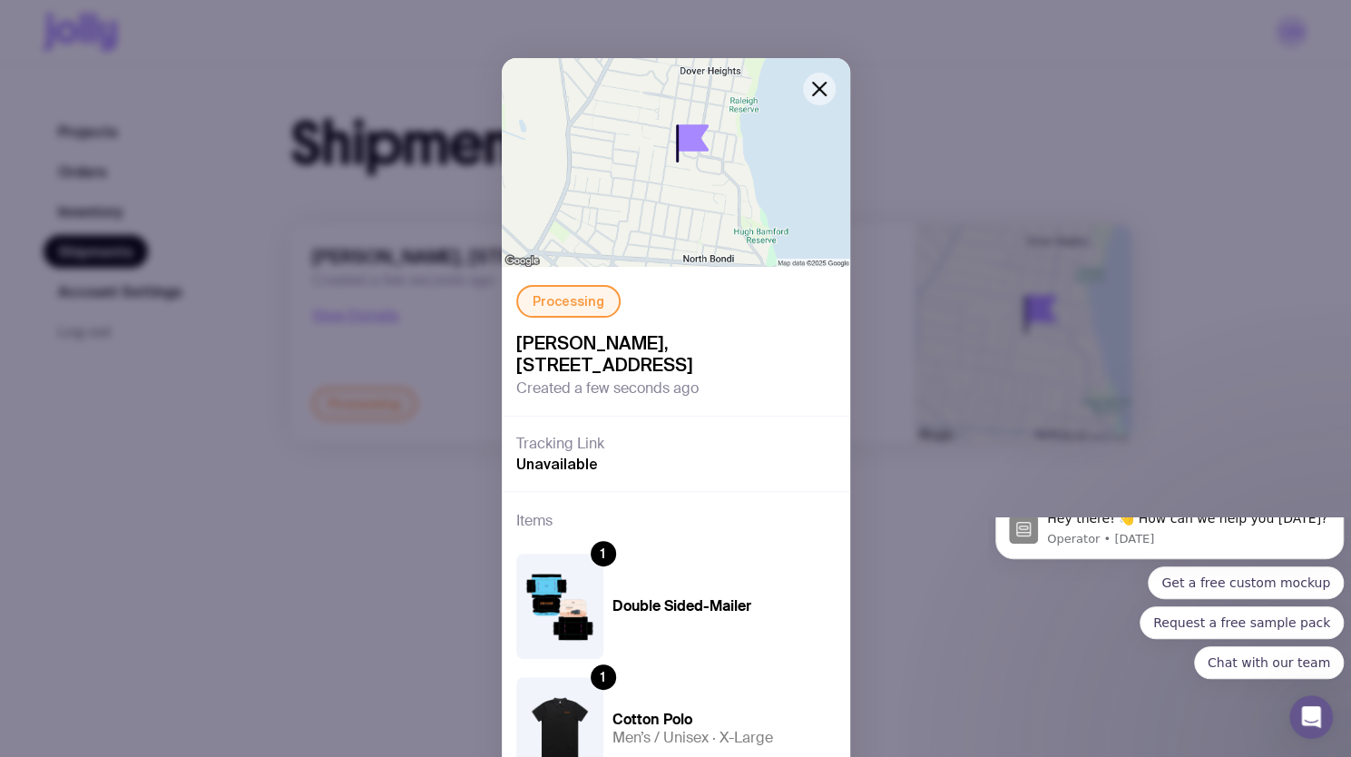
click at [822, 83] on icon "button" at bounding box center [820, 89] width 22 height 22
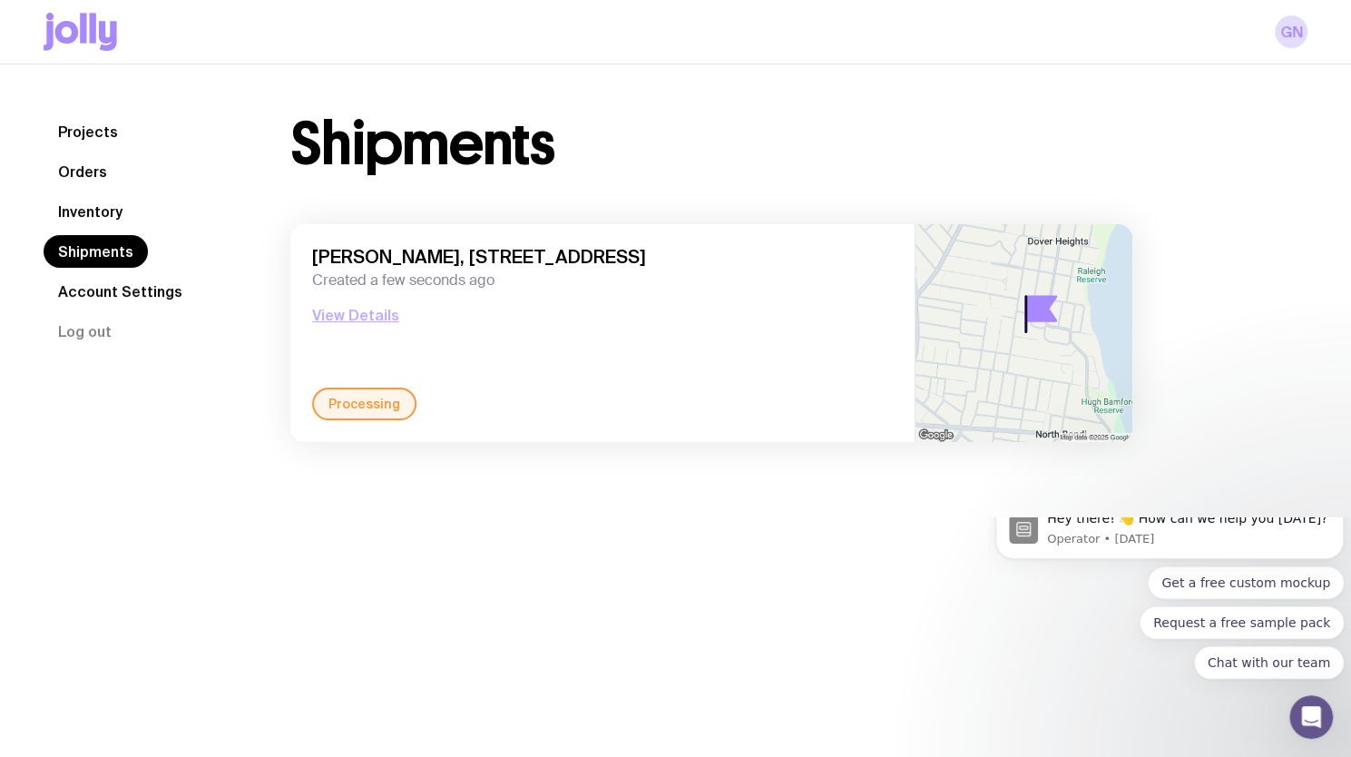
click at [369, 324] on button "View Details" at bounding box center [355, 315] width 87 height 22
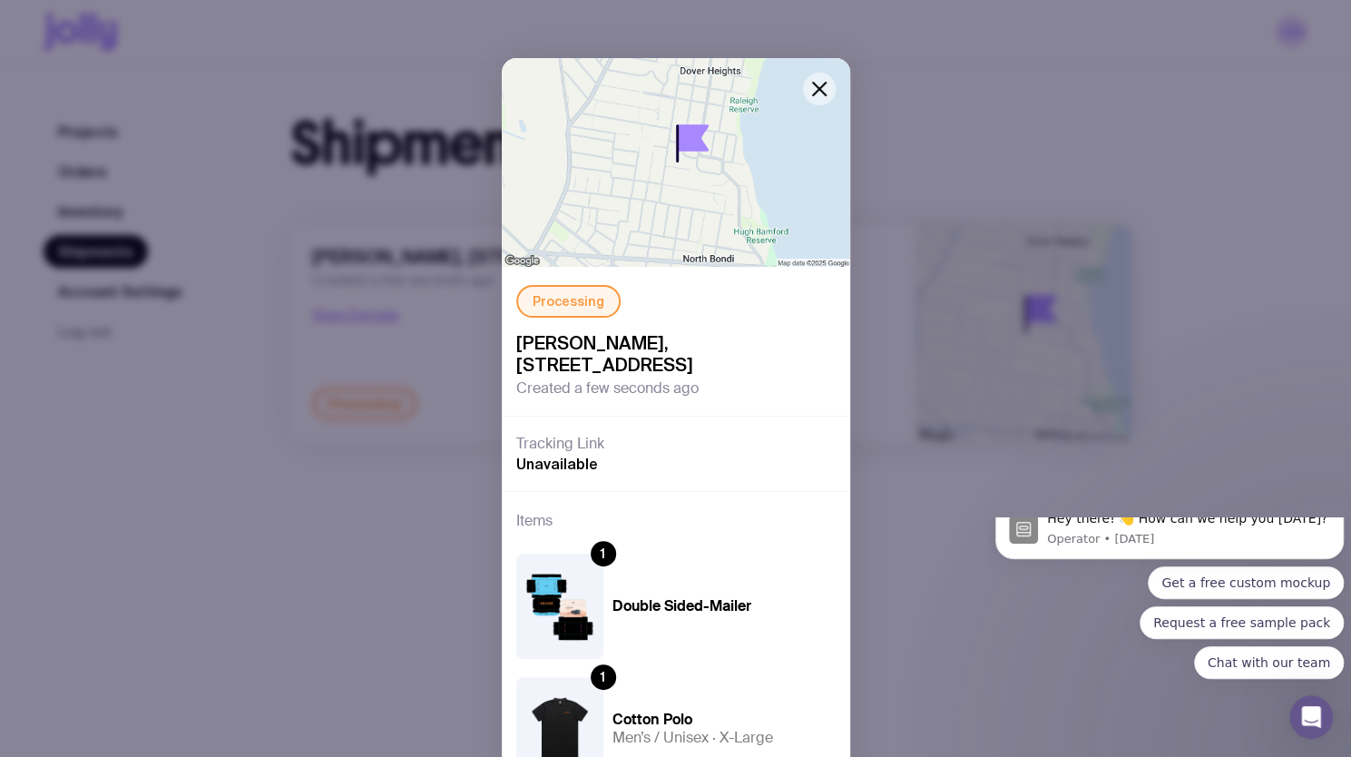
click at [818, 85] on icon "button" at bounding box center [820, 89] width 22 height 22
